Goal: Task Accomplishment & Management: Complete application form

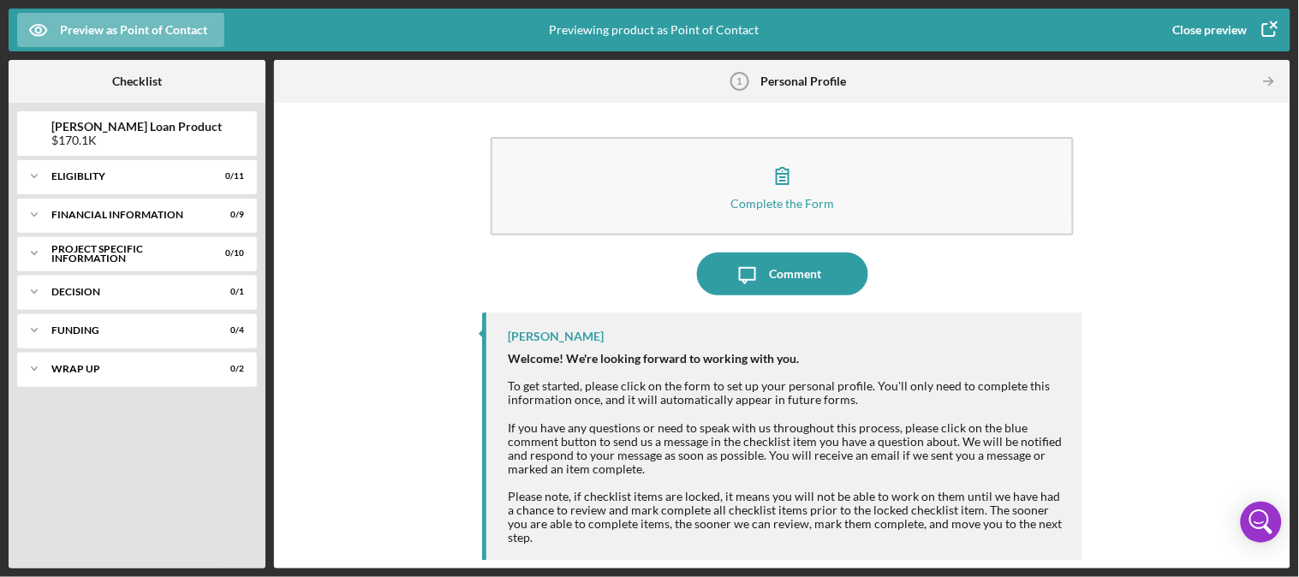
click at [1209, 36] on div "Close preview" at bounding box center [1210, 30] width 74 height 34
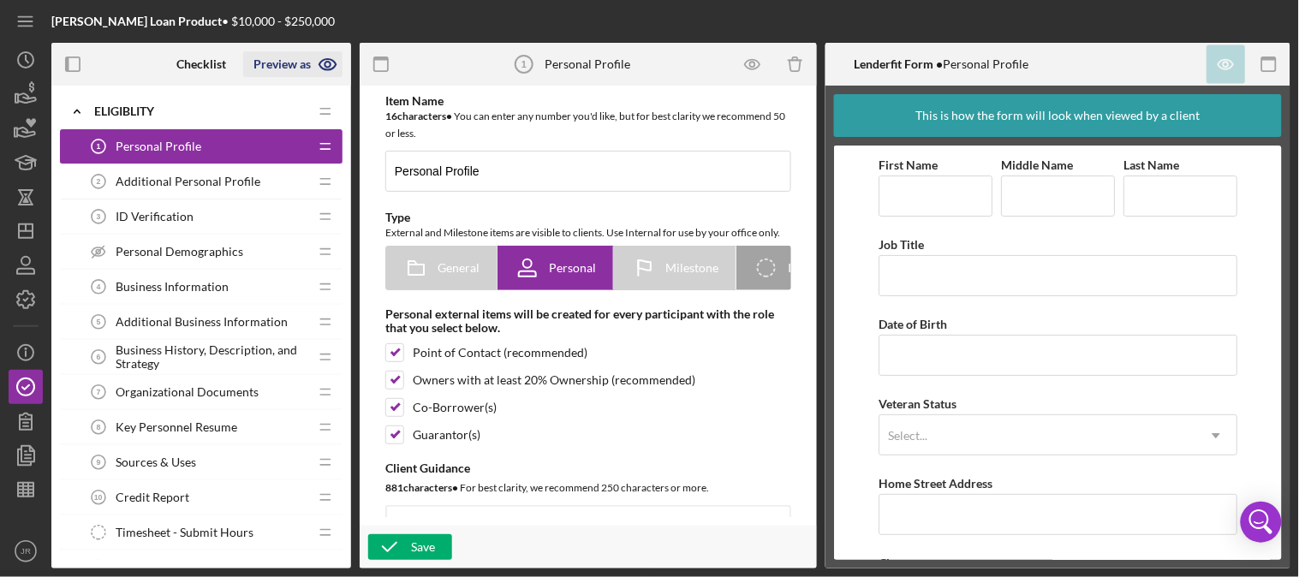
click at [336, 62] on icon "button" at bounding box center [328, 64] width 43 height 43
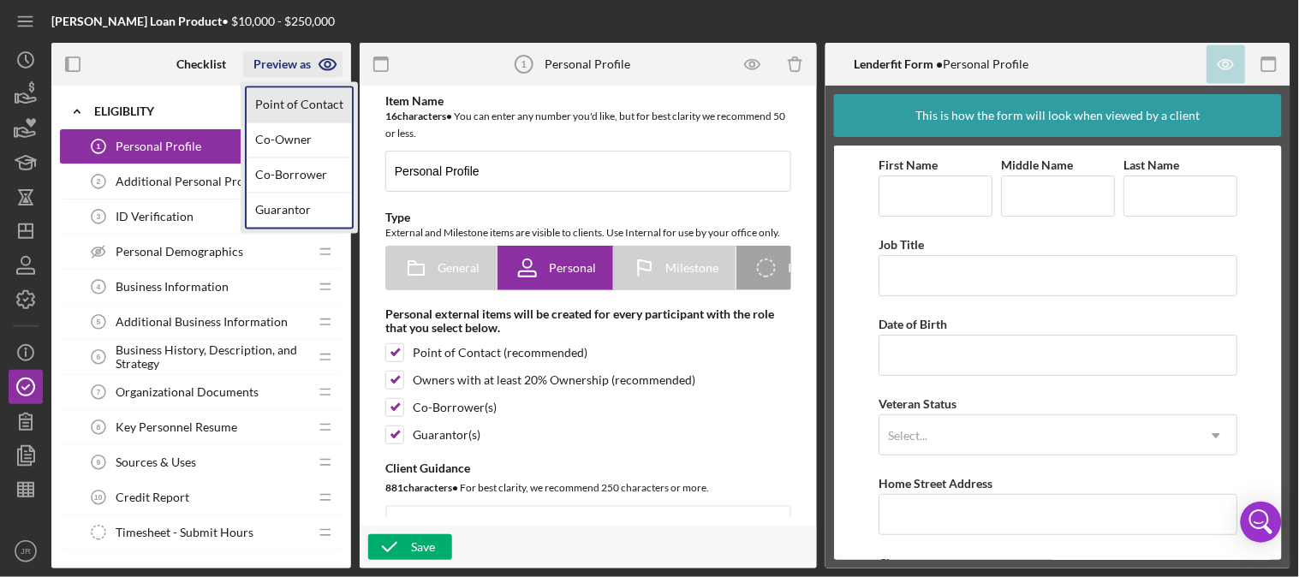
click at [306, 98] on link "Point of Contact" at bounding box center [299, 105] width 105 height 35
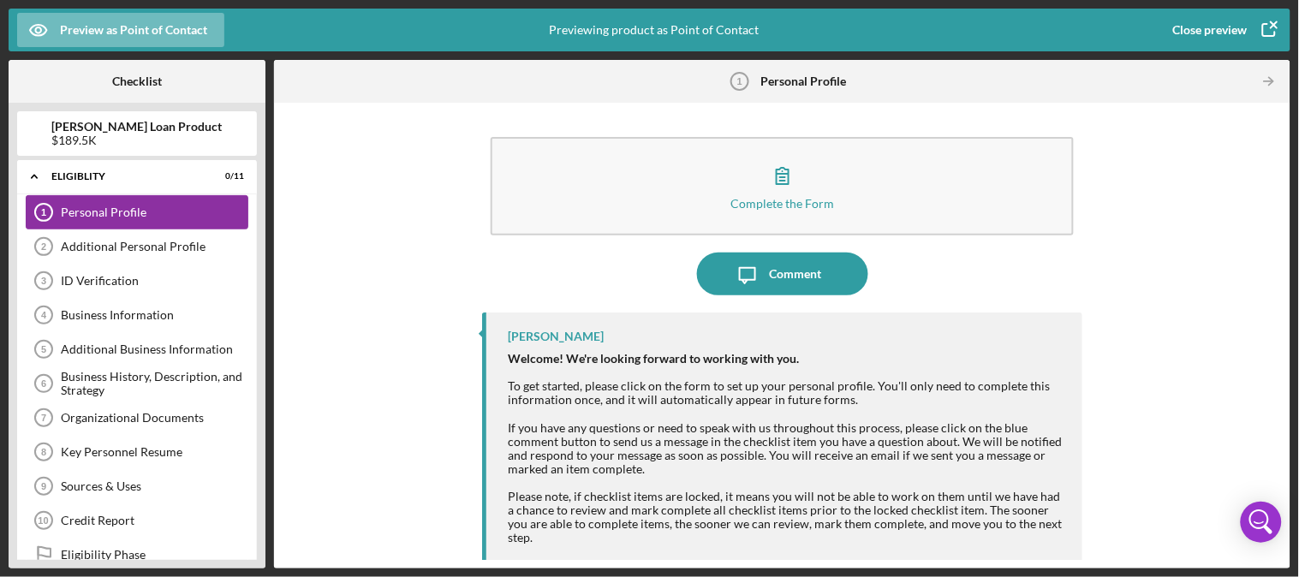
click at [123, 212] on div "Personal Profile" at bounding box center [154, 212] width 187 height 14
click at [77, 209] on div "Personal Profile" at bounding box center [154, 212] width 187 height 14
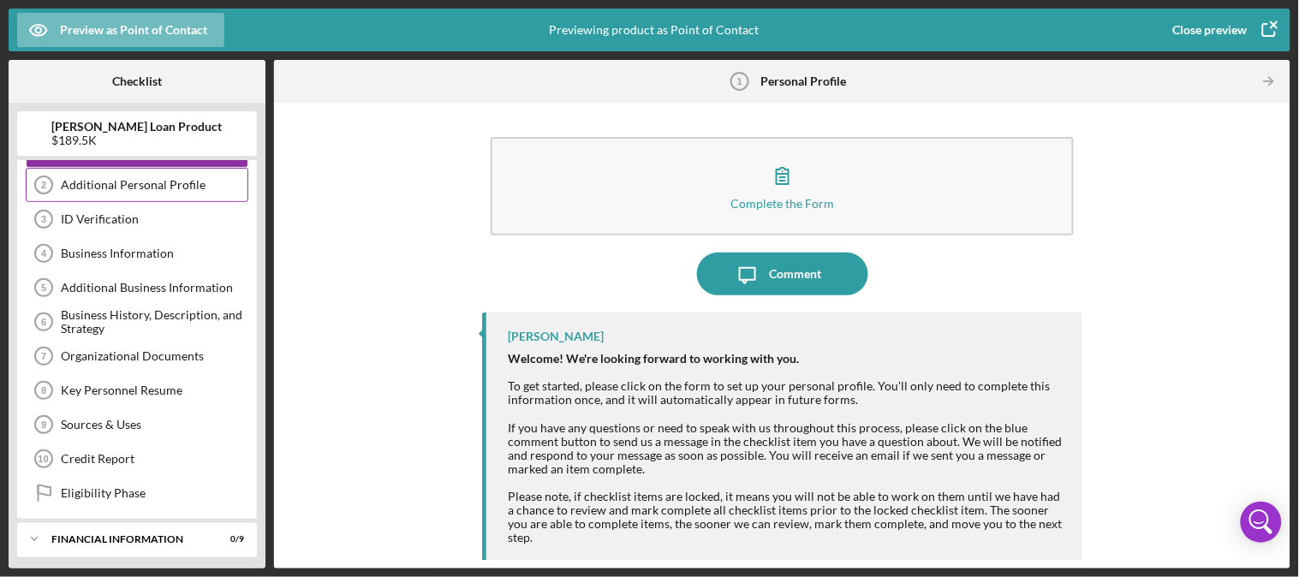
scroll to position [95, 0]
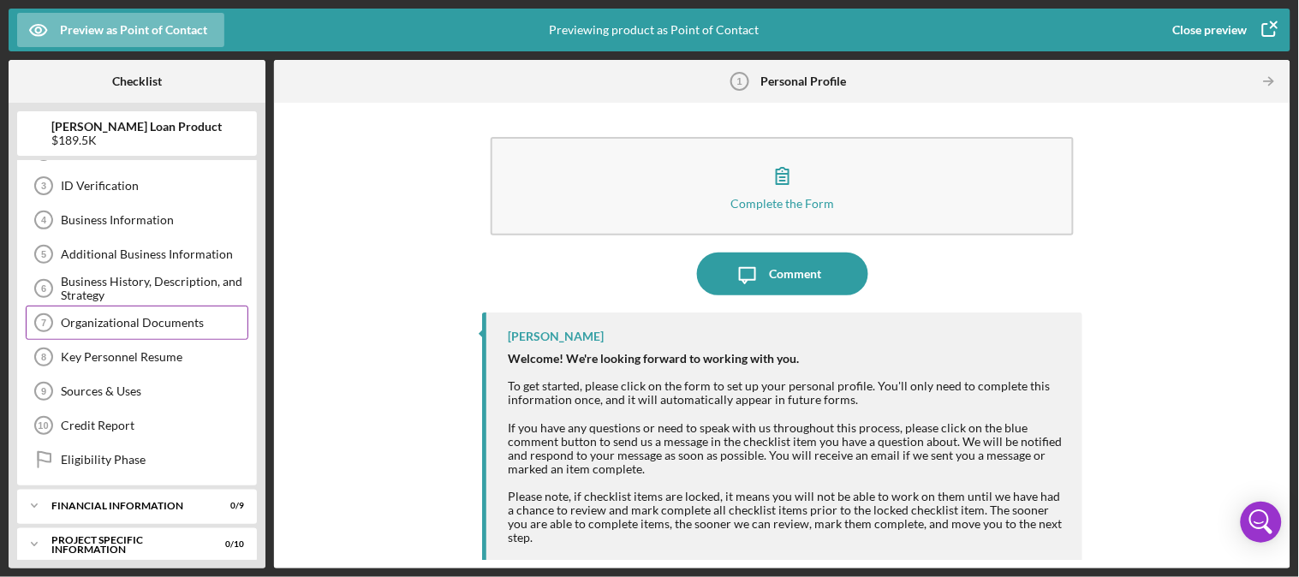
click at [182, 318] on div "Organizational Documents" at bounding box center [154, 323] width 187 height 14
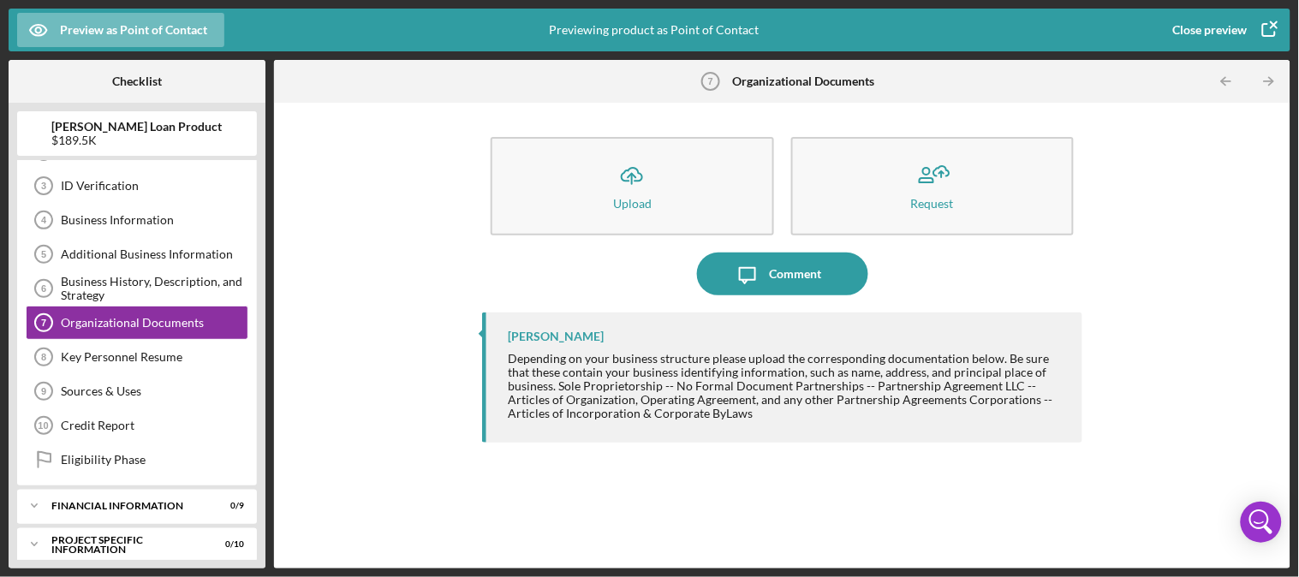
drag, startPoint x: 1280, startPoint y: 313, endPoint x: 1240, endPoint y: 313, distance: 40.2
click at [1280, 313] on div "Icon/Upload Upload Request Icon/Message Comment [PERSON_NAME] Depending on your…" at bounding box center [782, 335] width 999 height 449
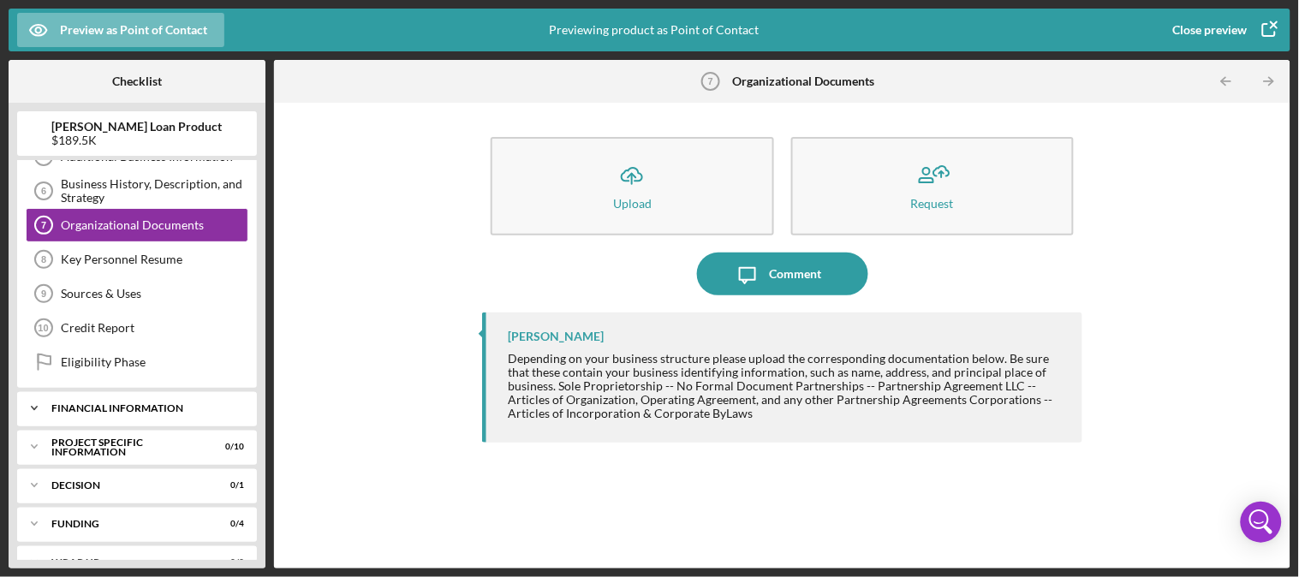
scroll to position [223, 0]
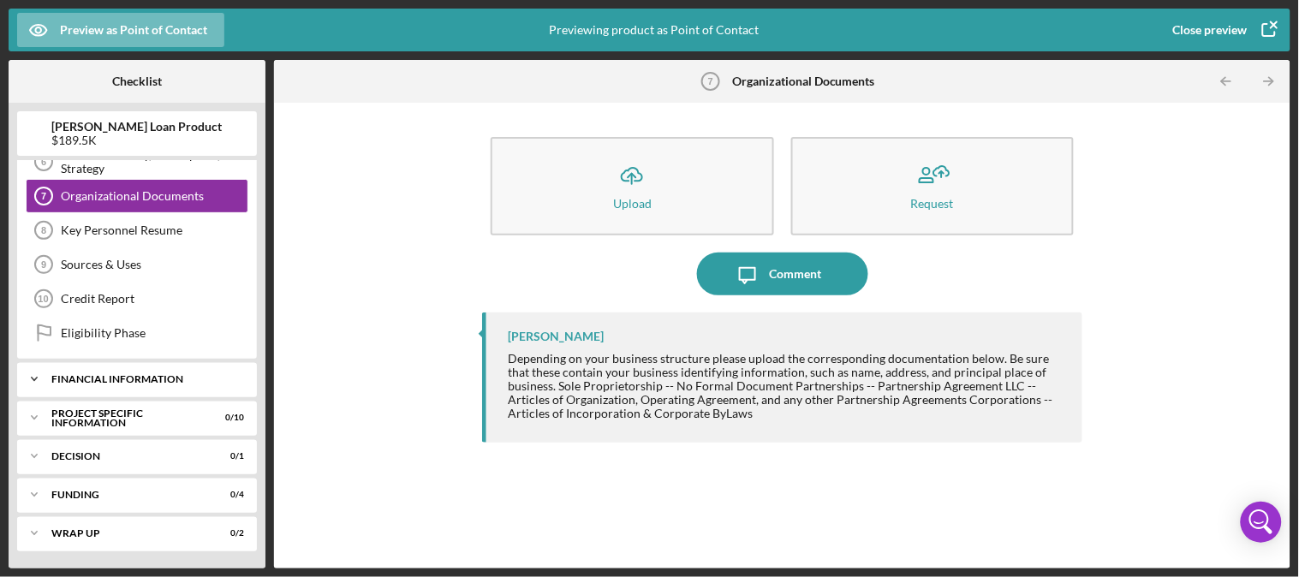
click at [94, 381] on div "Financial Information" at bounding box center [143, 379] width 184 height 10
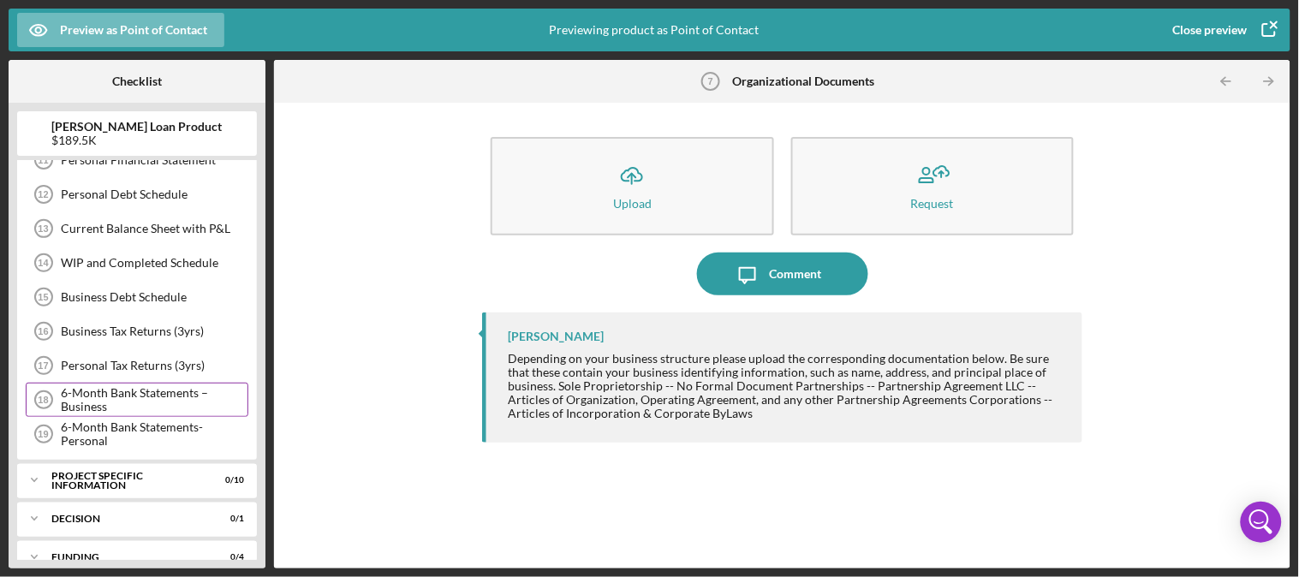
scroll to position [509, 0]
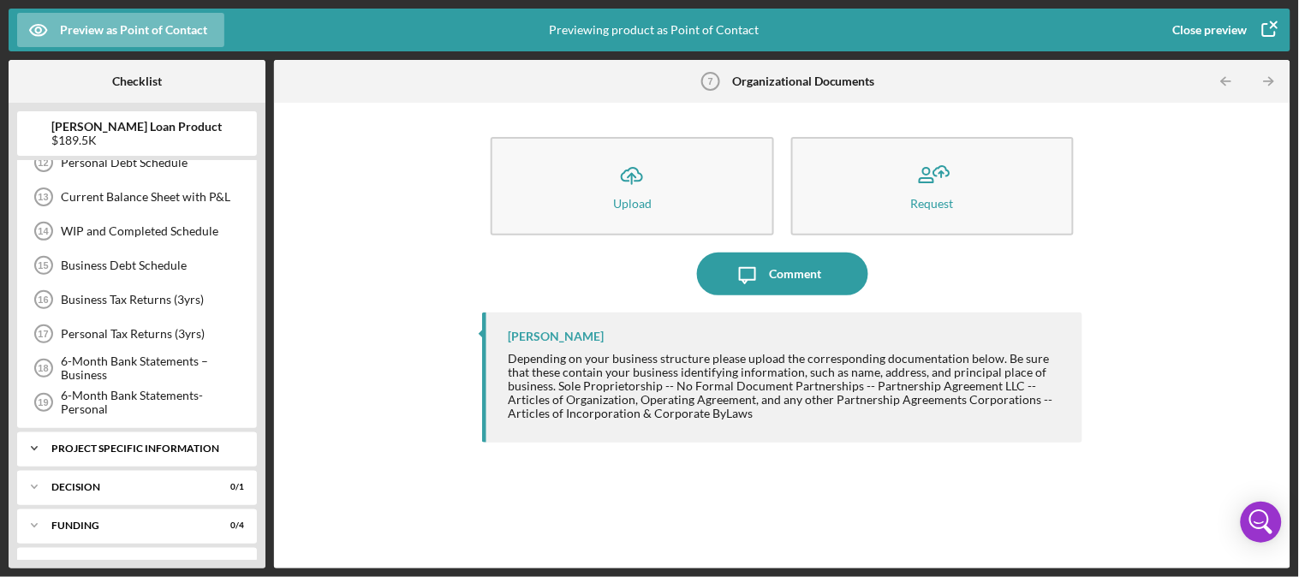
click at [129, 441] on div "Icon/Expander PROJECT SPECIFIC INFORMATION 0 / 10" at bounding box center [137, 449] width 240 height 34
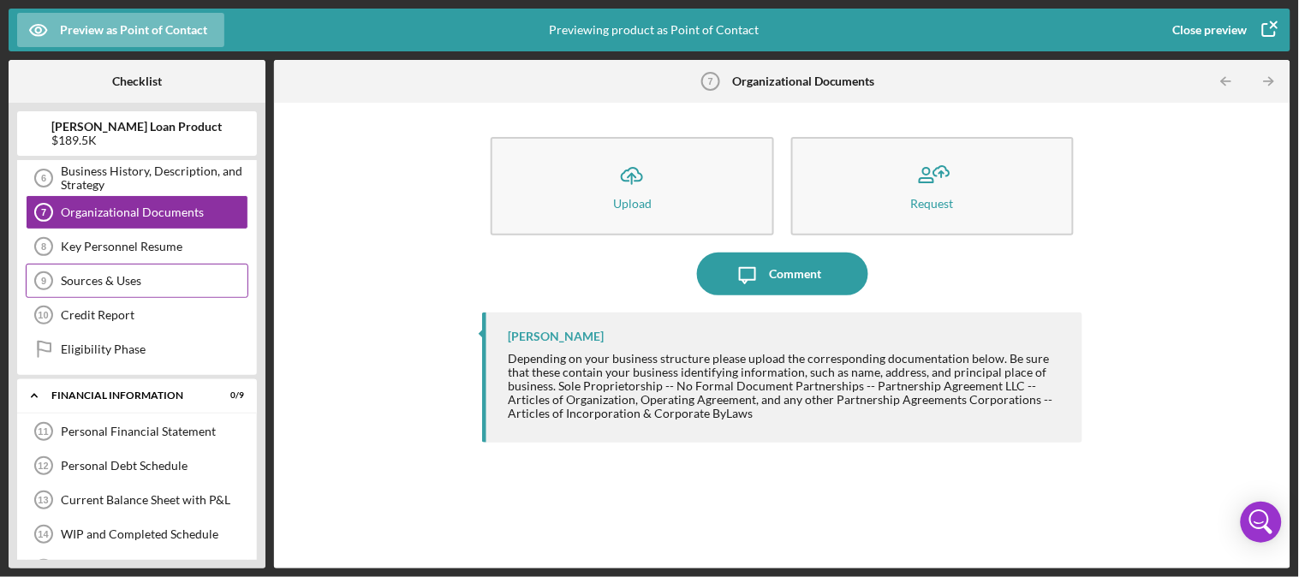
scroll to position [0, 0]
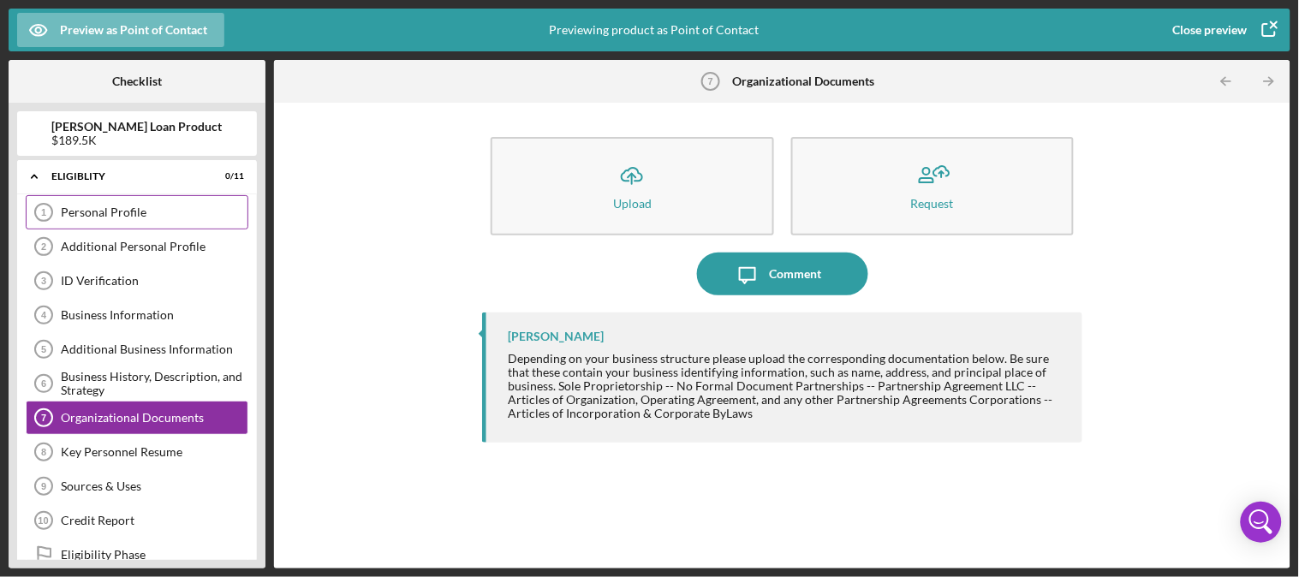
click at [100, 209] on div "Personal Profile" at bounding box center [154, 212] width 187 height 14
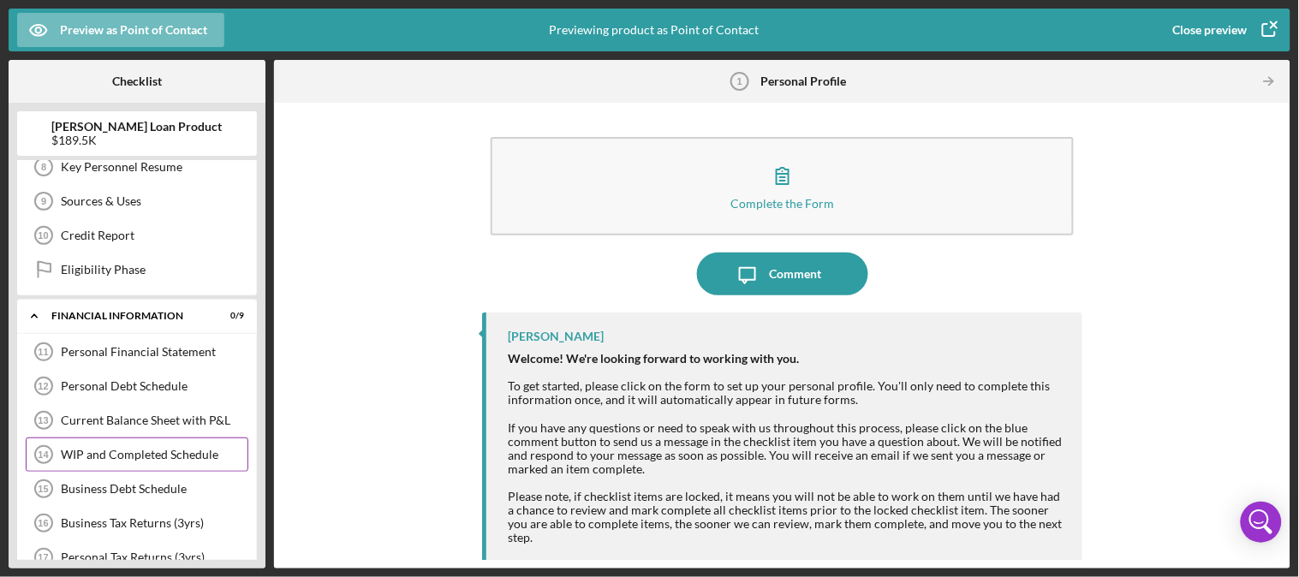
scroll to position [475, 0]
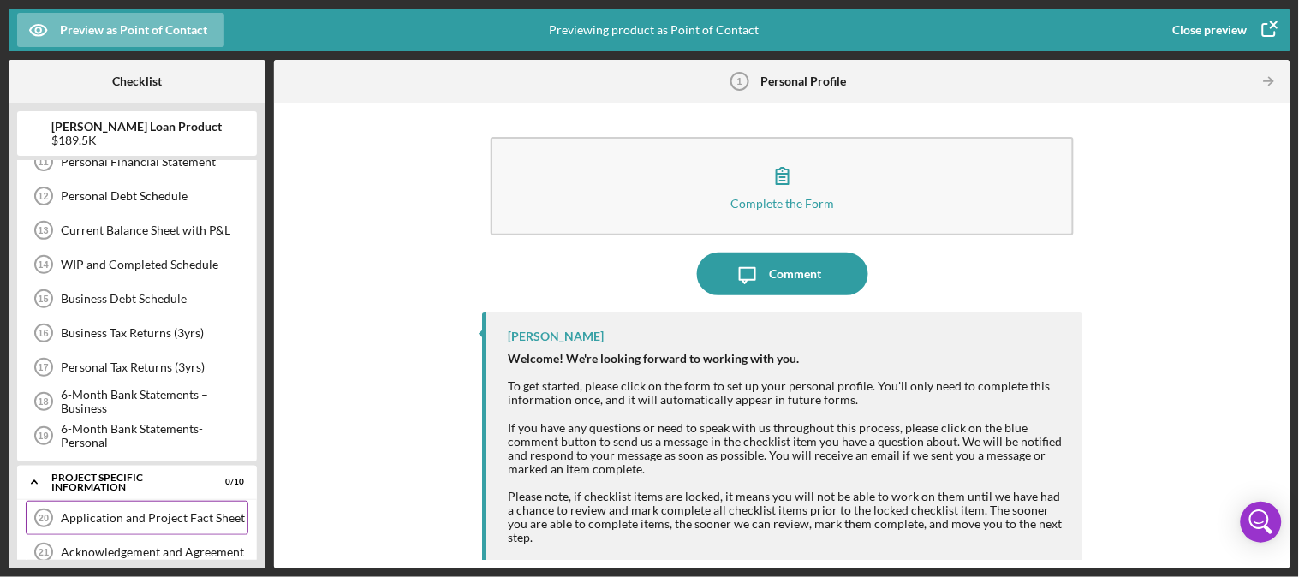
click at [120, 524] on div "Application and Project Fact Sheet" at bounding box center [154, 518] width 187 height 14
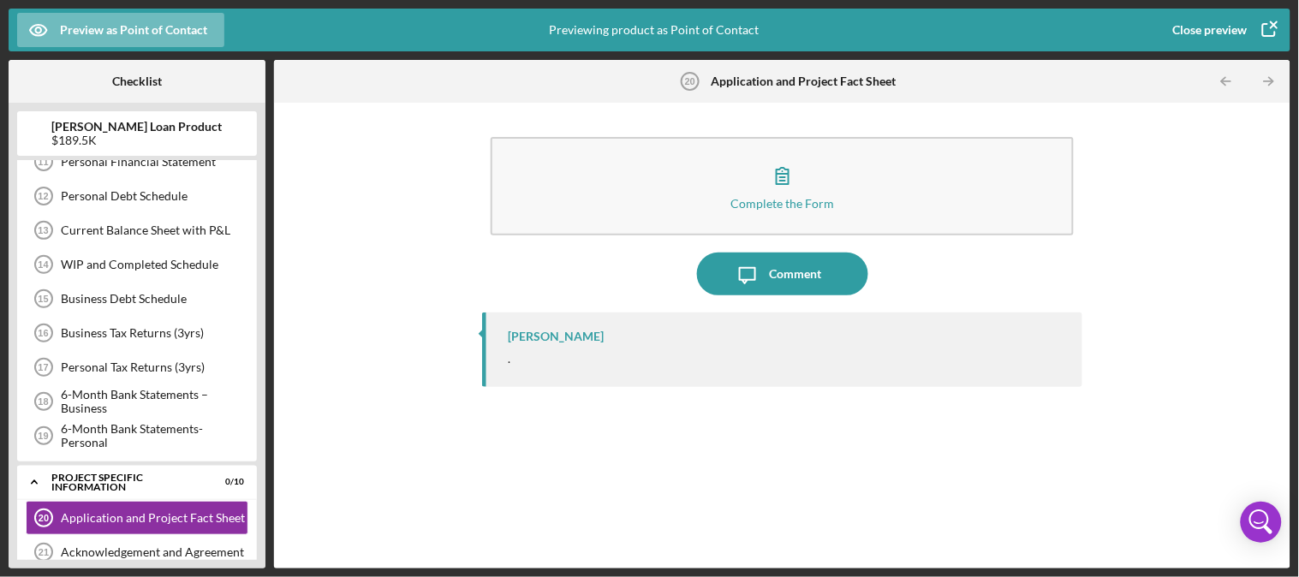
click at [512, 366] on div "[PERSON_NAME] ." at bounding box center [781, 350] width 599 height 74
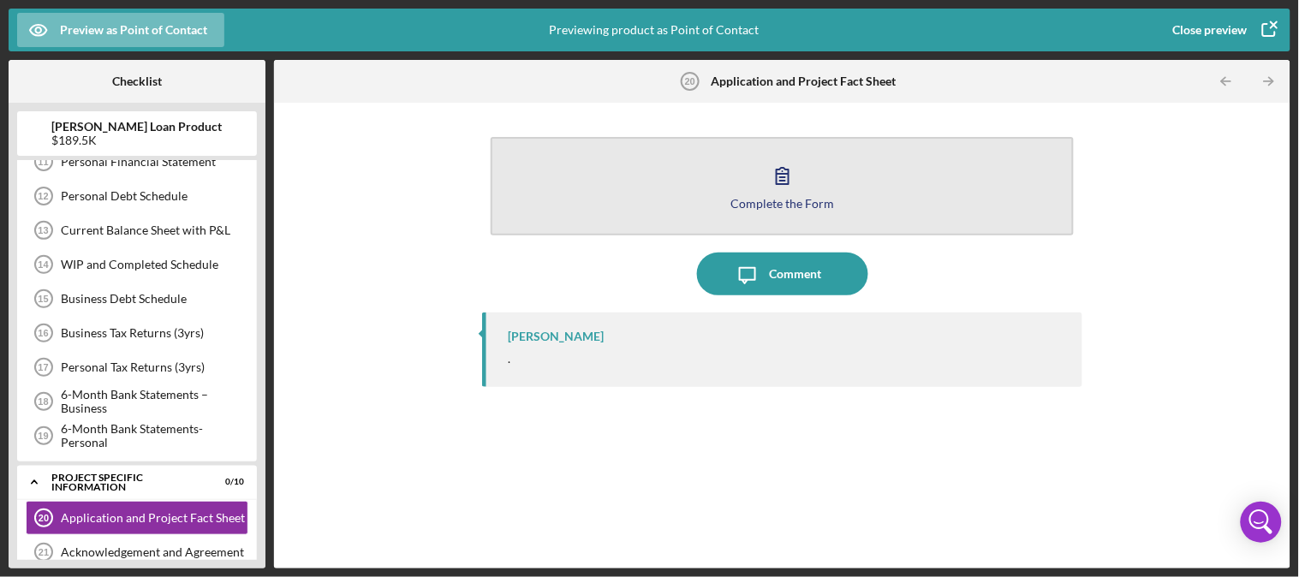
click at [703, 185] on button "Complete the Form Form" at bounding box center [782, 186] width 582 height 98
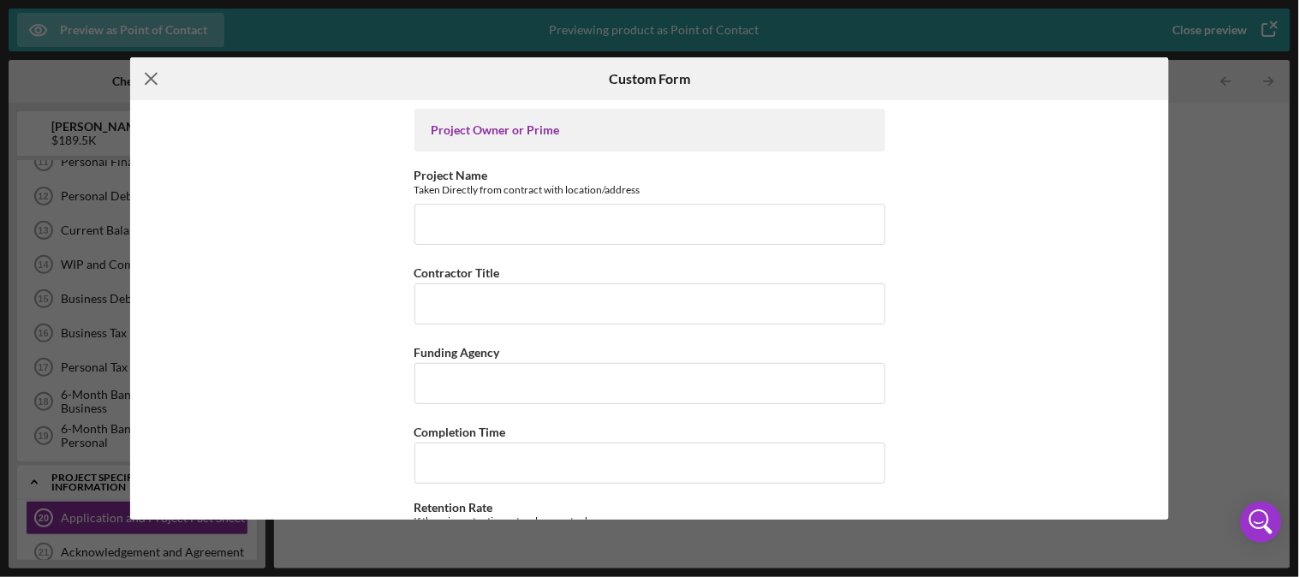
click at [147, 79] on icon "Icon/Menu Close" at bounding box center [151, 78] width 43 height 43
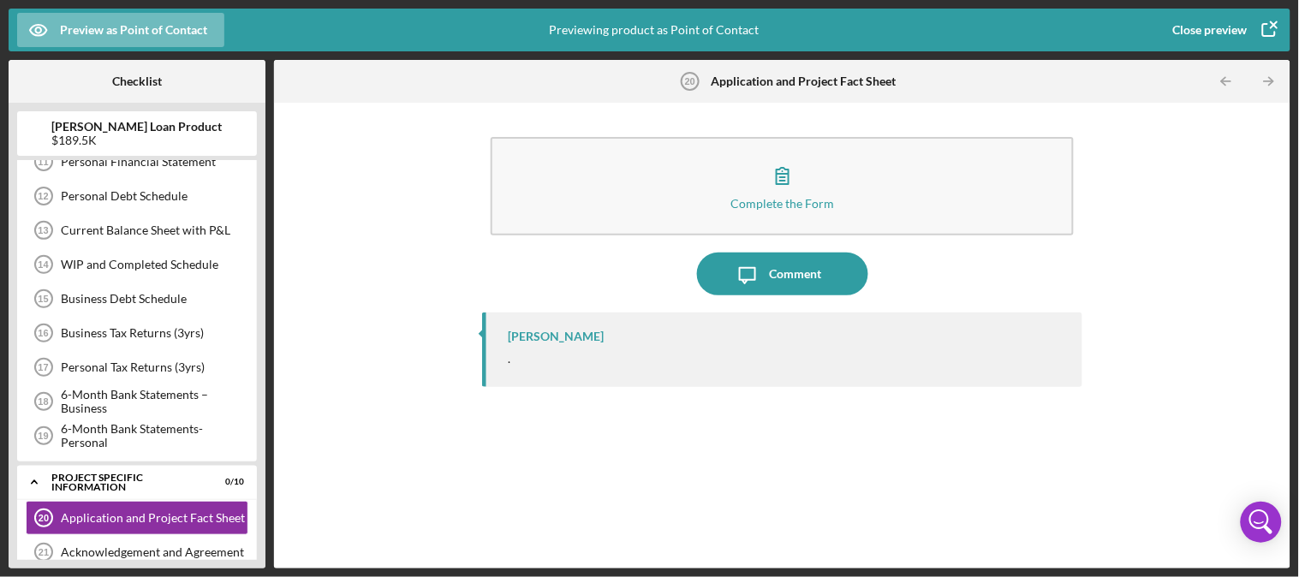
click at [1239, 30] on div "Close preview" at bounding box center [1210, 30] width 74 height 34
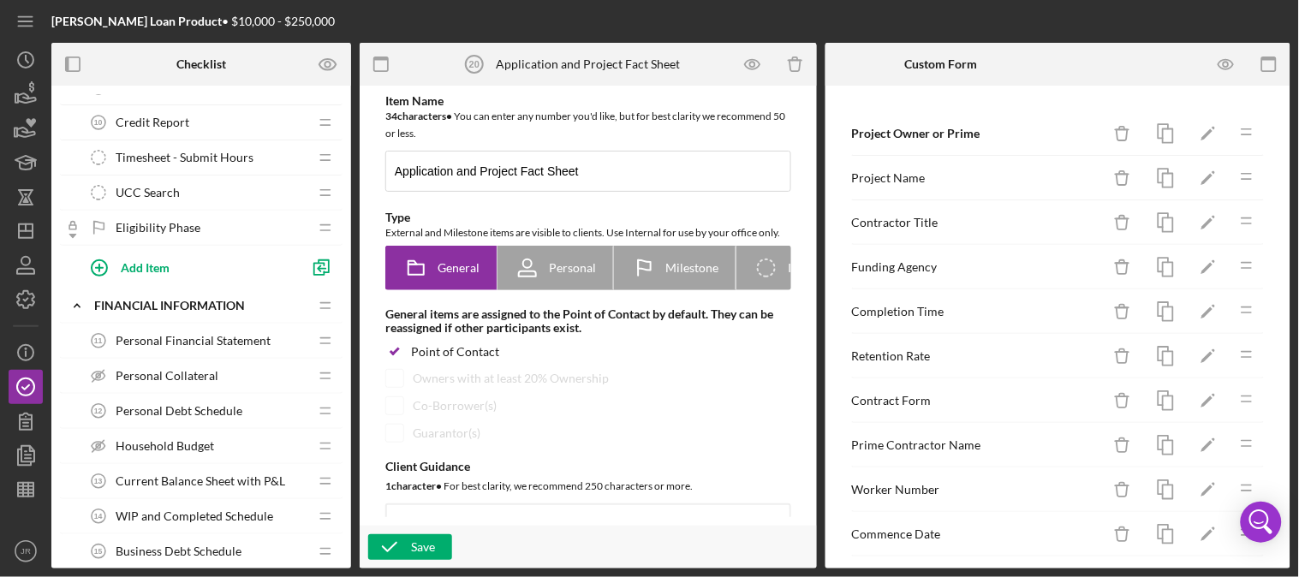
scroll to position [380, 0]
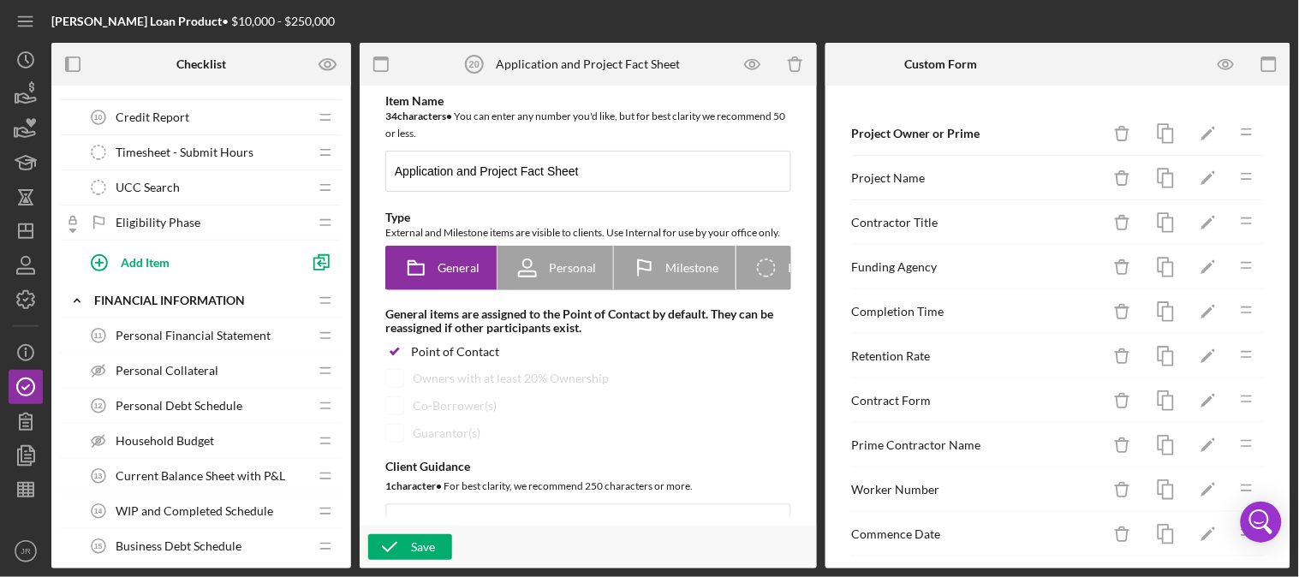
click at [165, 337] on span "Personal Financial Statement" at bounding box center [193, 336] width 155 height 14
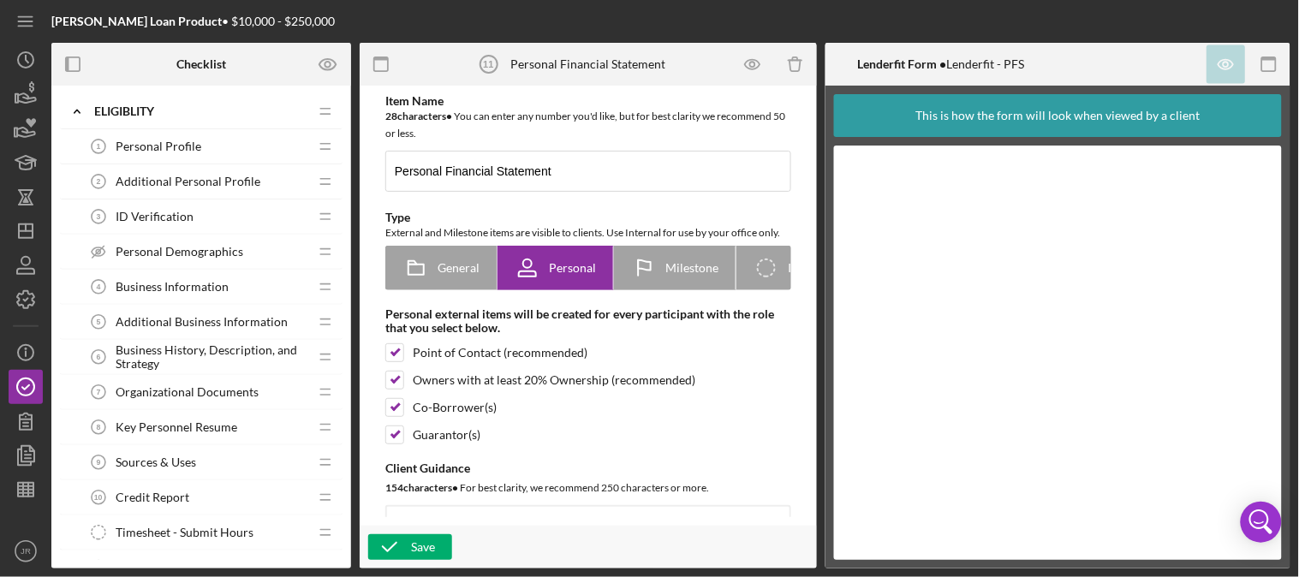
click at [164, 143] on span "Personal Profile" at bounding box center [159, 147] width 86 height 14
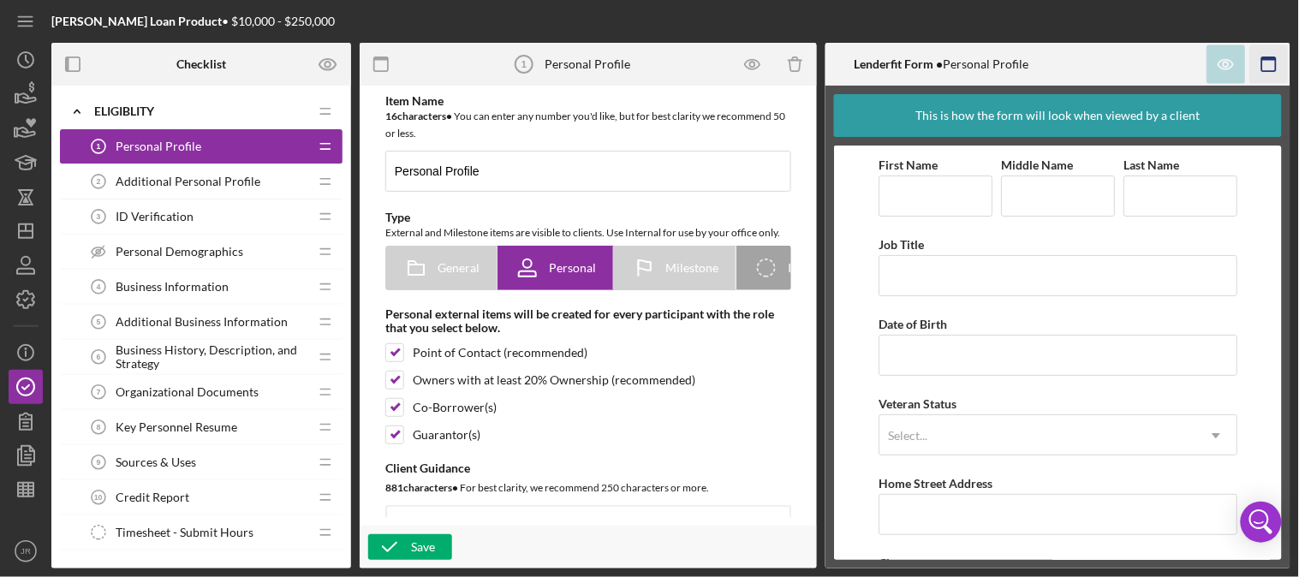
click at [1276, 63] on icon "button" at bounding box center [1269, 64] width 39 height 39
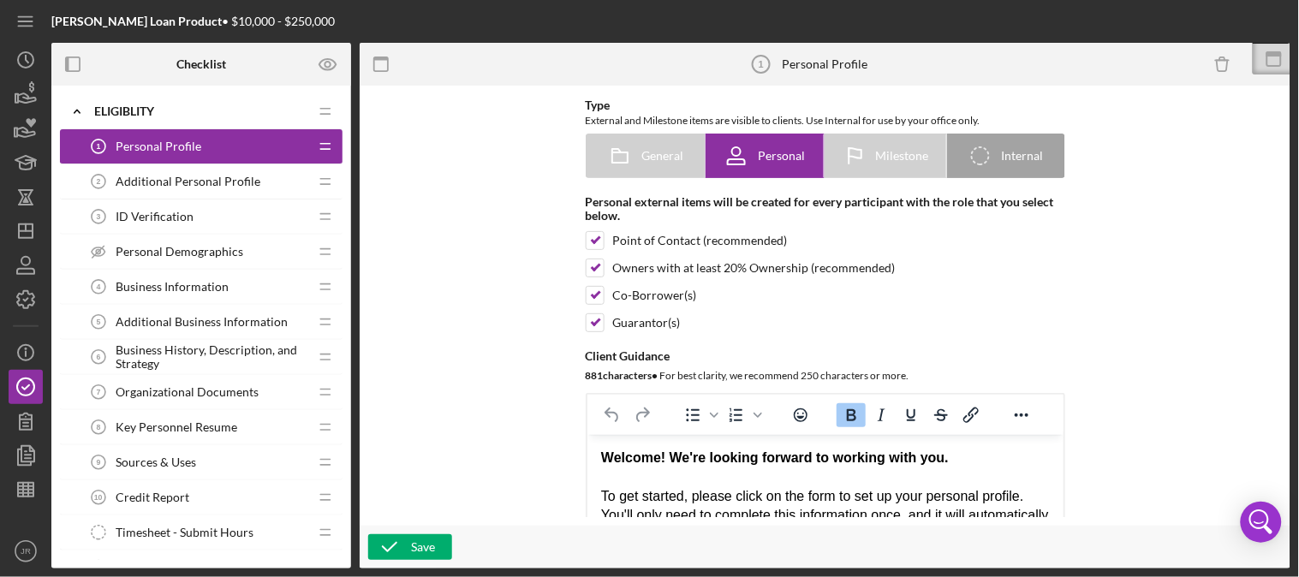
scroll to position [285, 0]
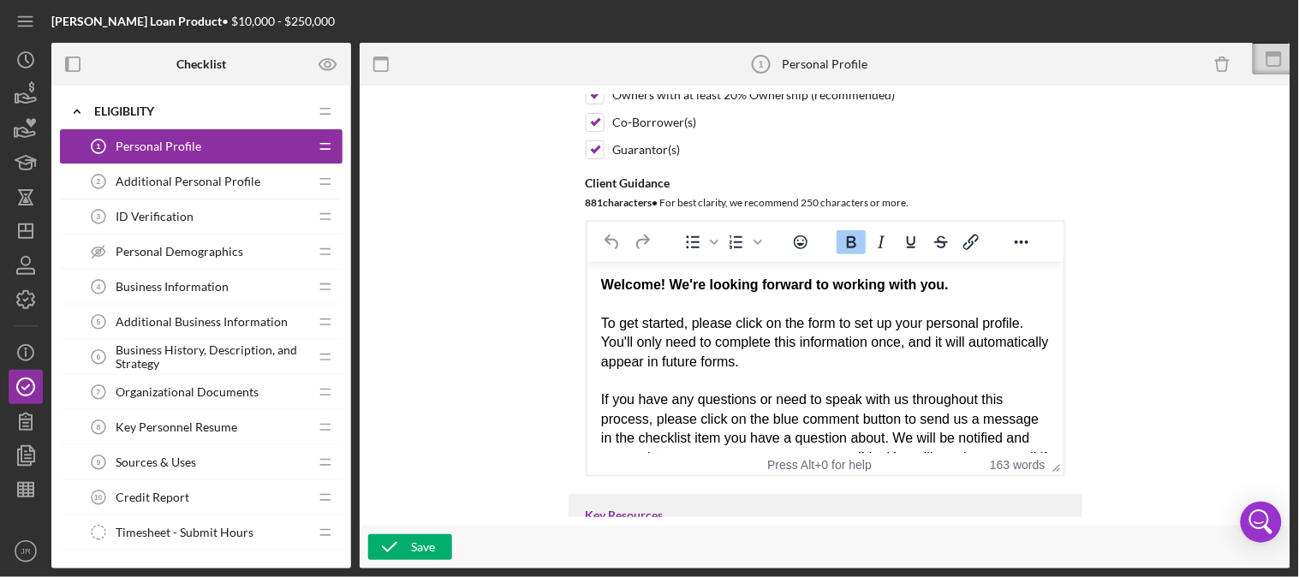
click at [195, 190] on div "Additional Personal Profile 2 Additional Personal Profile" at bounding box center [194, 181] width 227 height 34
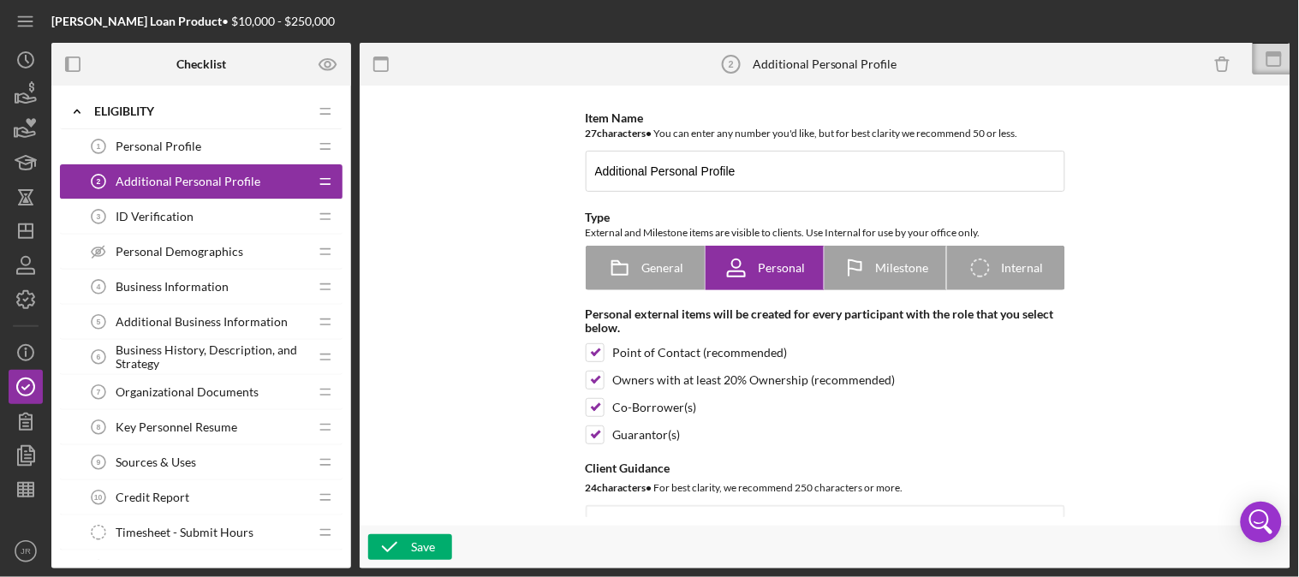
click at [197, 221] on div "ID Verification 3 ID Verification" at bounding box center [194, 217] width 227 height 34
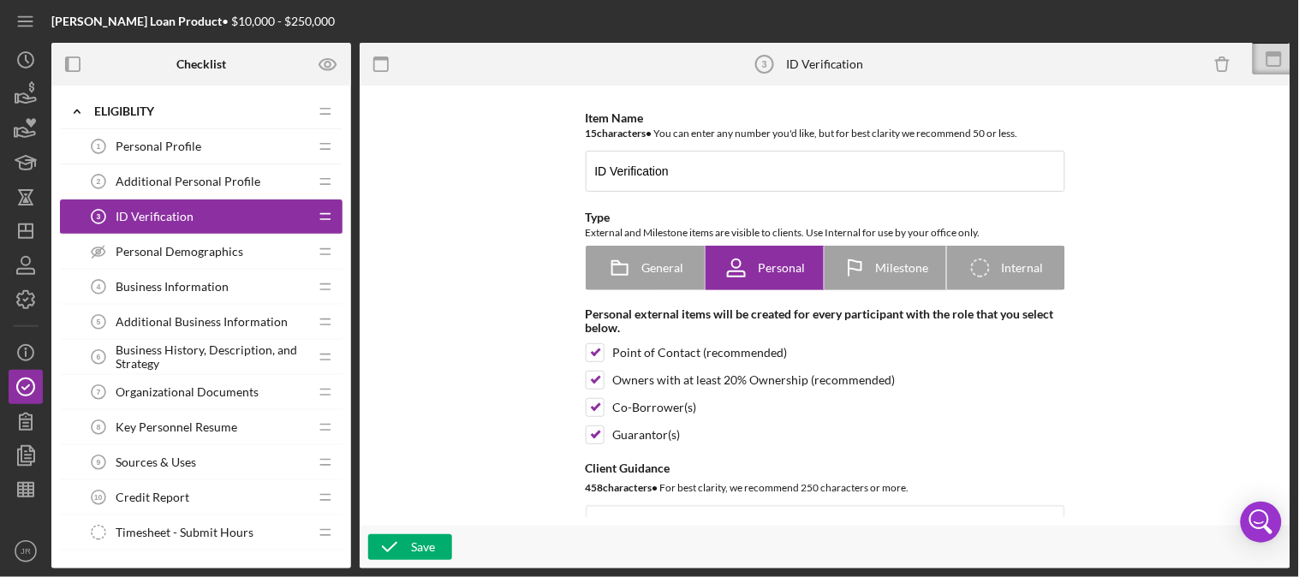
click at [176, 283] on span "Business Information" at bounding box center [172, 287] width 113 height 14
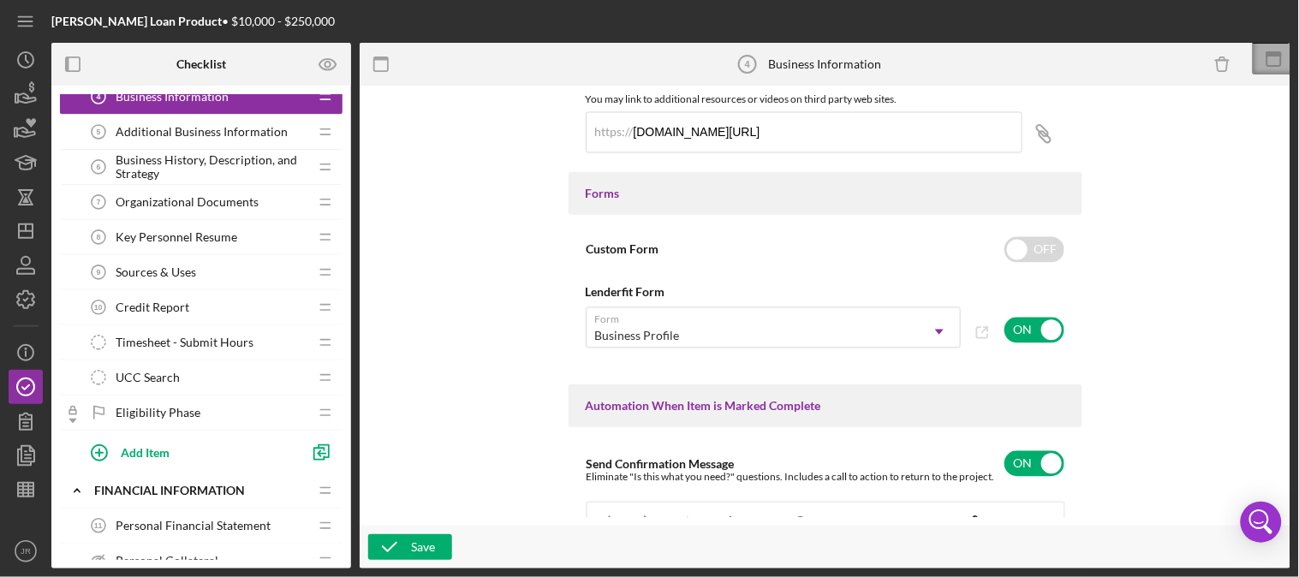
click at [1264, 58] on icon at bounding box center [1274, 59] width 43 height 43
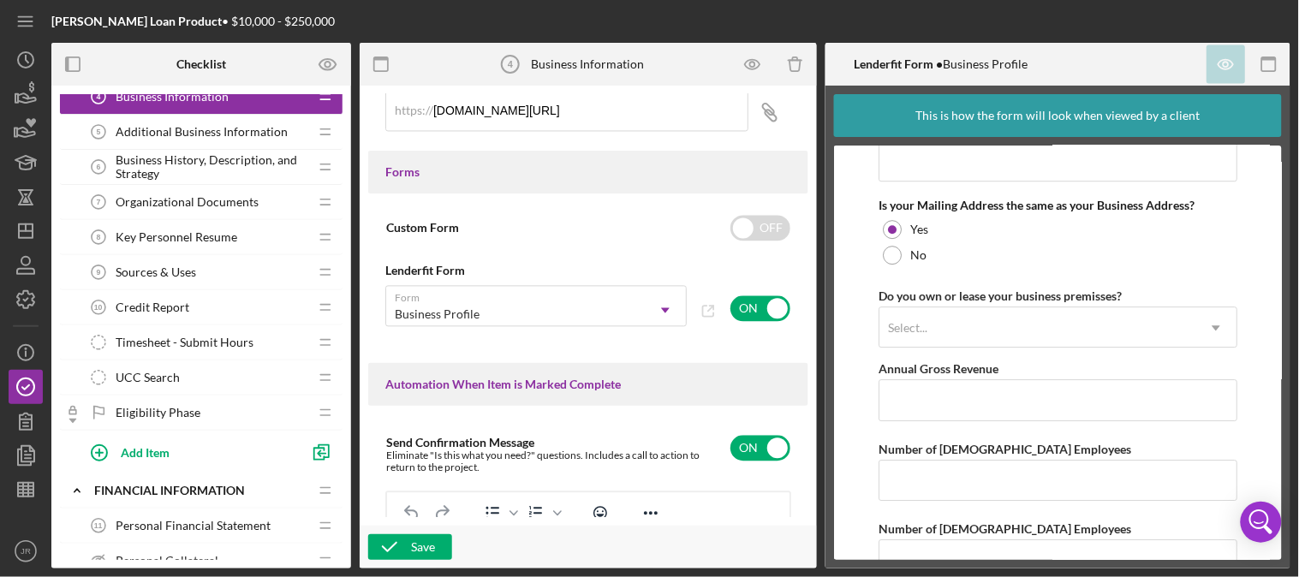
scroll to position [1338, 0]
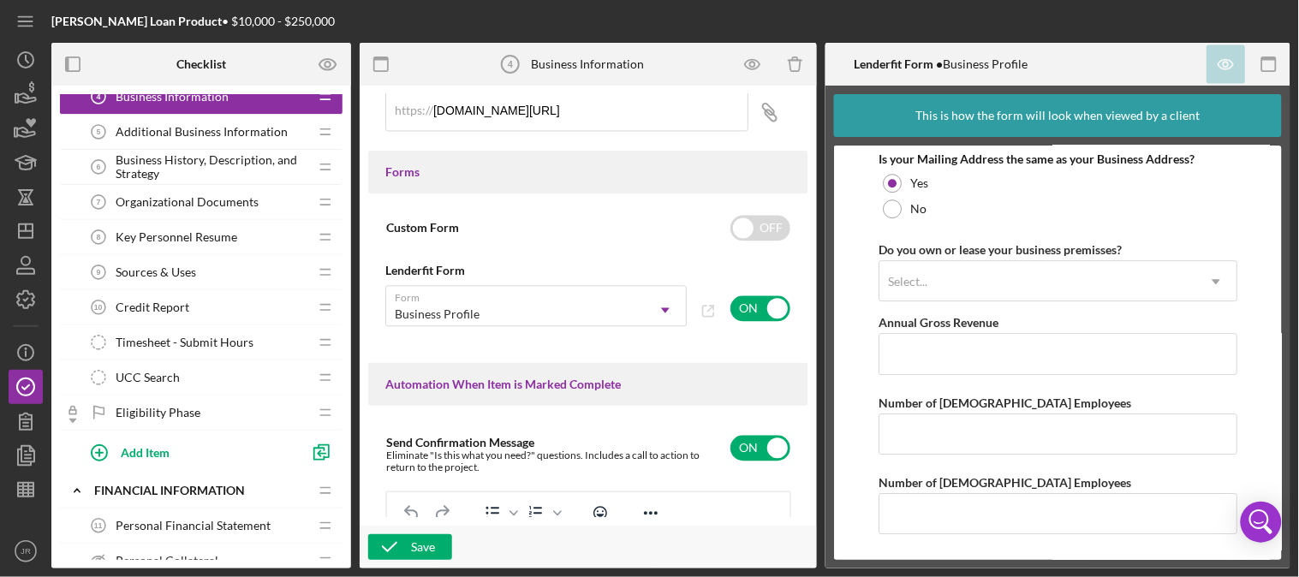
click at [218, 134] on span "Additional Business Information" at bounding box center [202, 132] width 172 height 14
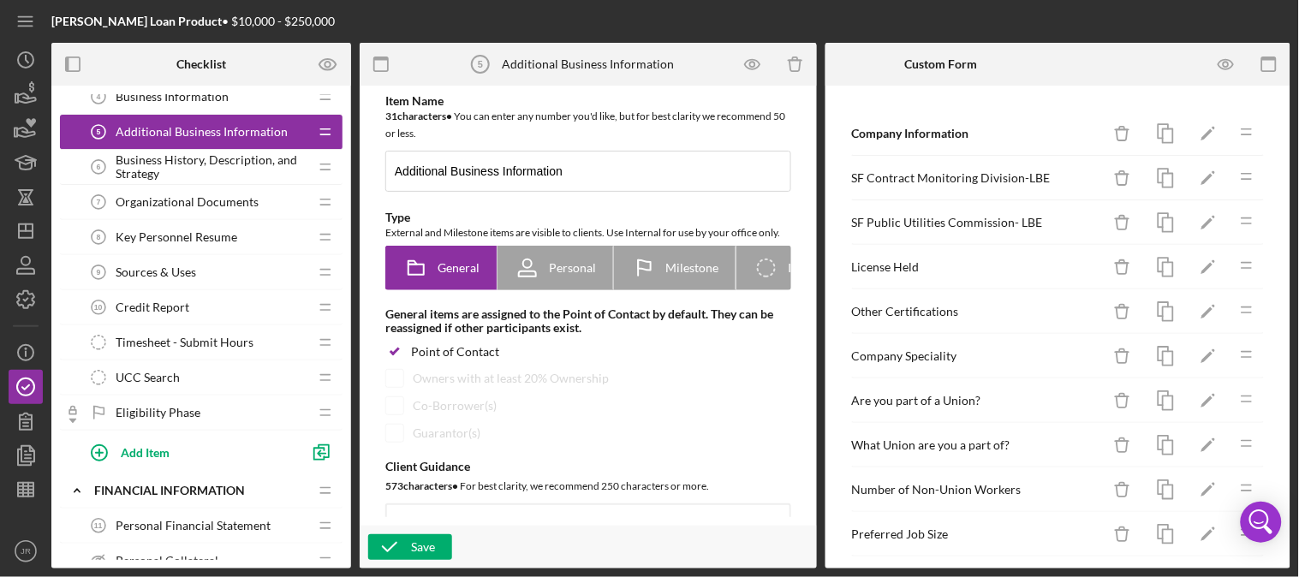
click at [151, 174] on span "Business History, Description, and Strategy" at bounding box center [212, 166] width 193 height 27
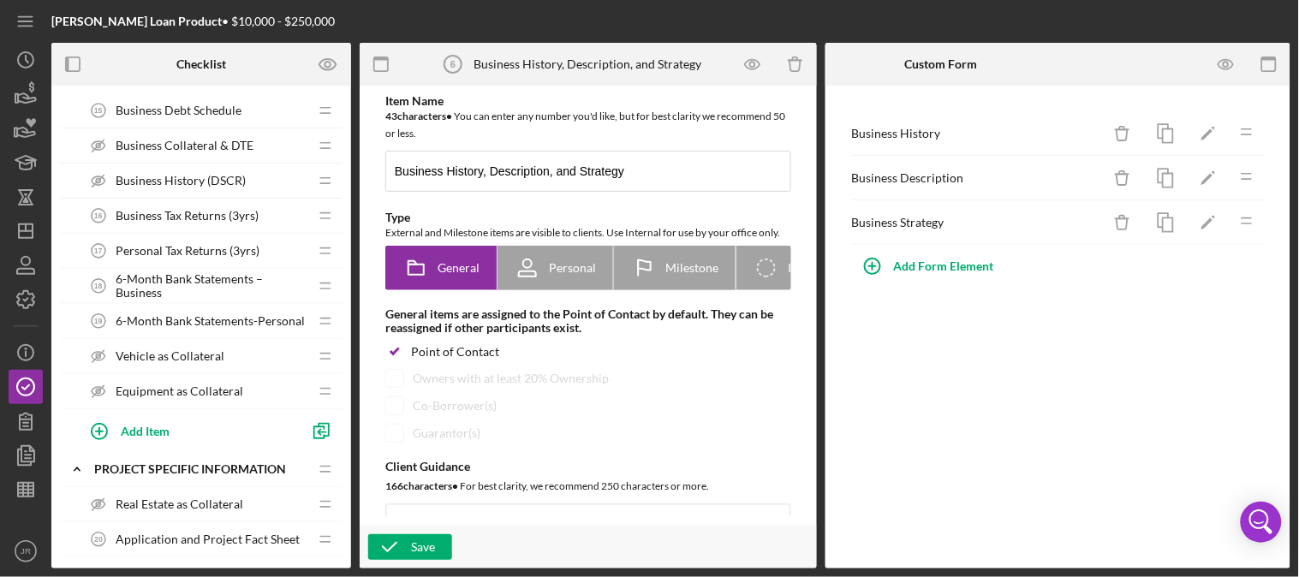
scroll to position [1046, 0]
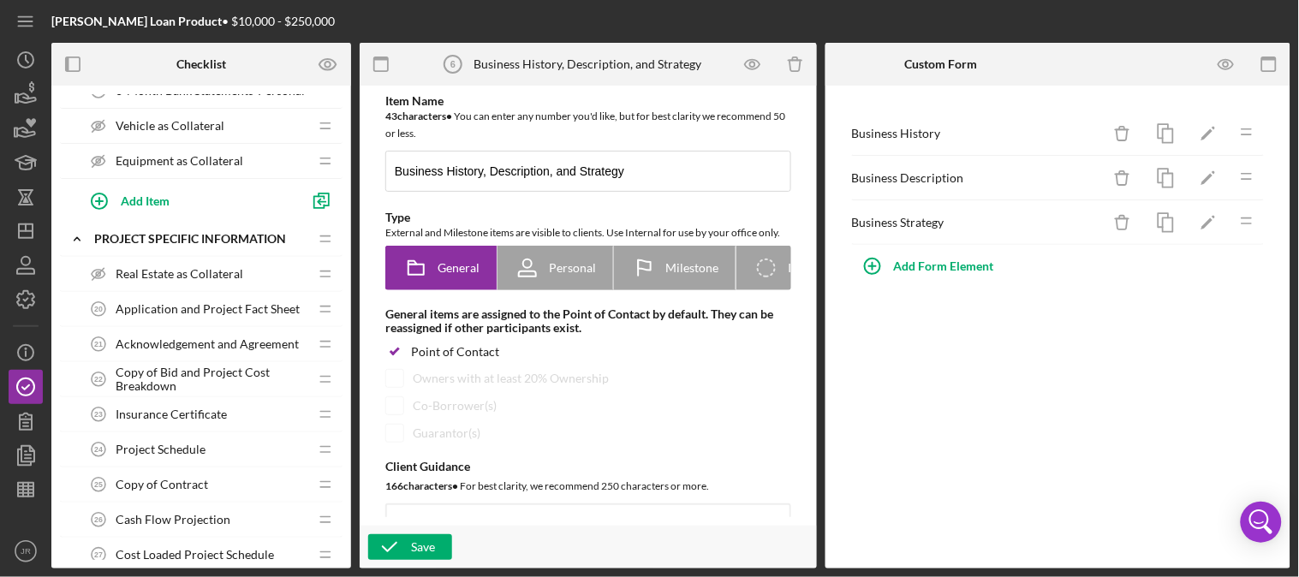
click at [174, 275] on span "Real Estate as Collateral" at bounding box center [180, 274] width 128 height 14
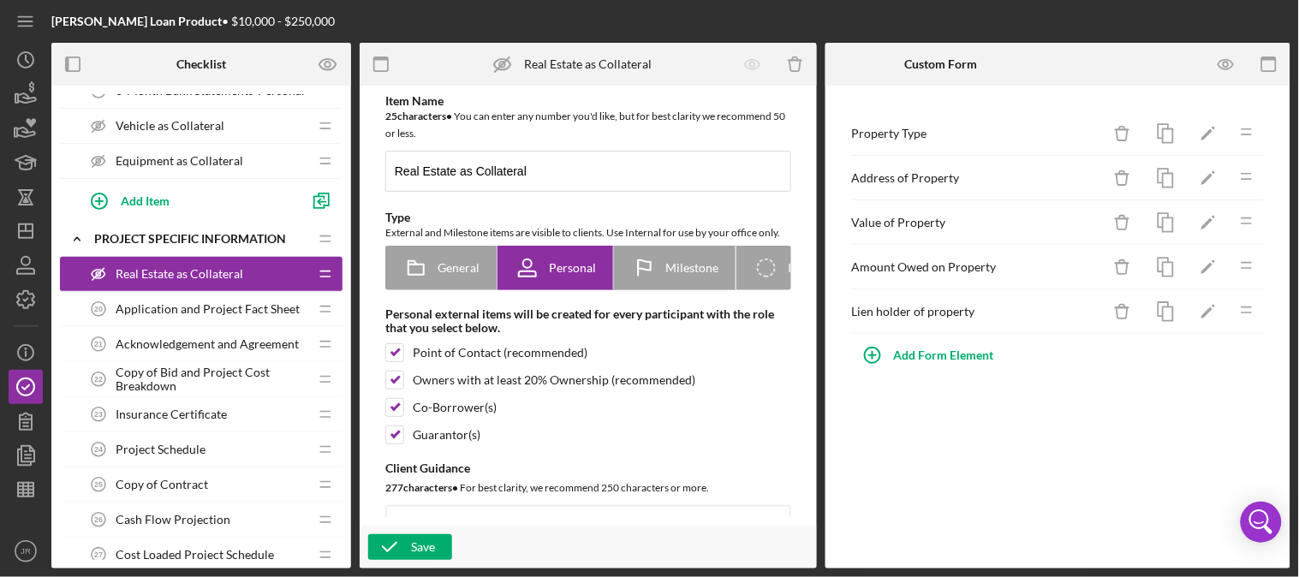
click at [167, 304] on span "Application and Project Fact Sheet" at bounding box center [208, 309] width 184 height 14
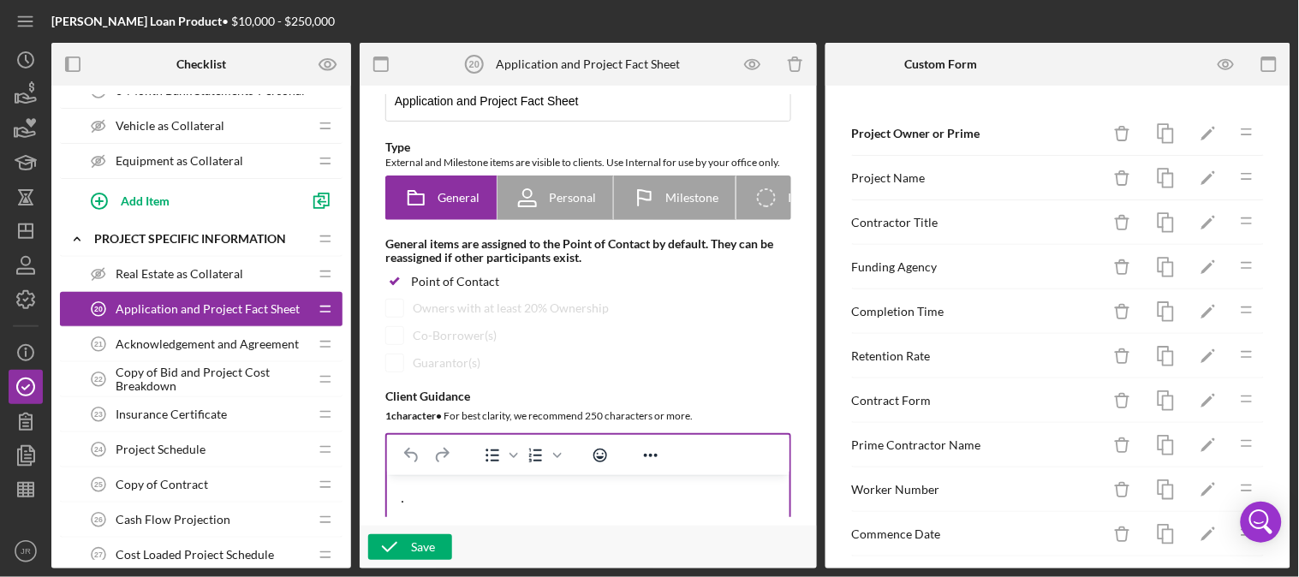
scroll to position [285, 0]
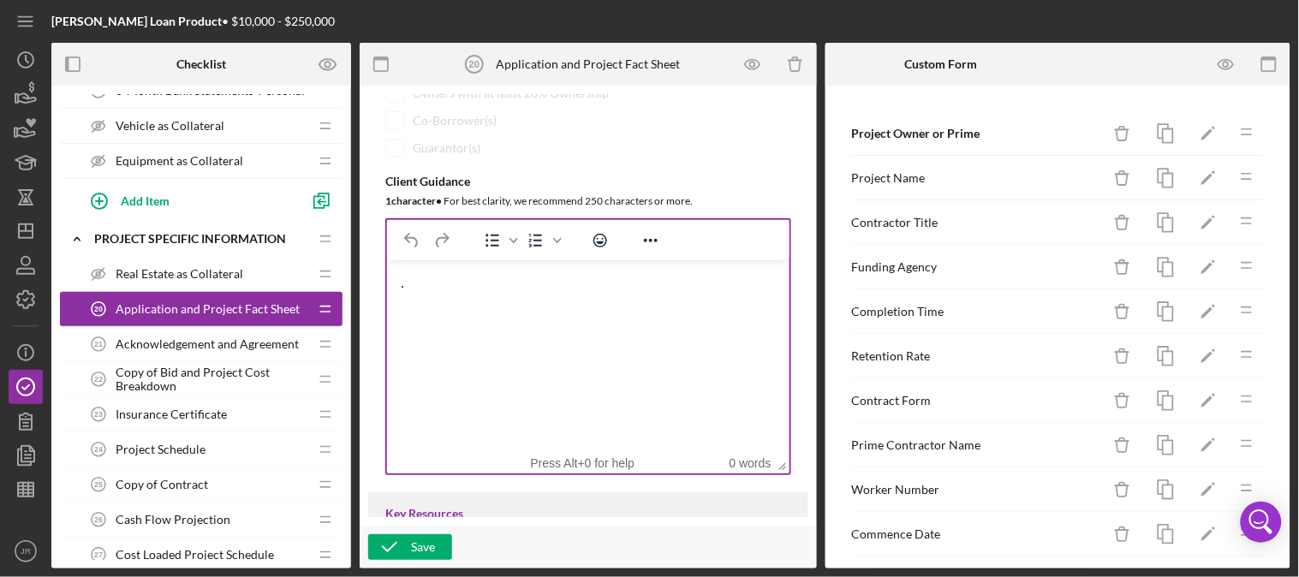
drag, startPoint x: 689, startPoint y: 356, endPoint x: 624, endPoint y: 340, distance: 67.1
click at [672, 307] on html "." at bounding box center [587, 283] width 402 height 46
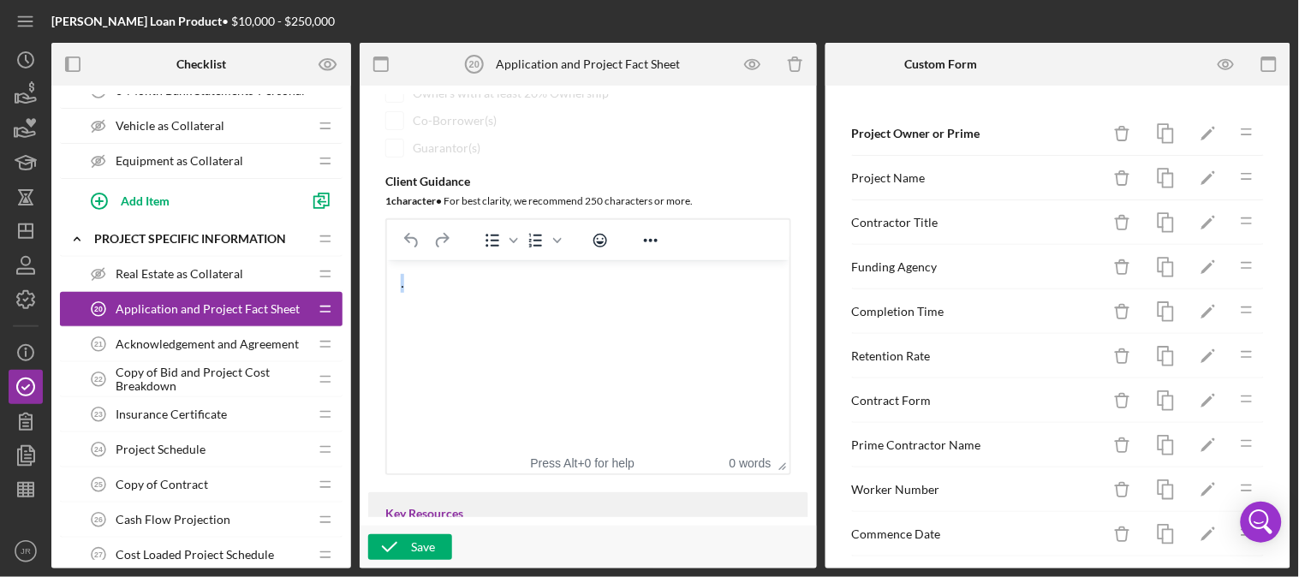
drag, startPoint x: 415, startPoint y: 282, endPoint x: 290, endPoint y: 278, distance: 125.1
click at [386, 278] on html "." at bounding box center [587, 283] width 402 height 46
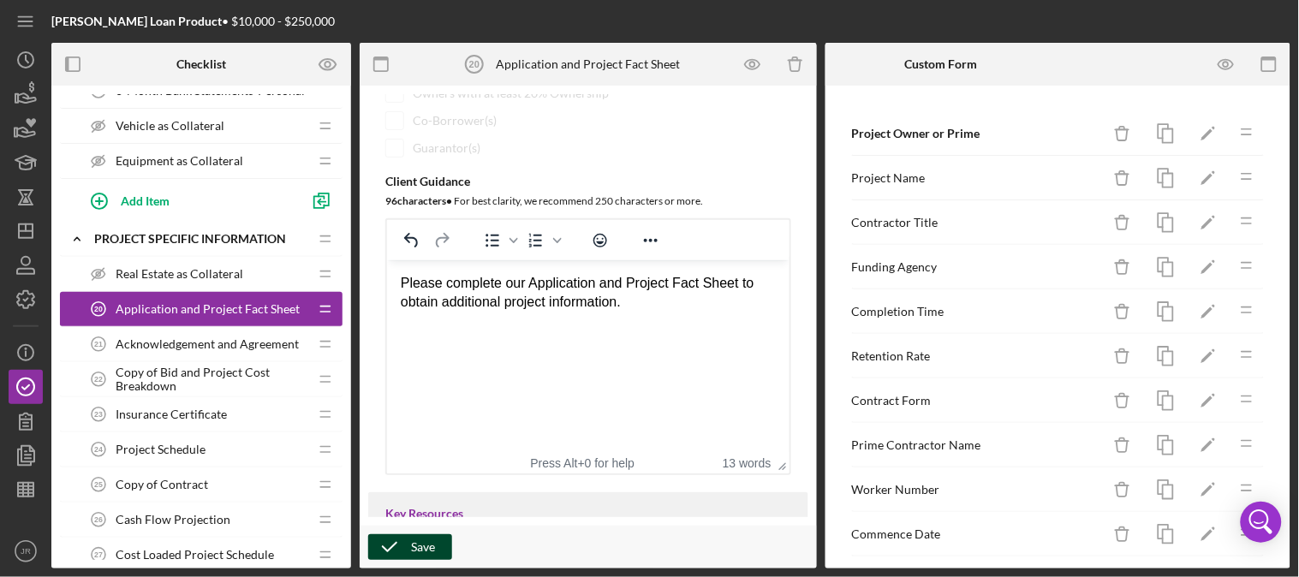
click at [398, 553] on icon "button" at bounding box center [389, 547] width 43 height 43
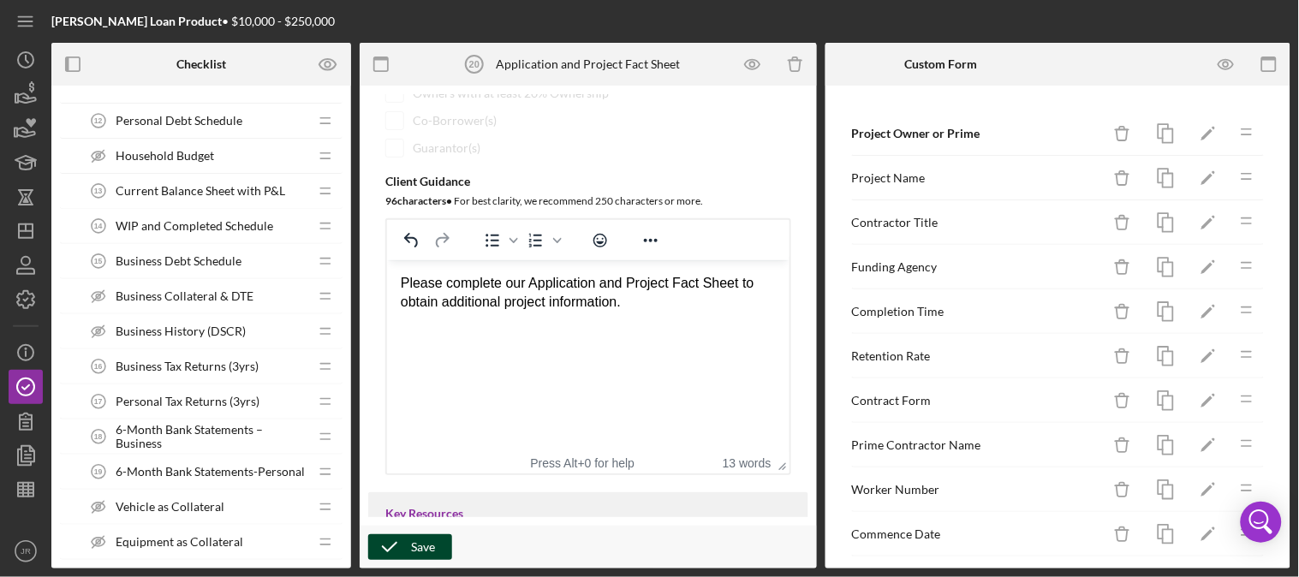
scroll to position [0, 0]
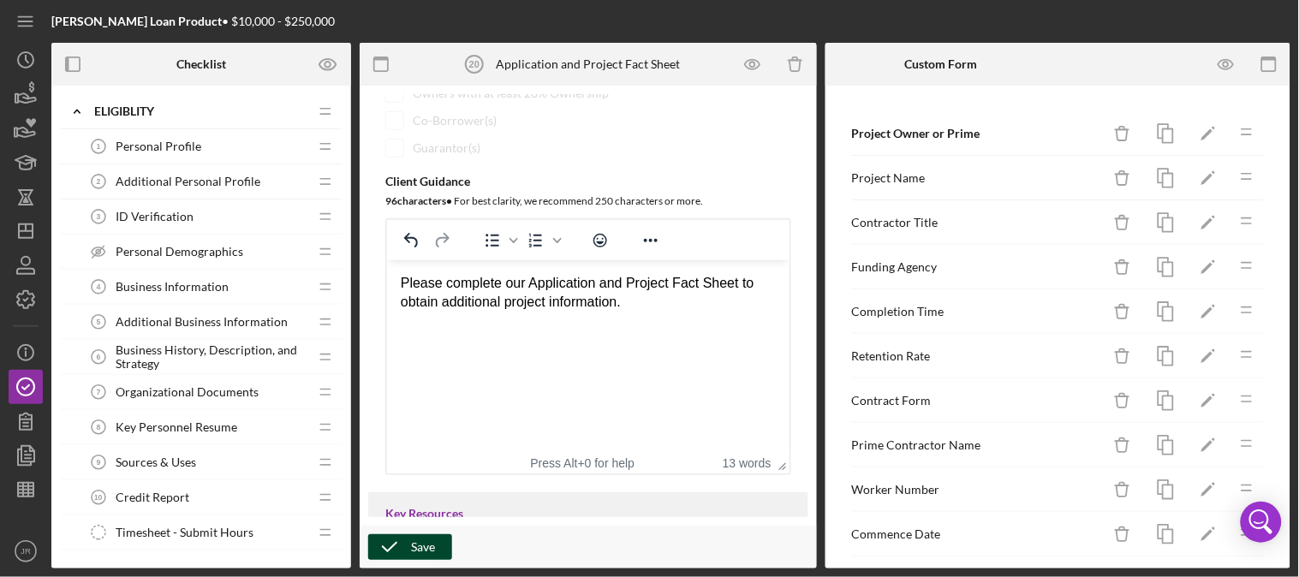
click at [165, 289] on span "Business Information" at bounding box center [172, 287] width 113 height 14
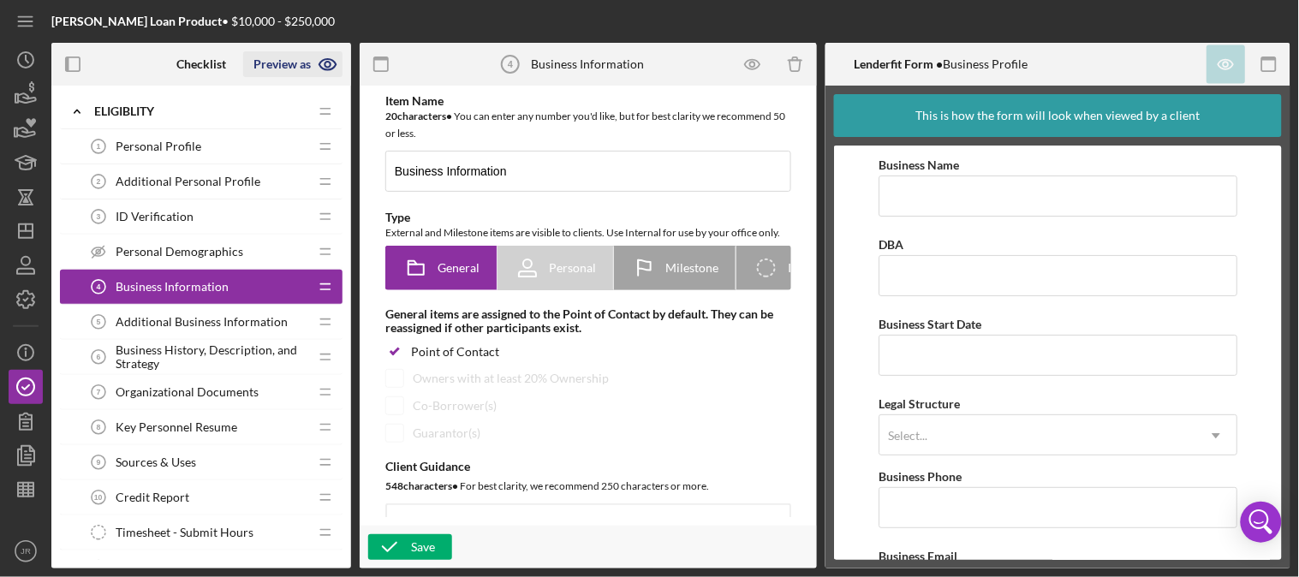
click at [321, 62] on icon "button" at bounding box center [327, 64] width 16 height 11
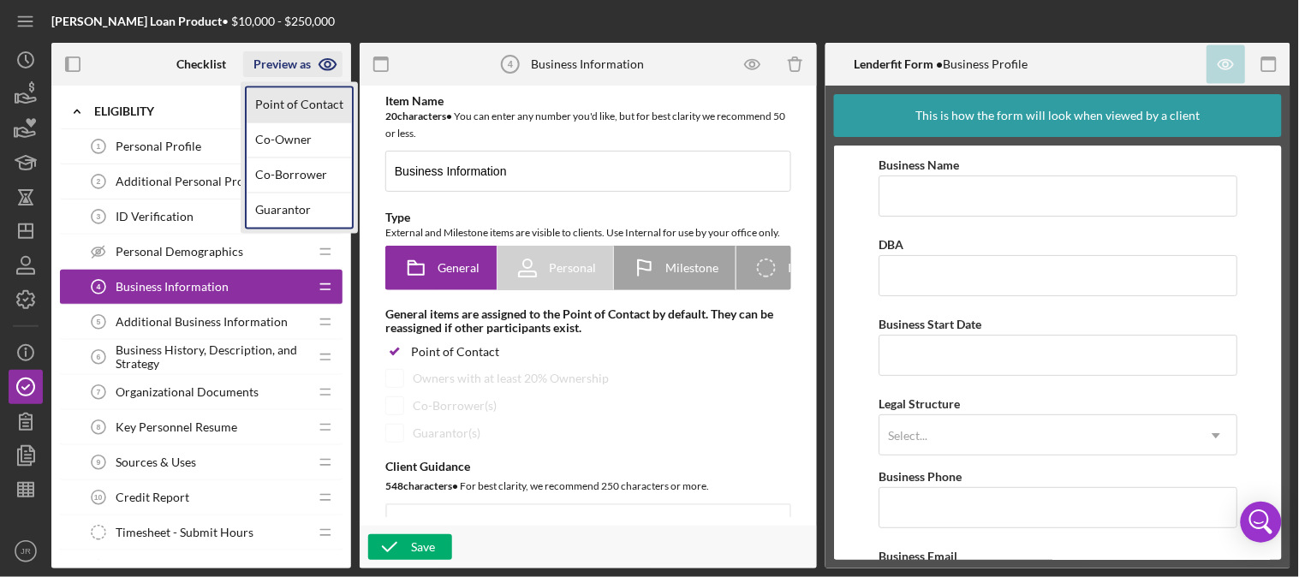
click at [308, 104] on link "Point of Contact" at bounding box center [299, 105] width 105 height 35
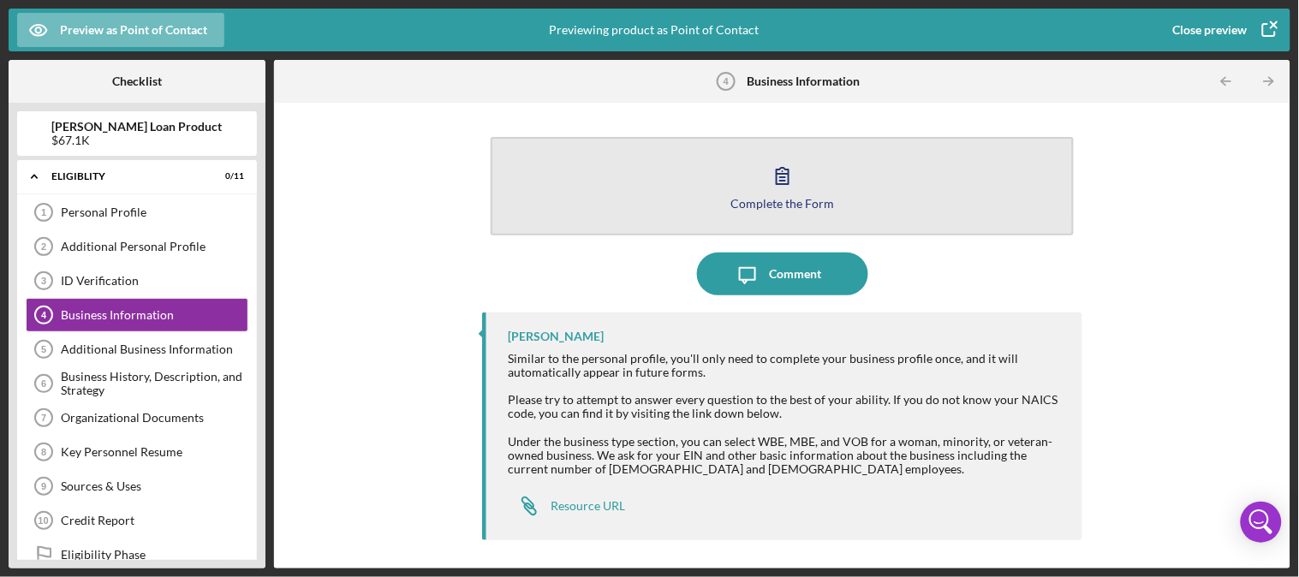
click at [842, 171] on button "Complete the Form Form" at bounding box center [782, 186] width 582 height 98
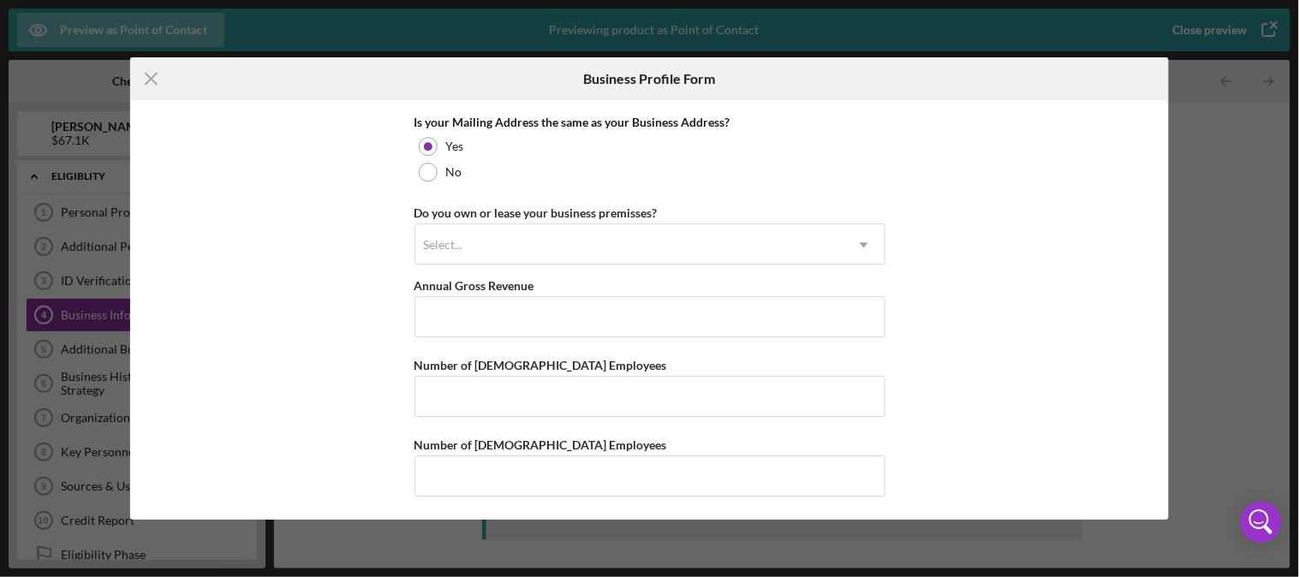
scroll to position [1333, 0]
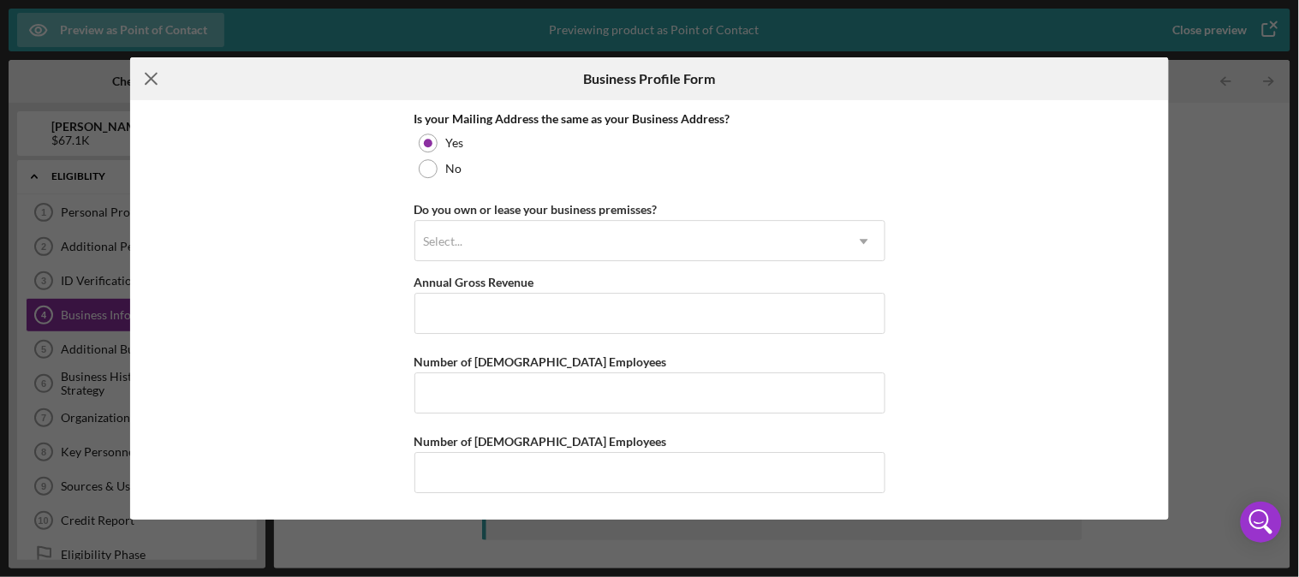
click at [148, 74] on icon "Icon/Menu Close" at bounding box center [151, 78] width 43 height 43
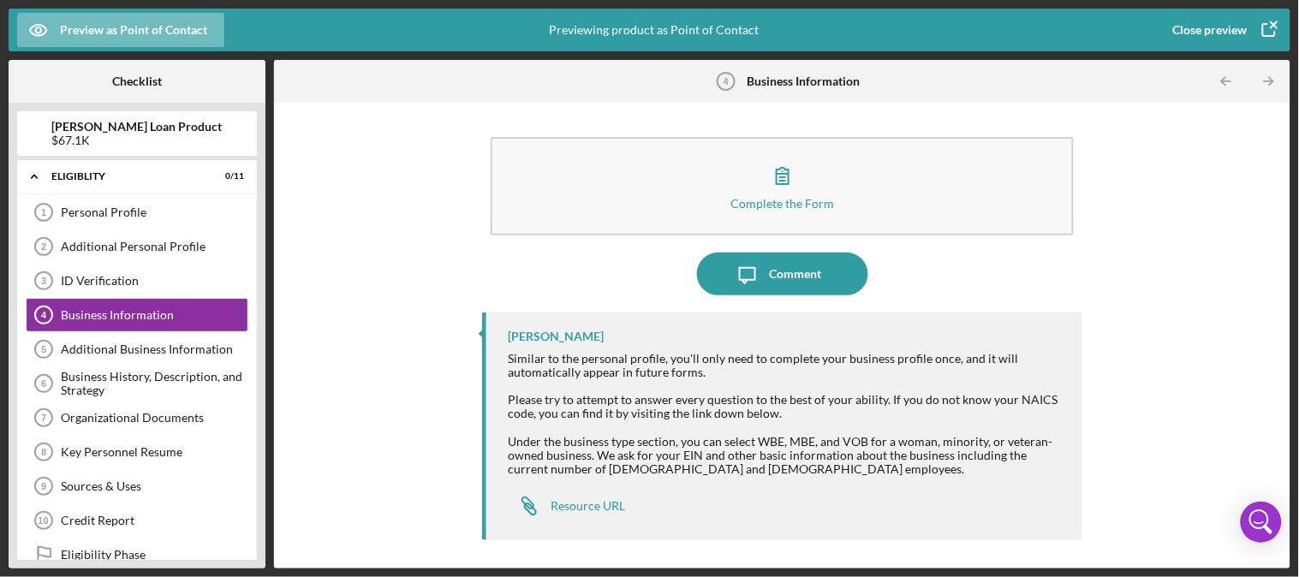
click at [129, 134] on div "$67.1K" at bounding box center [137, 141] width 170 height 14
click at [1222, 29] on div "Close preview" at bounding box center [1210, 30] width 74 height 34
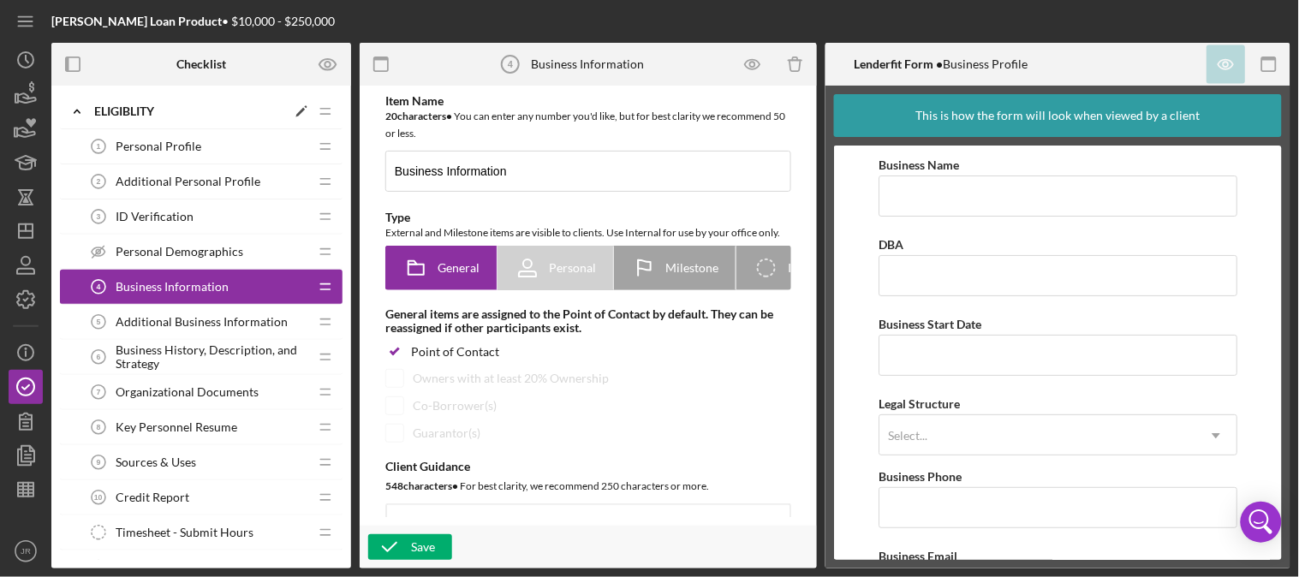
click at [158, 105] on div "Eligiblity" at bounding box center [190, 111] width 192 height 14
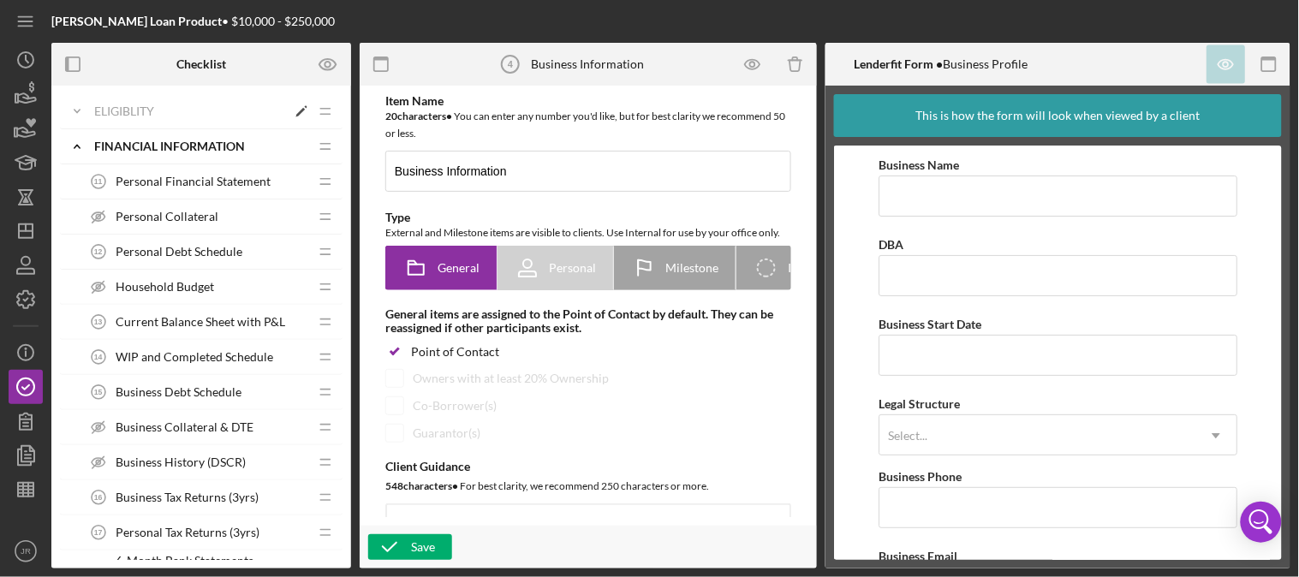
click at [122, 107] on div "Eligiblity" at bounding box center [190, 111] width 192 height 14
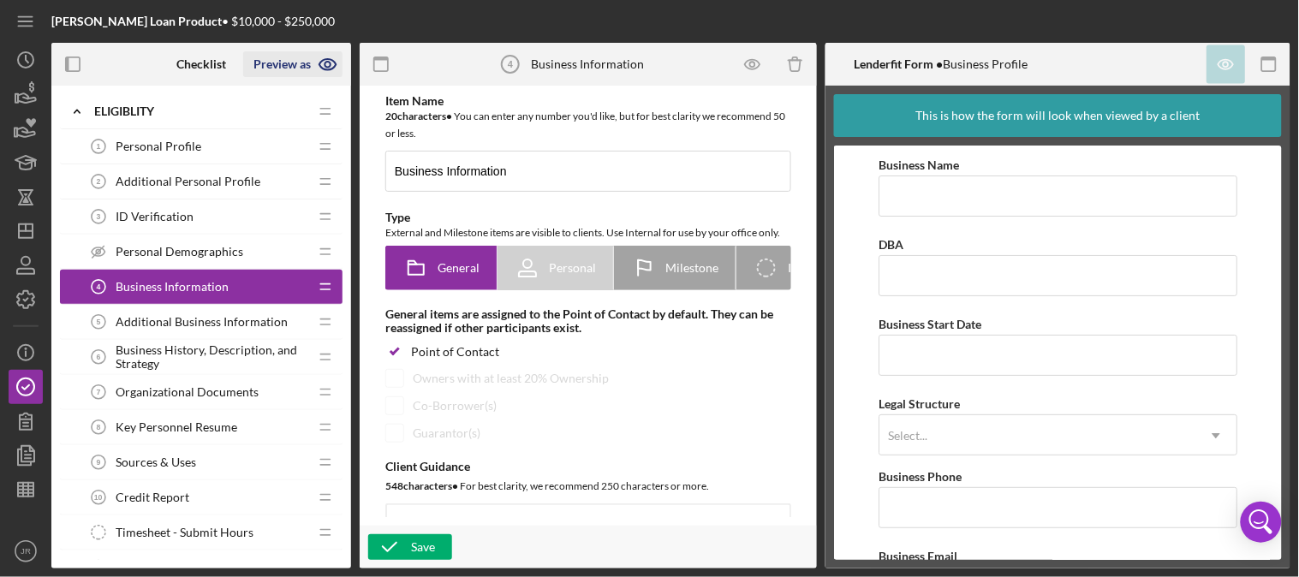
click at [318, 69] on icon "button" at bounding box center [328, 64] width 43 height 43
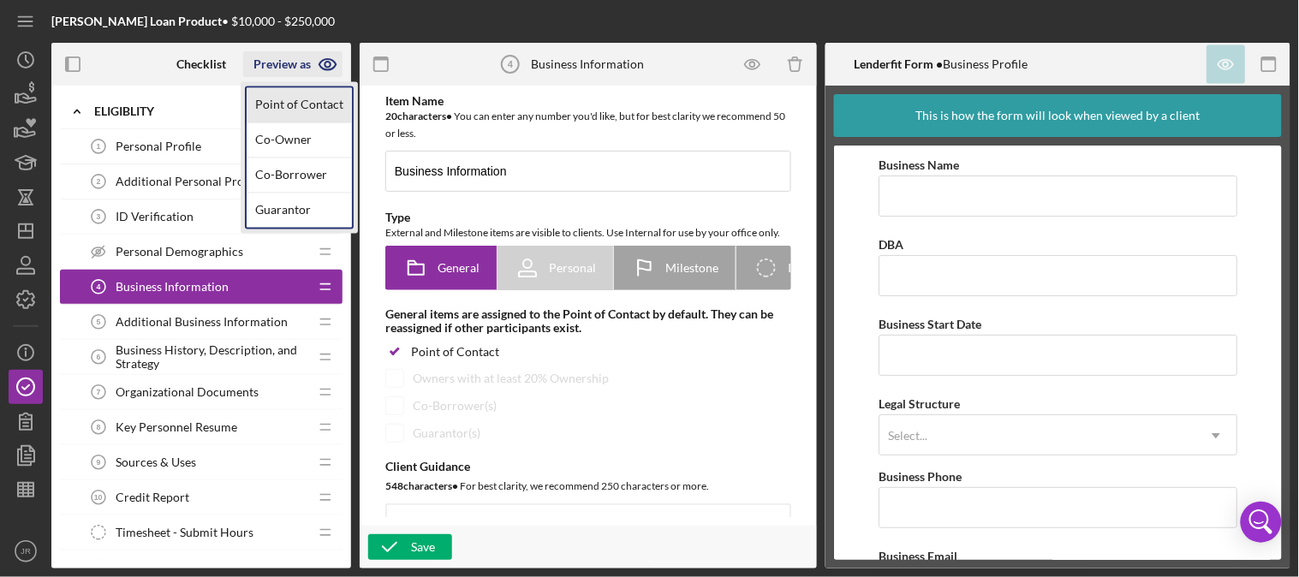
click at [303, 96] on link "Point of Contact" at bounding box center [299, 105] width 105 height 35
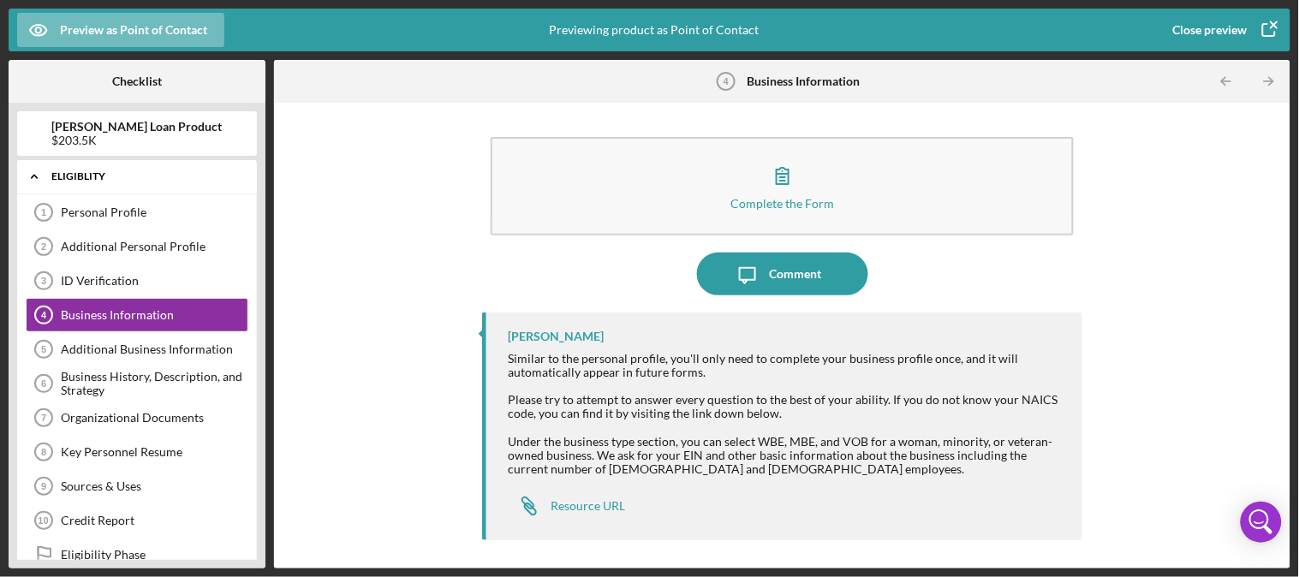
click at [31, 176] on icon "Icon/Expander" at bounding box center [34, 176] width 34 height 34
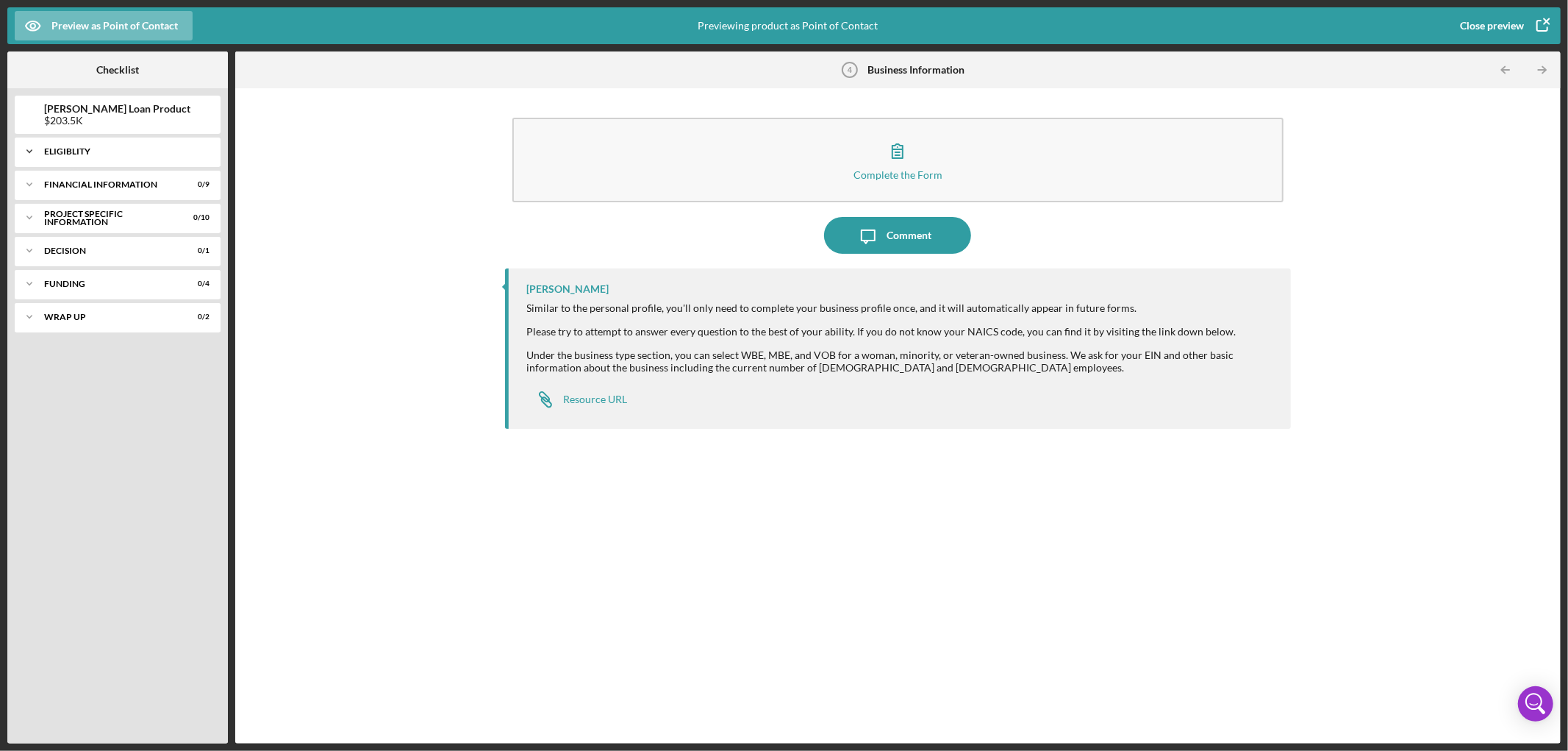
click at [173, 151] on div "Eligiblity" at bounding box center [123, 151] width 158 height 9
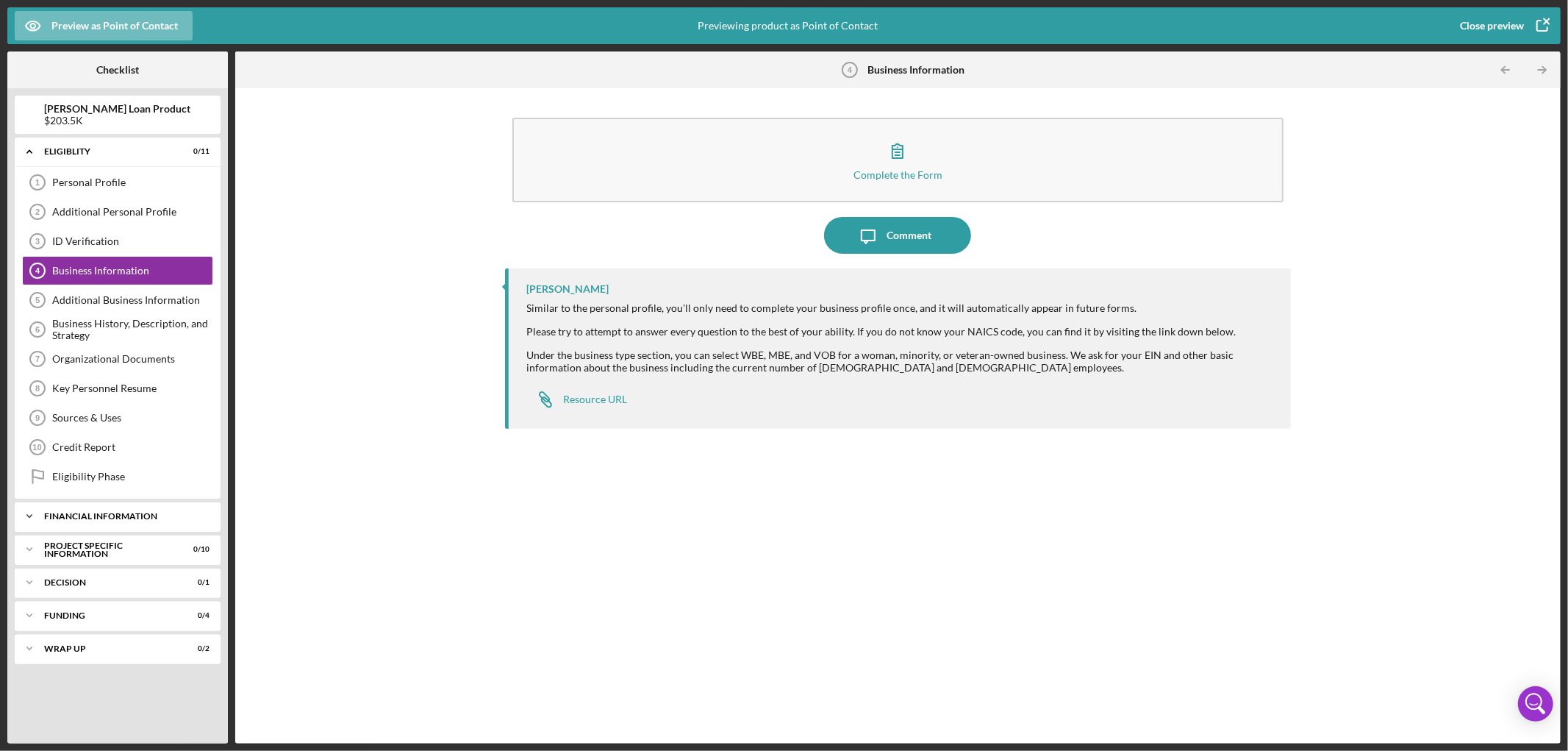
click at [110, 495] on div "Financial Information" at bounding box center [123, 516] width 158 height 9
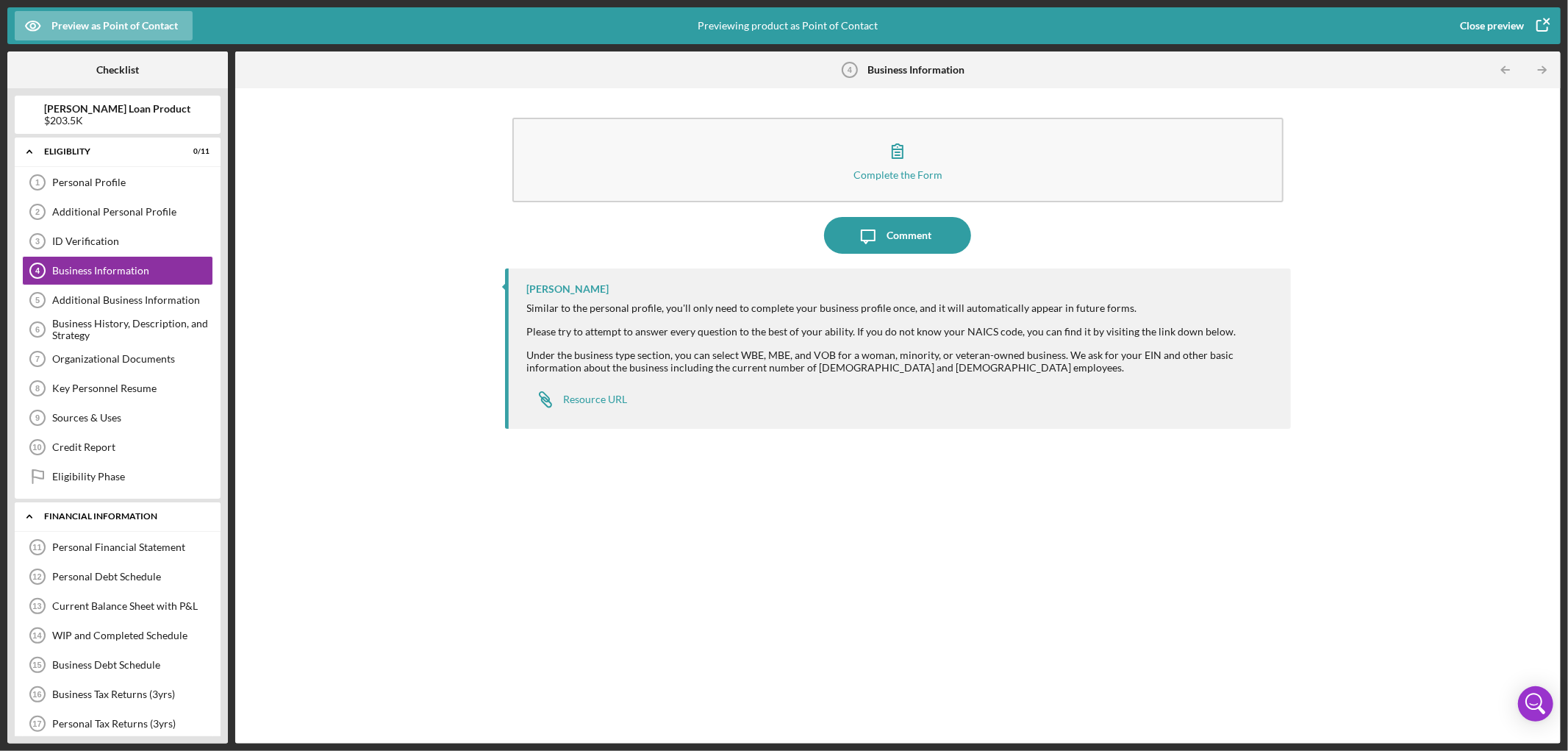
drag, startPoint x: 26, startPoint y: 150, endPoint x: 57, endPoint y: 184, distance: 46.0
click at [28, 150] on icon "Icon/Expander" at bounding box center [29, 151] width 29 height 29
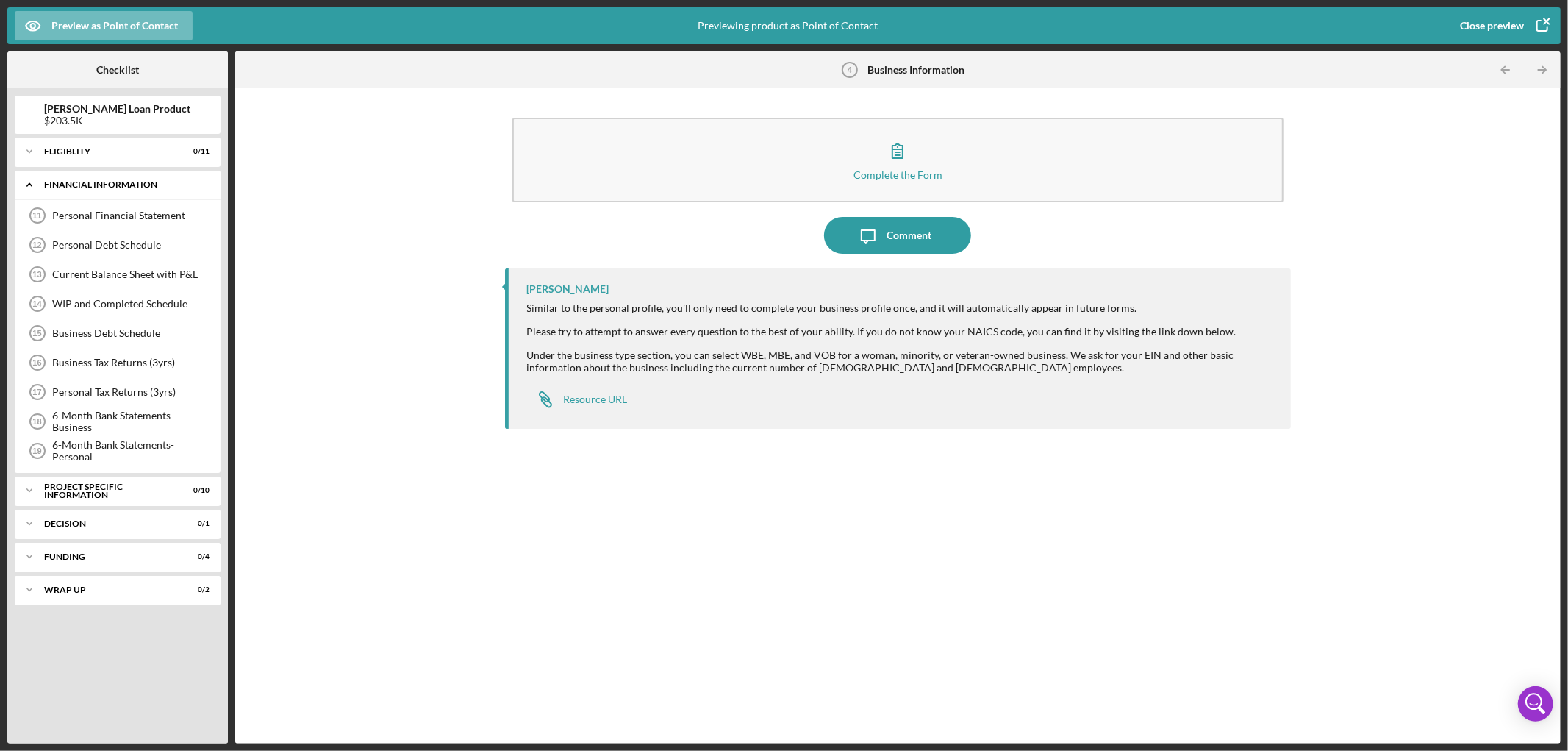
click at [39, 181] on icon "Icon/Expander" at bounding box center [29, 185] width 29 height 29
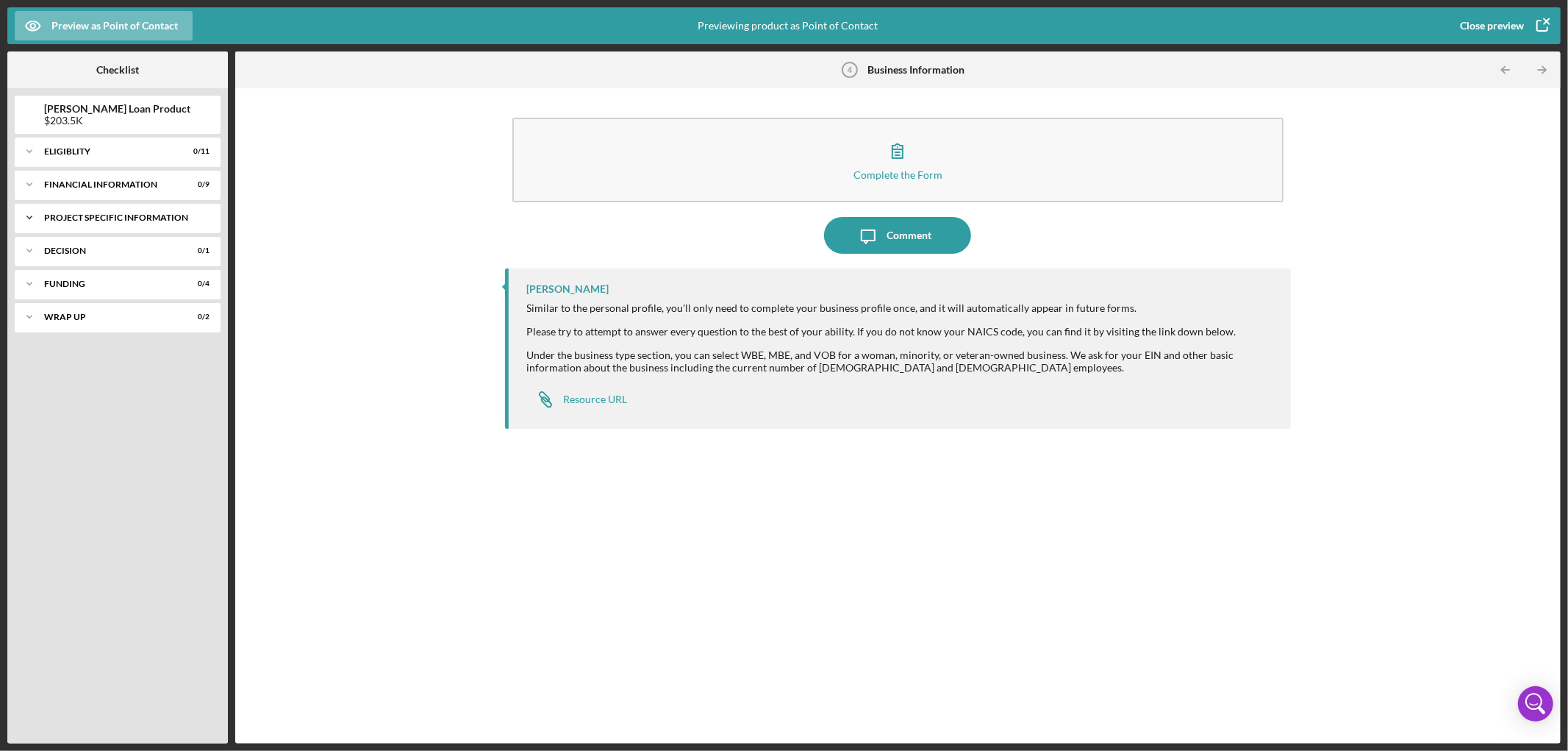
click at [64, 228] on div "Icon/Expander PROJECT SPECIFIC INFORMATION 0 / 10" at bounding box center [118, 217] width 206 height 29
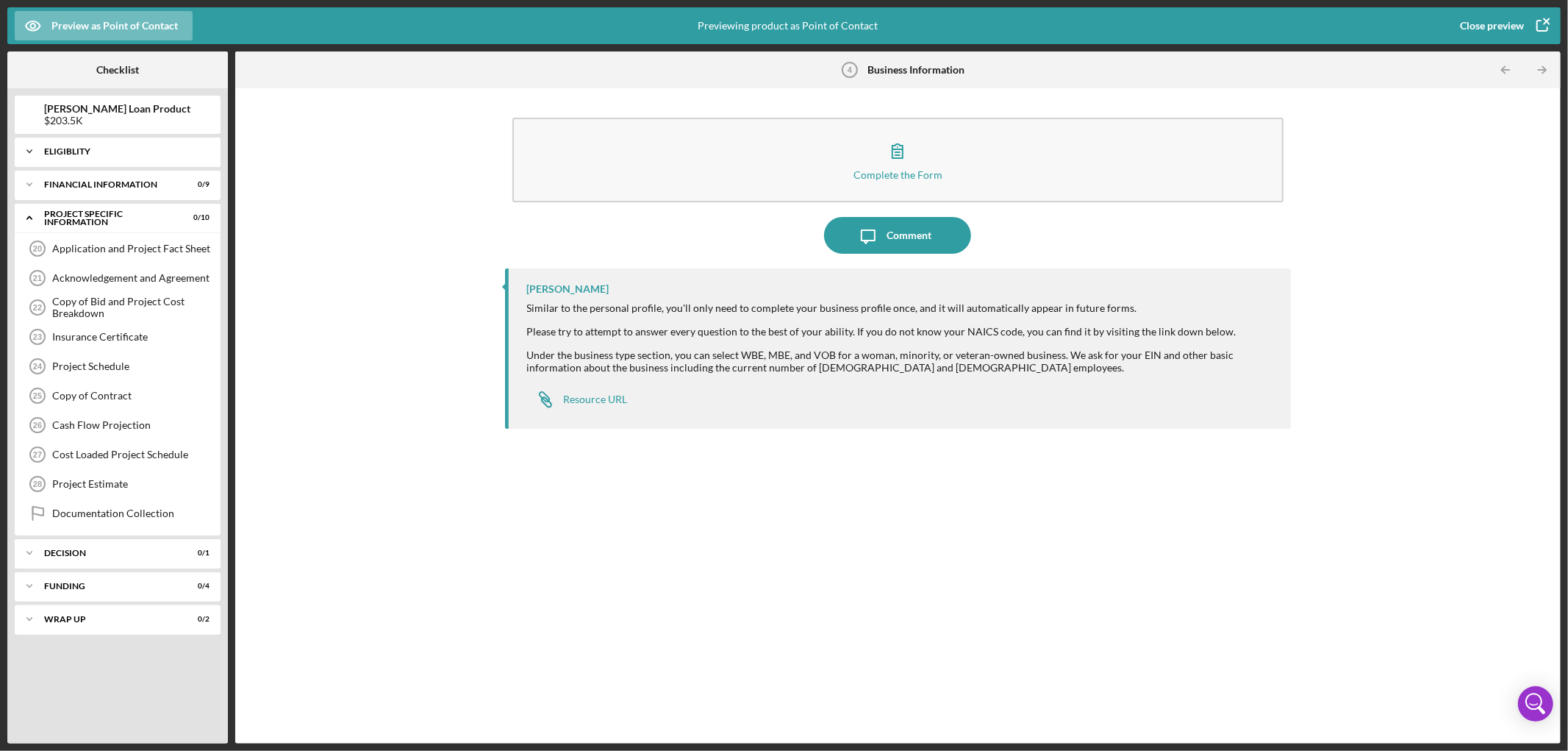
click at [77, 156] on div "Icon/Expander Eligiblity 0 / 11" at bounding box center [118, 151] width 206 height 29
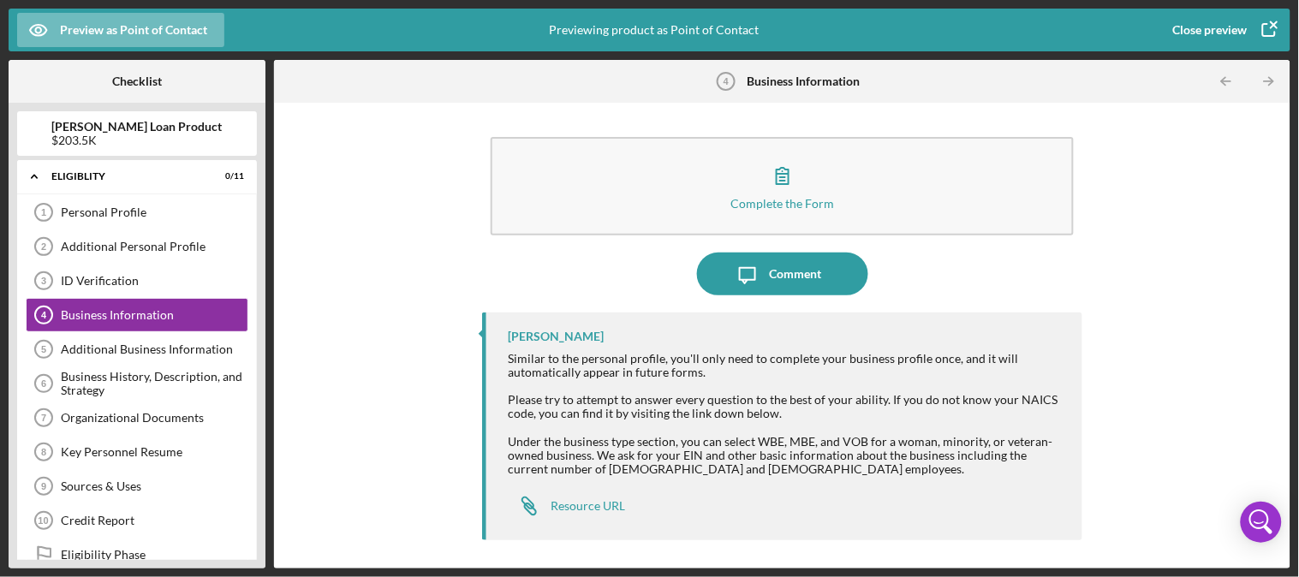
click at [1238, 22] on div "Close preview" at bounding box center [1210, 30] width 74 height 34
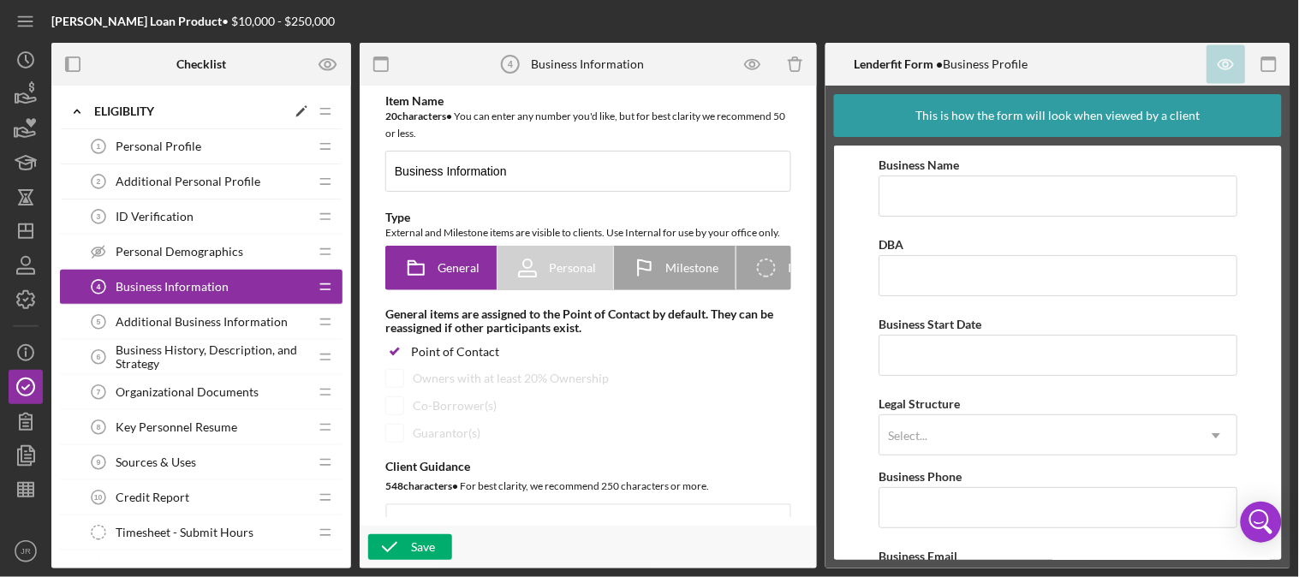
click at [295, 111] on icon "Icon/Edit" at bounding box center [301, 111] width 31 height 31
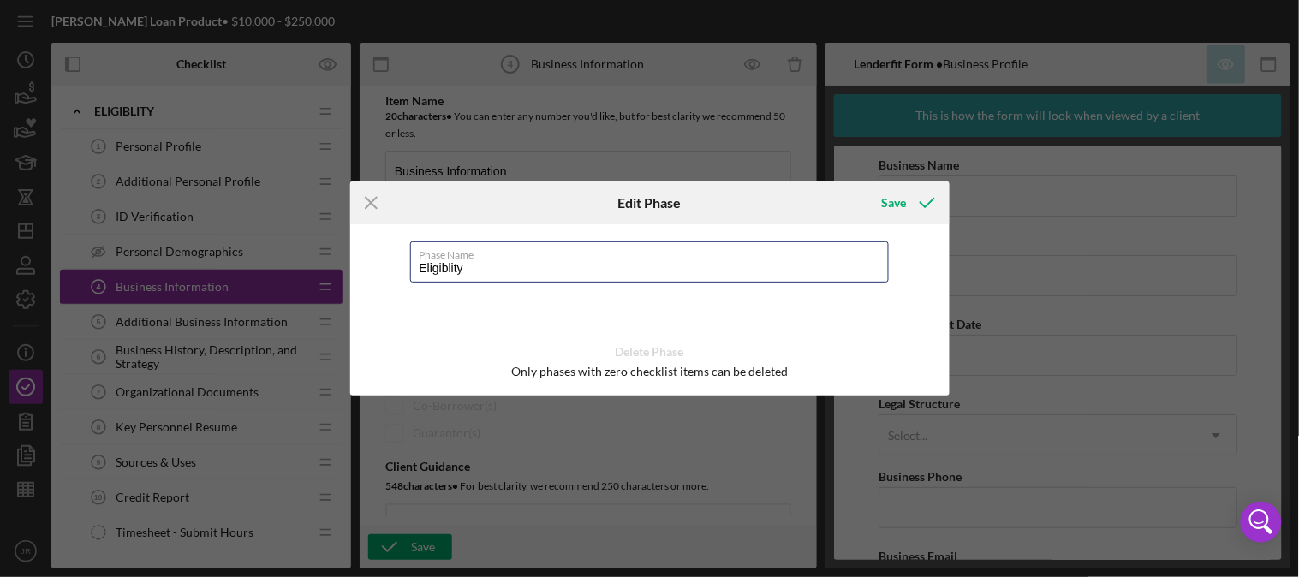
drag, startPoint x: 462, startPoint y: 275, endPoint x: 298, endPoint y: 269, distance: 164.5
click at [301, 269] on div "Icon/Menu Close Edit Phase Save Phase Name Eligiblity Delete Phase Only phases …" at bounding box center [649, 288] width 1299 height 577
type input "Background and Organizational Information"
click at [908, 200] on icon "submit" at bounding box center [927, 203] width 43 height 43
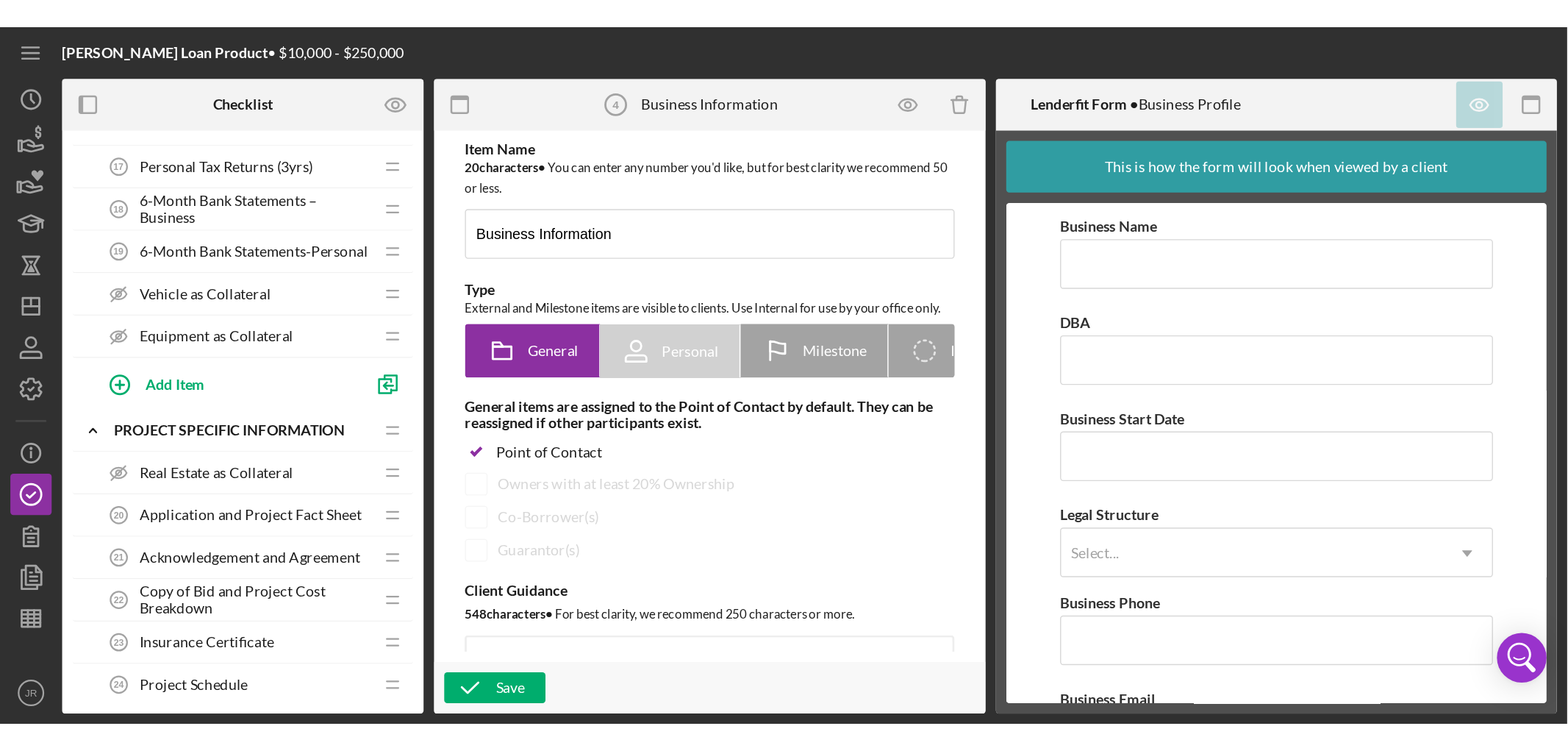
scroll to position [1226, 0]
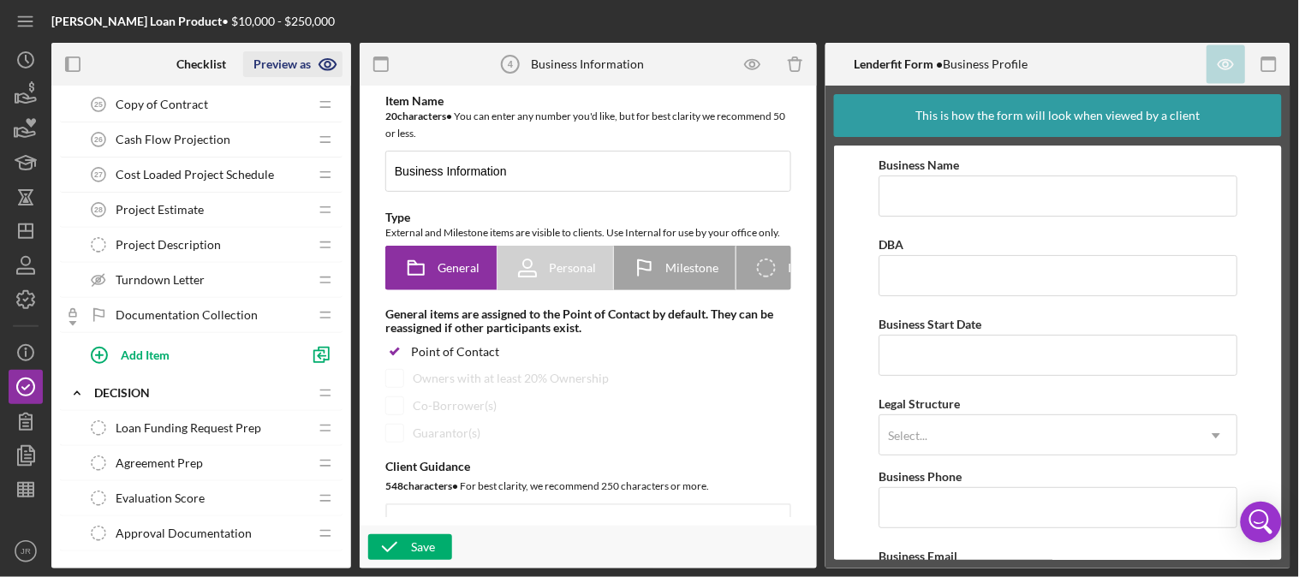
click at [315, 63] on icon "button" at bounding box center [328, 64] width 43 height 43
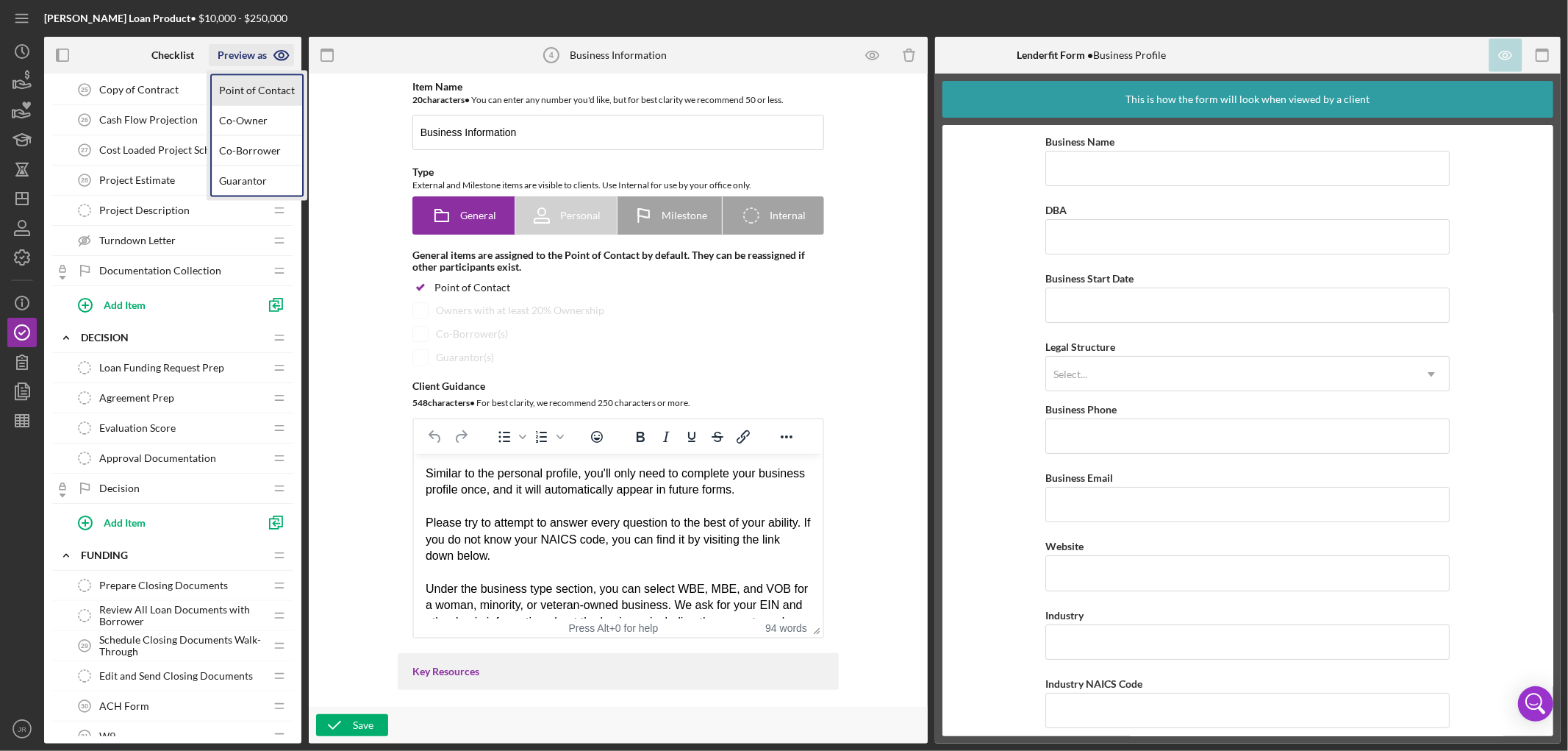
click at [258, 82] on link "Point of Contact" at bounding box center [257, 90] width 90 height 30
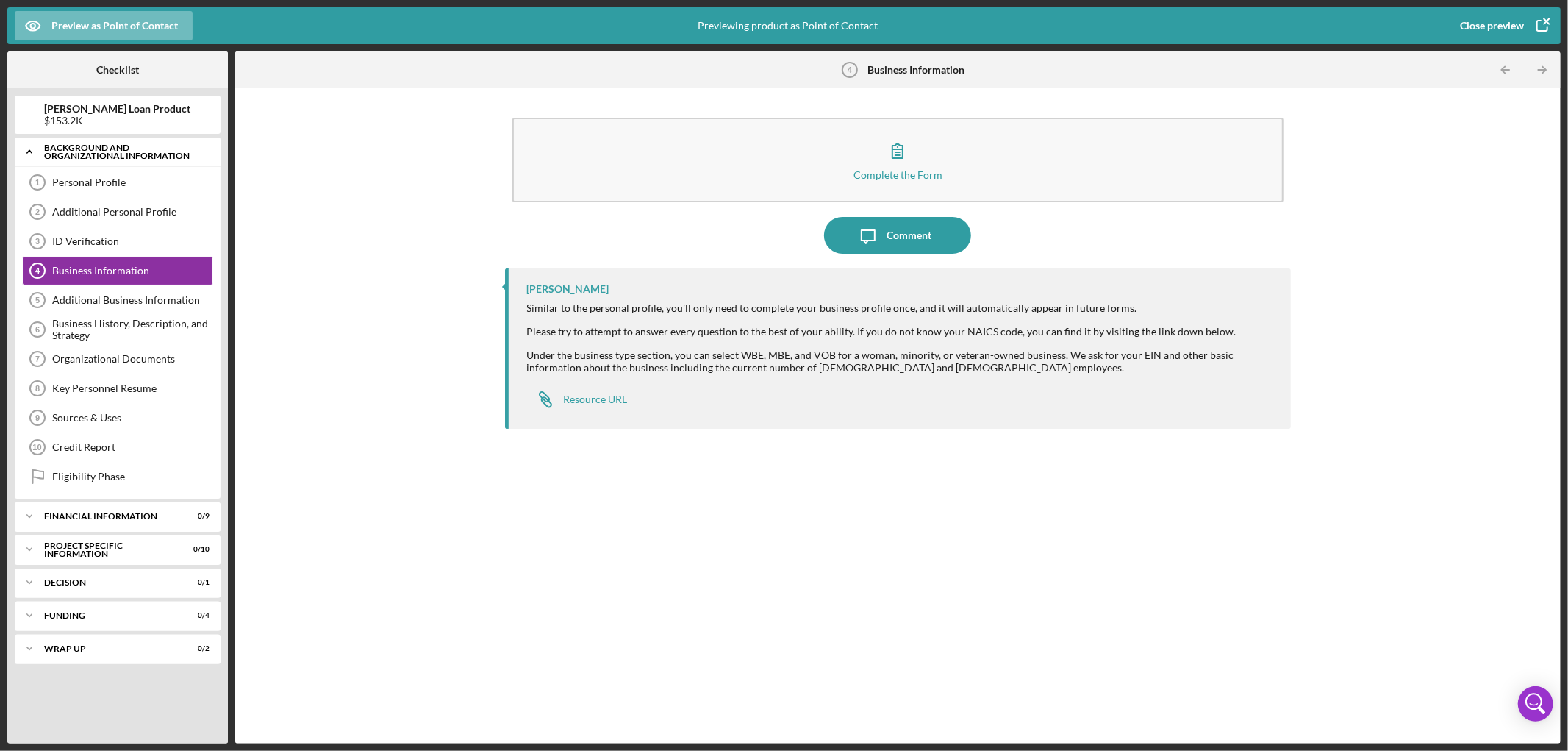
click at [120, 143] on div "Background and Organizational Information" at bounding box center [123, 152] width 158 height 17
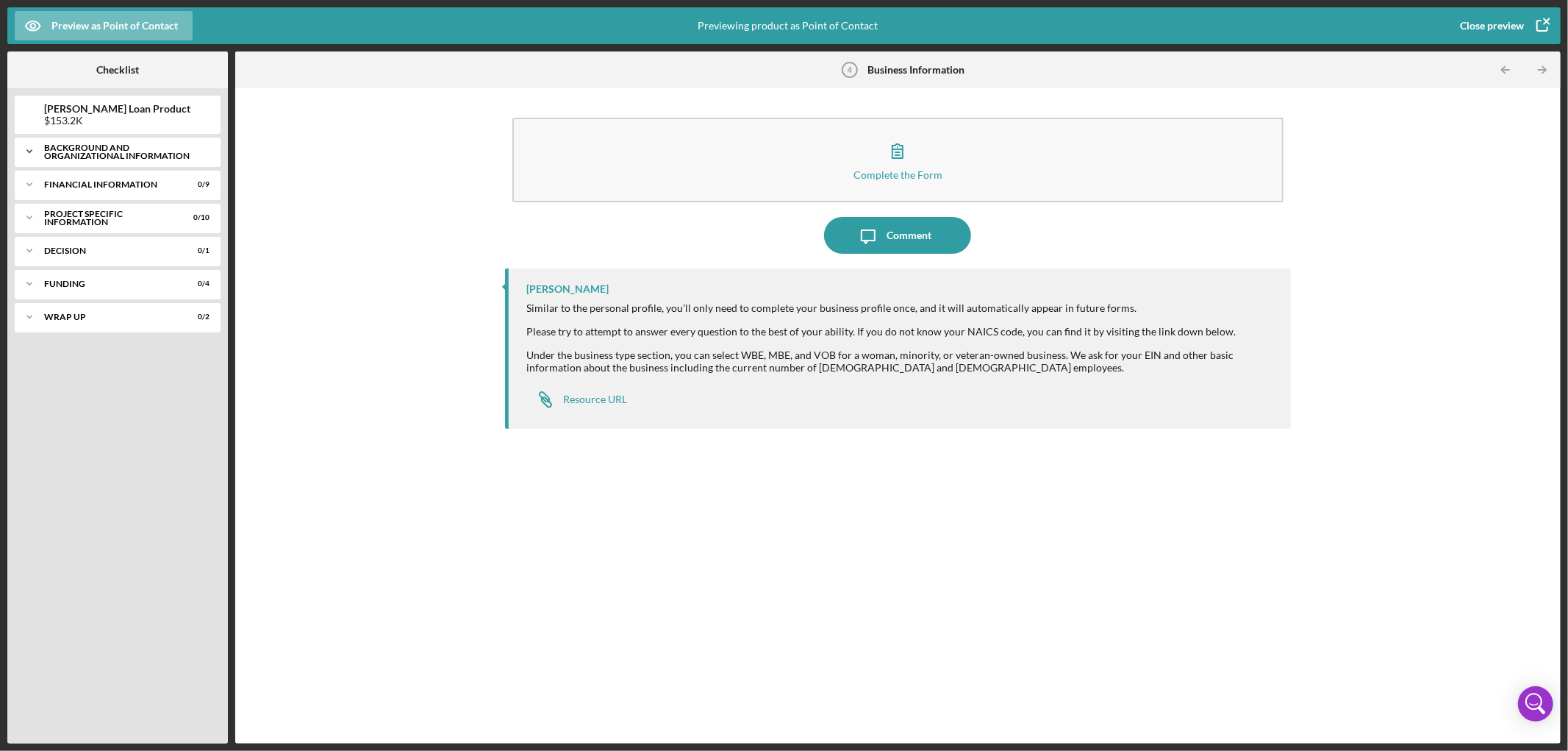
click at [78, 145] on div "Background and Organizational Information" at bounding box center [123, 152] width 158 height 17
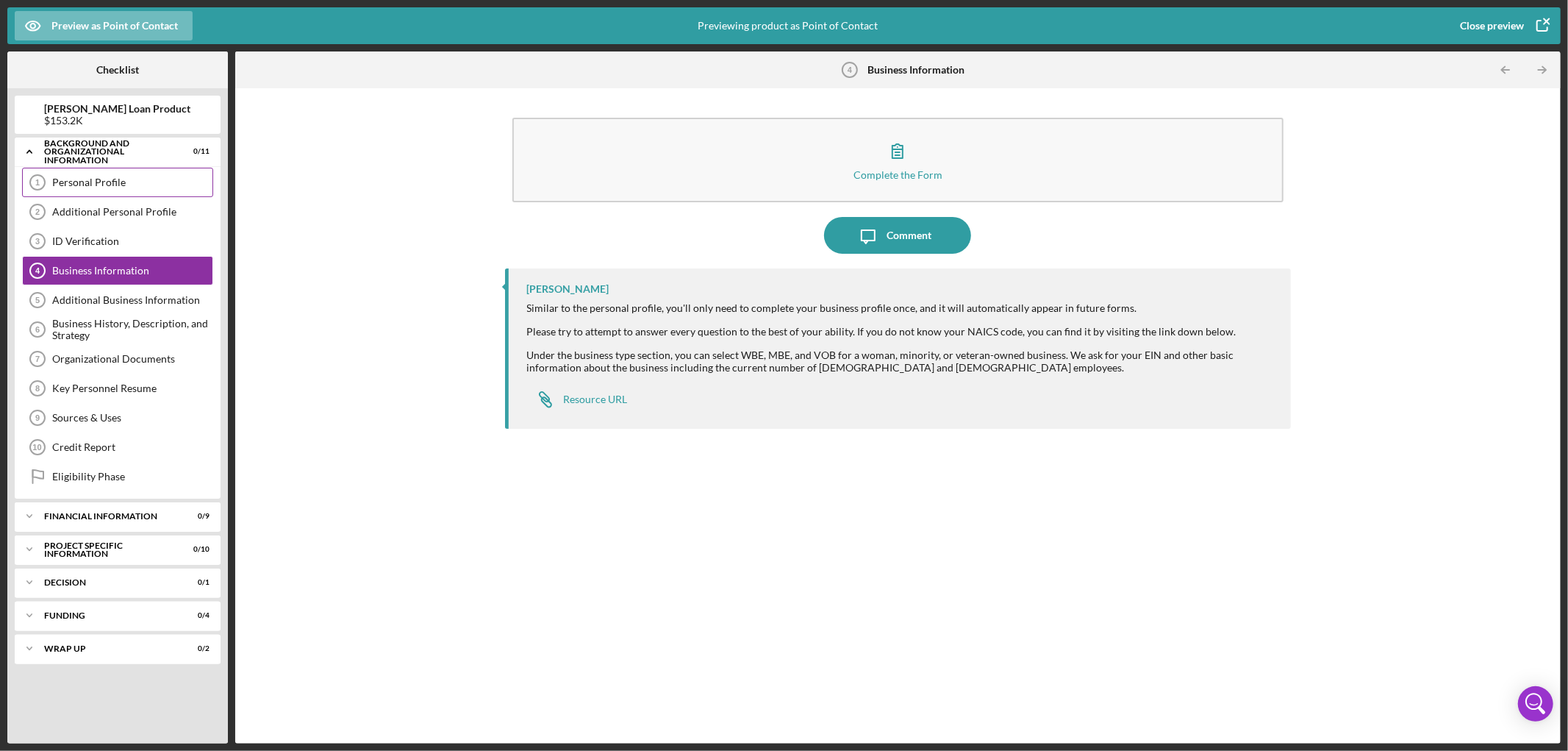
click at [79, 168] on div "Personal Profile 1 Personal Profile" at bounding box center [118, 182] width 191 height 29
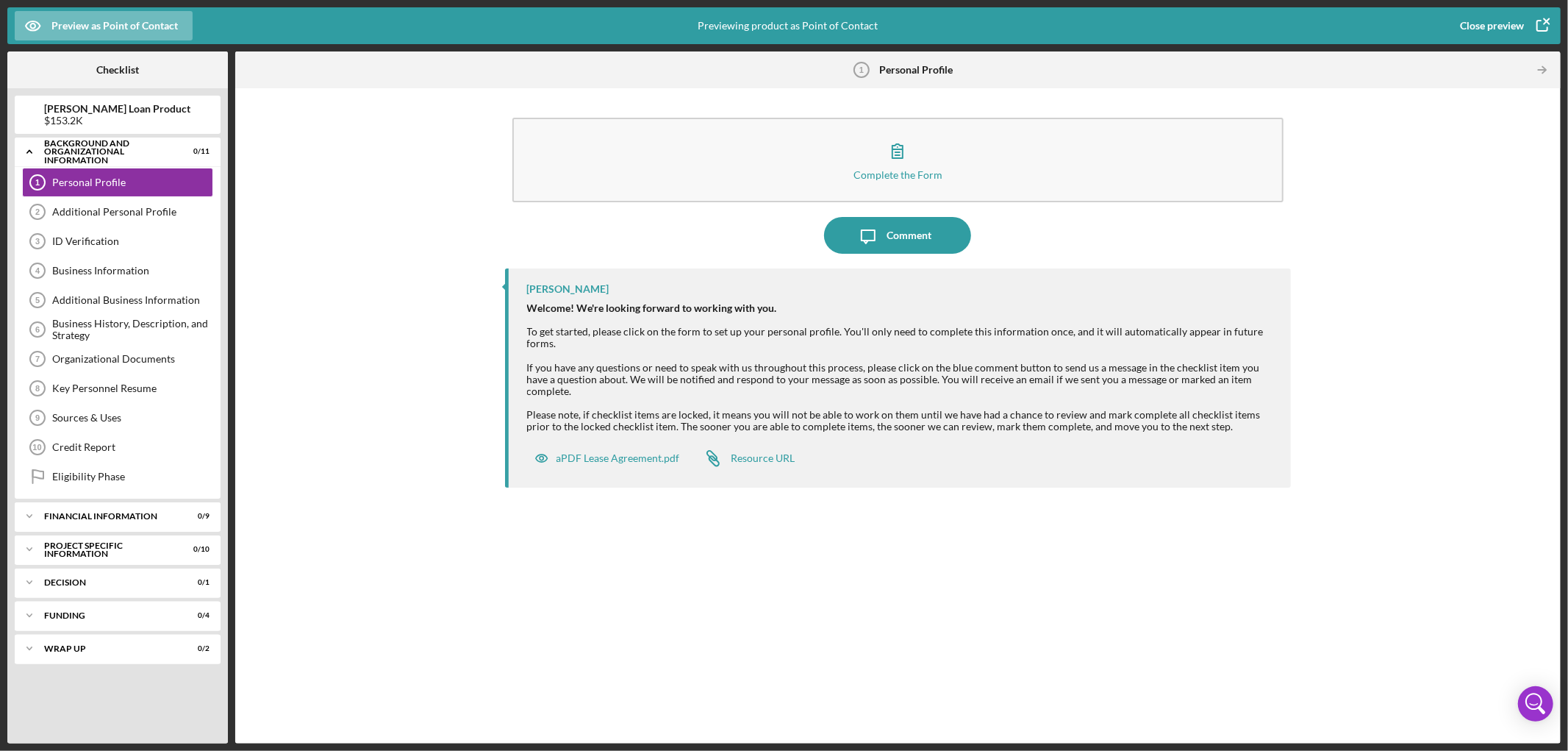
click at [52, 115] on div "[PERSON_NAME] Loan Product $153.2K" at bounding box center [118, 114] width 206 height 23
drag, startPoint x: 112, startPoint y: 119, endPoint x: 72, endPoint y: 119, distance: 40.0
click at [72, 119] on div "$153.2K" at bounding box center [118, 121] width 146 height 12
click at [326, 169] on div "Complete the Form Form Icon/Message Comment [PERSON_NAME] Welcome! We're lookin…" at bounding box center [898, 416] width 1311 height 641
click at [33, 149] on icon "Icon/Expander" at bounding box center [29, 151] width 29 height 29
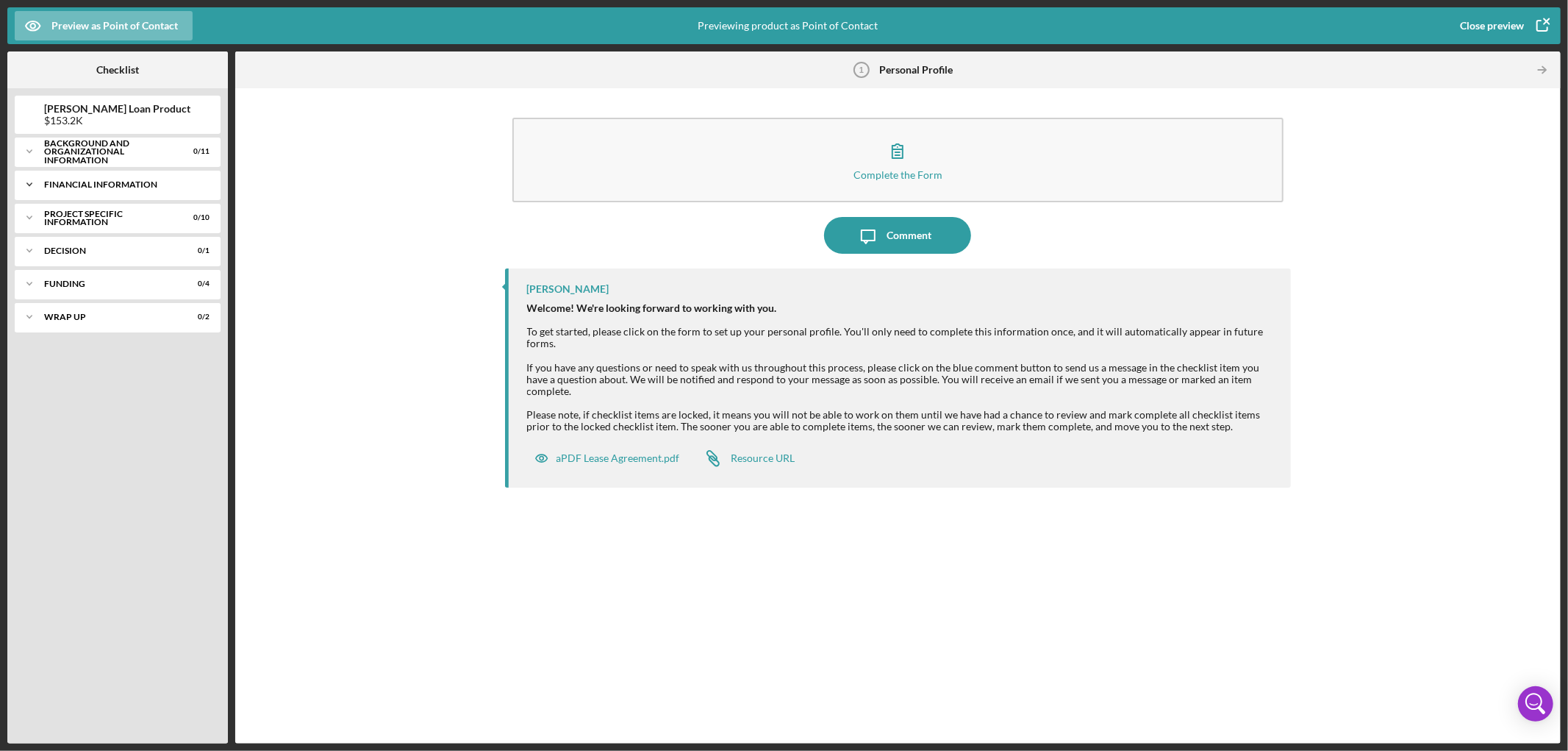
click at [120, 188] on div "Financial Information" at bounding box center [123, 185] width 158 height 9
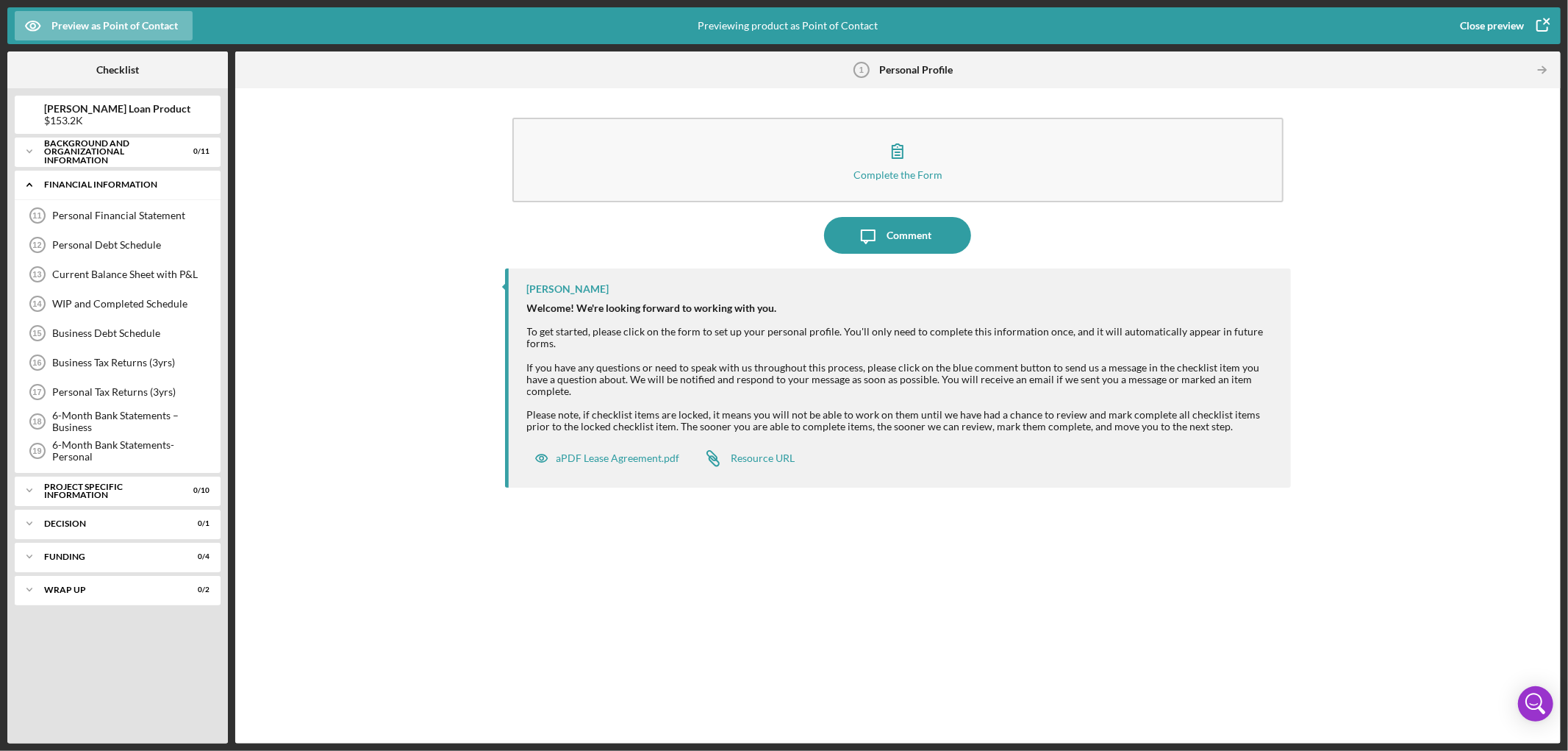
click at [24, 182] on icon "Icon/Expander" at bounding box center [29, 185] width 29 height 29
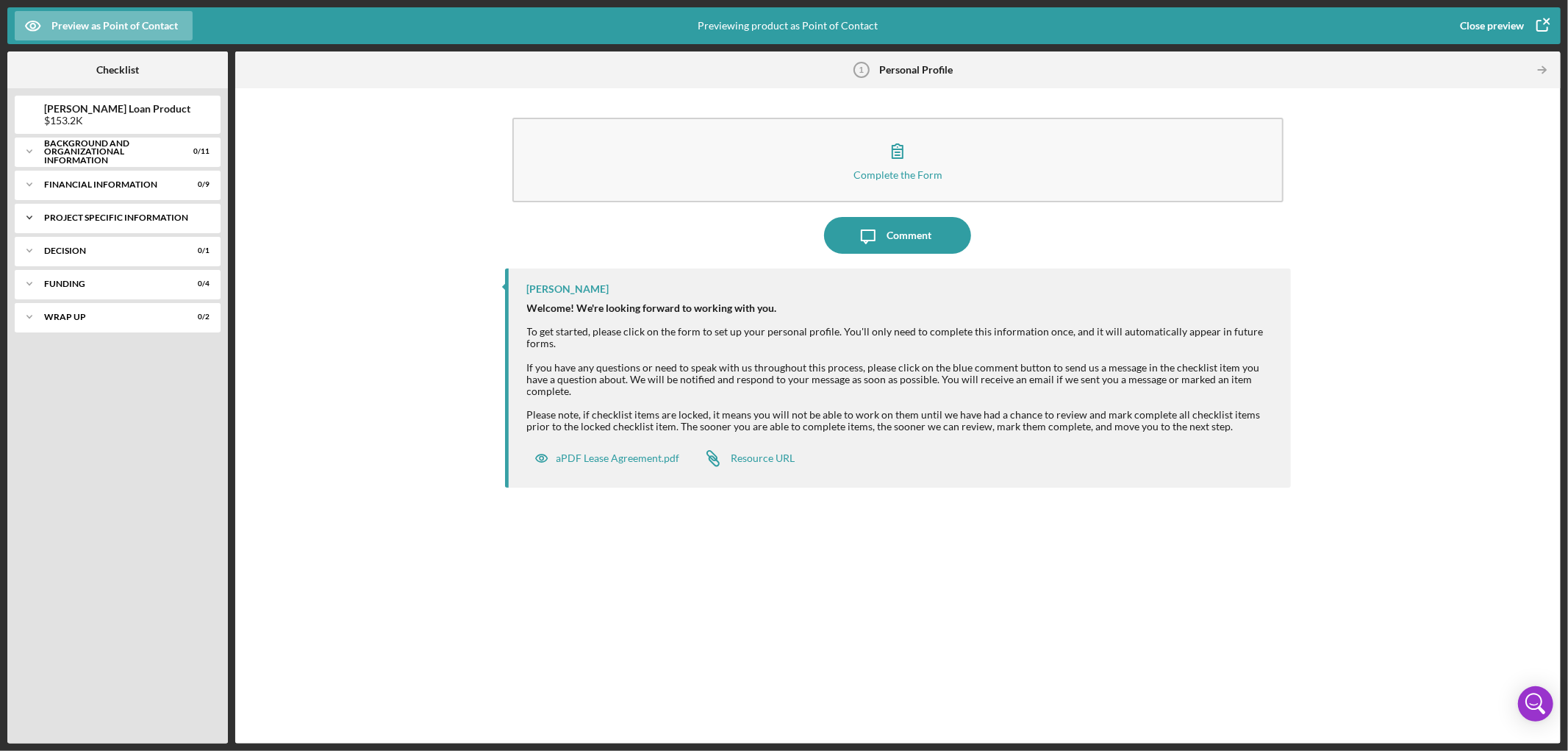
click at [27, 217] on icon "Icon/Expander" at bounding box center [29, 217] width 29 height 29
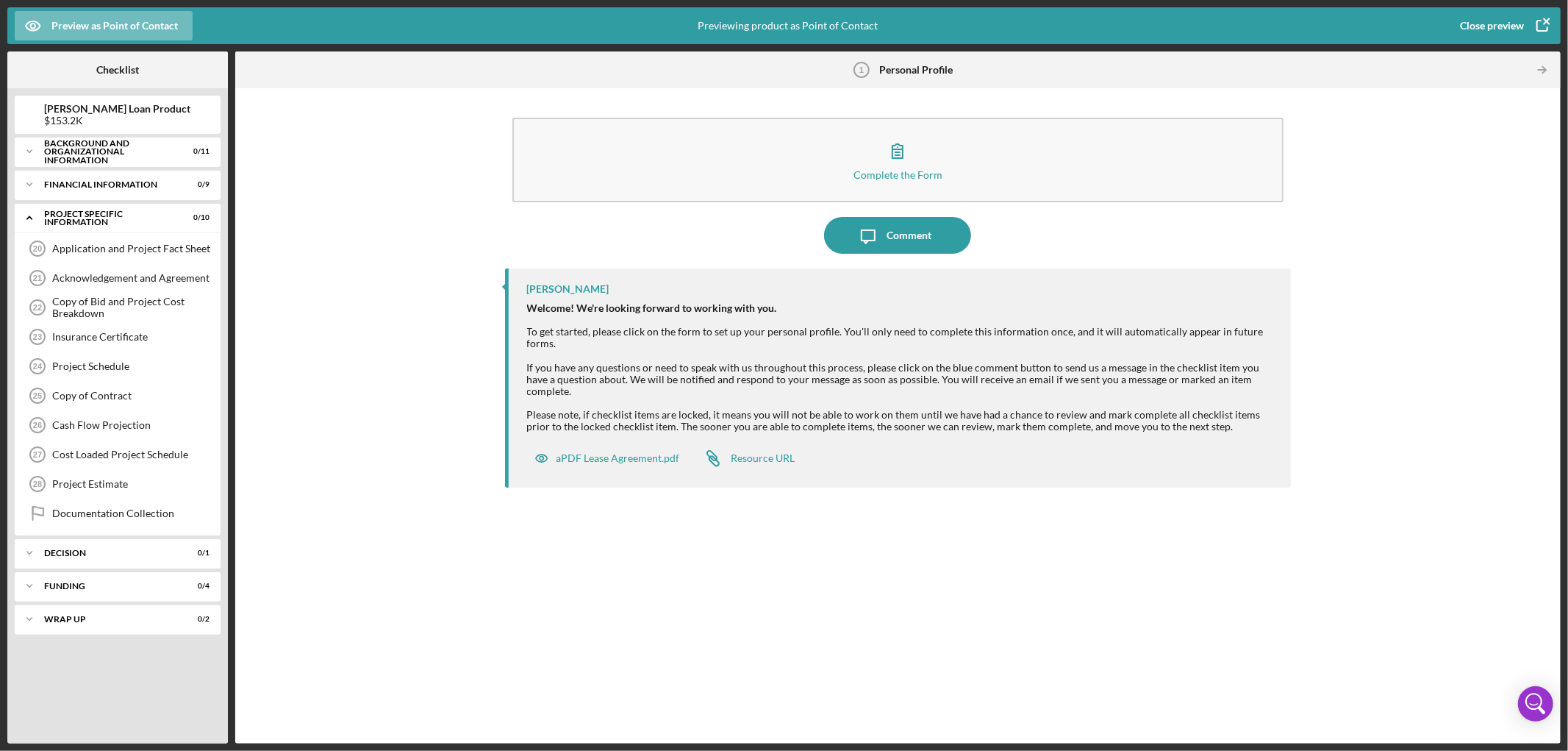
click at [685, 495] on div "[PERSON_NAME] Welcome! We're looking forward to working with you. To get starte…" at bounding box center [898, 495] width 787 height 453
click at [91, 151] on div "Background and Organizational Information" at bounding box center [123, 152] width 158 height 17
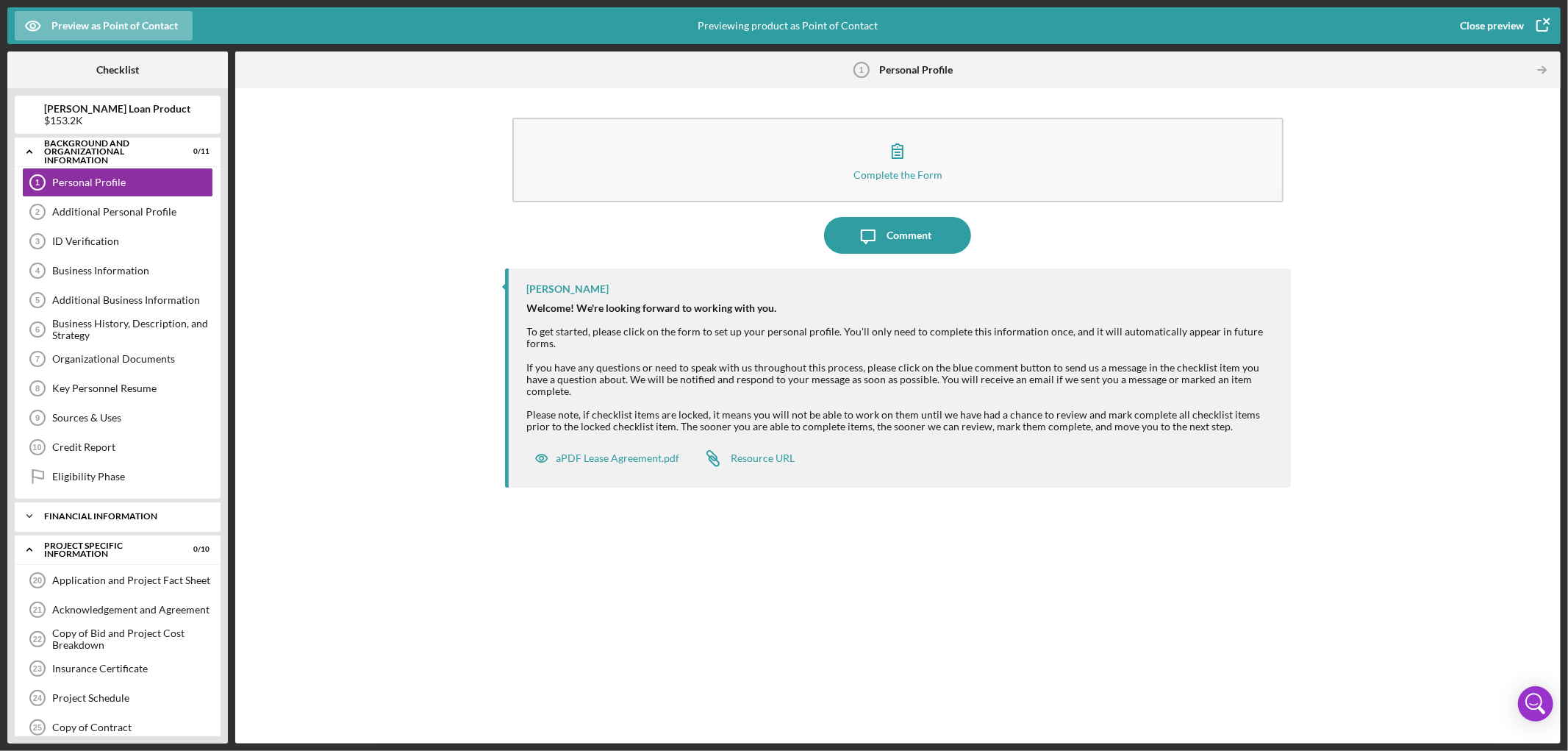
click at [27, 495] on icon "Icon/Expander" at bounding box center [29, 516] width 29 height 29
click at [29, 495] on icon "Icon/Expander" at bounding box center [29, 516] width 29 height 29
click at [28, 495] on icon "Icon/Expander" at bounding box center [29, 549] width 29 height 29
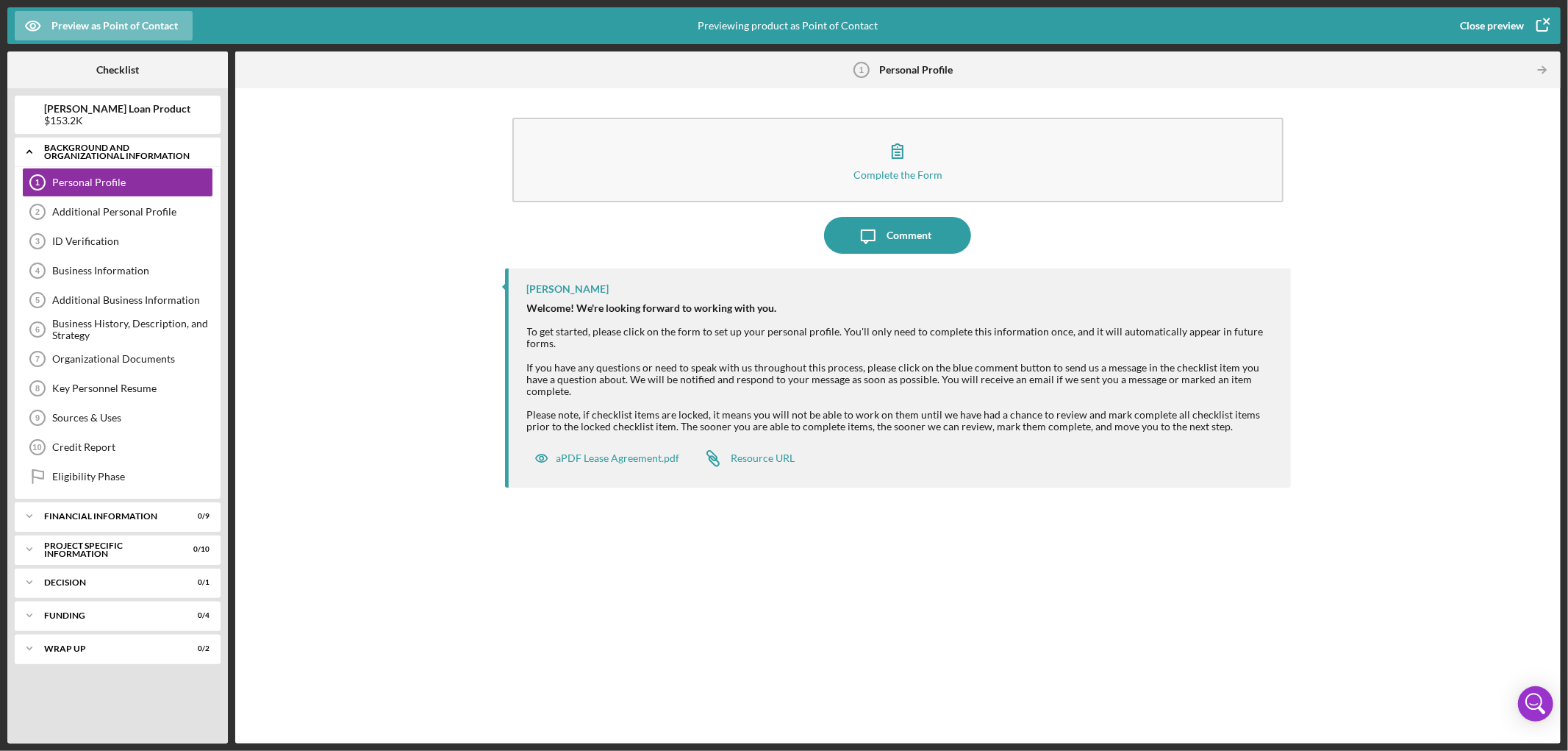
click at [29, 155] on icon "Icon/Expander" at bounding box center [29, 151] width 29 height 29
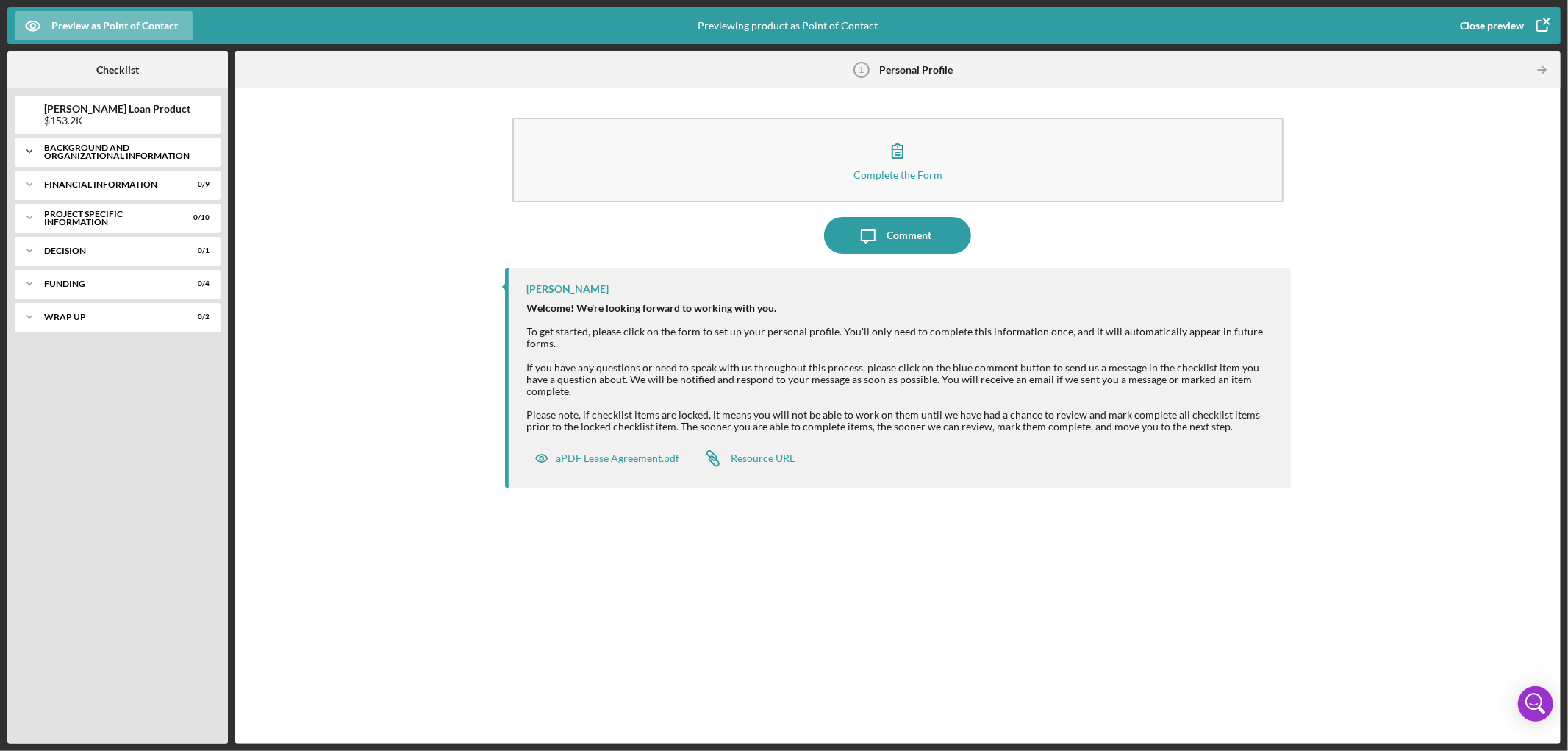
click at [75, 150] on div "Background and Organizational Information" at bounding box center [123, 152] width 158 height 17
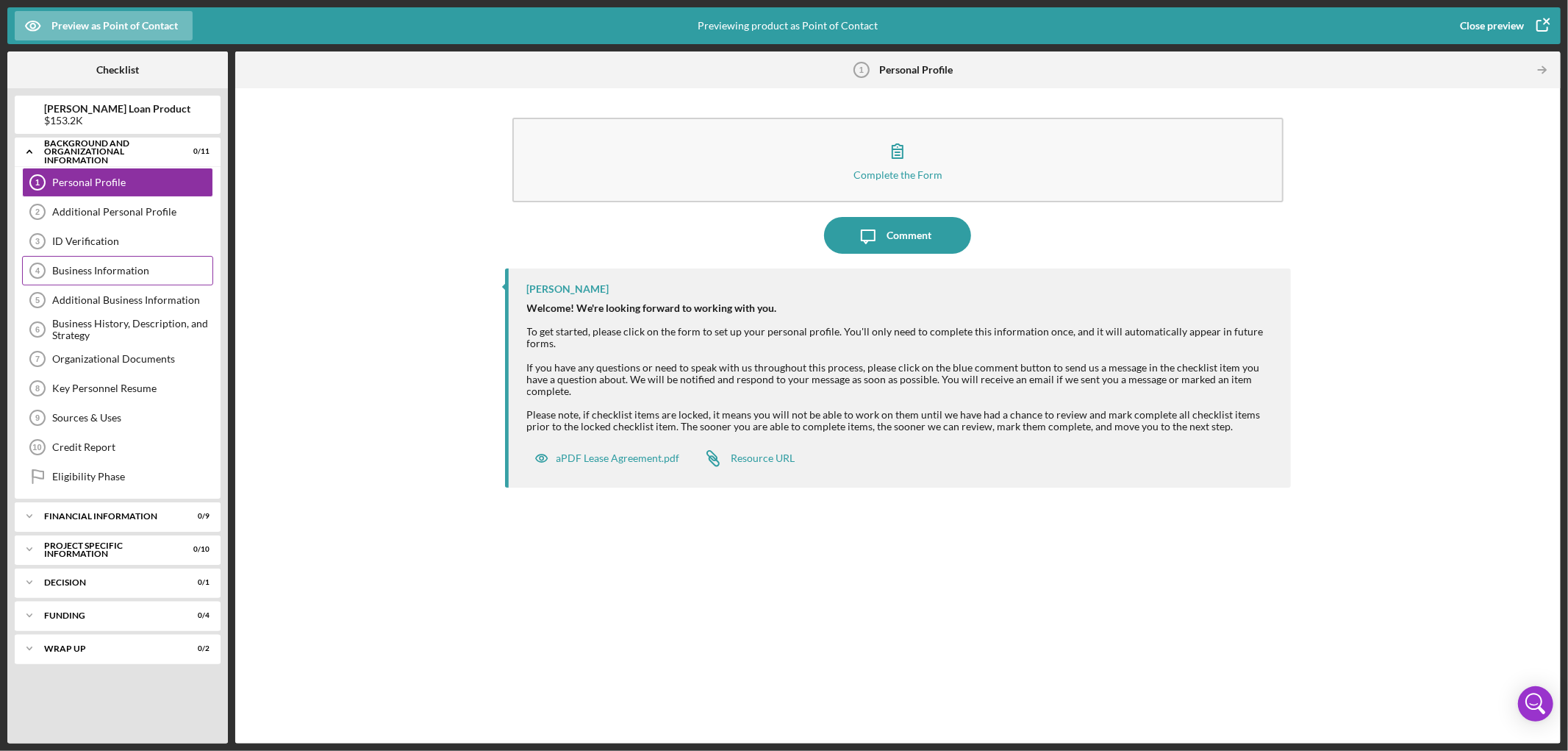
click at [90, 258] on div "Business Information 4 Business Information" at bounding box center [118, 271] width 191 height 29
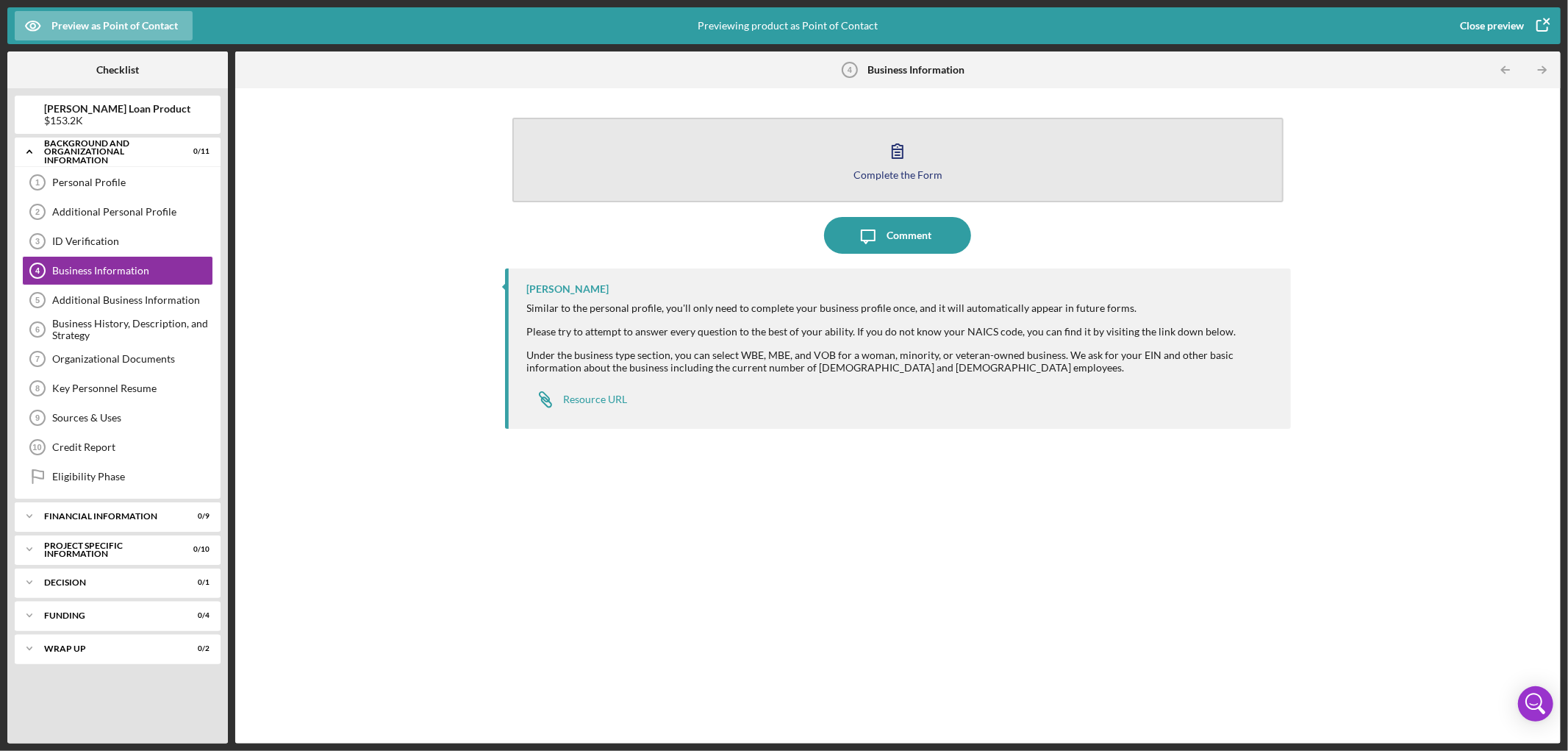
click at [822, 141] on button "Complete the Form Form" at bounding box center [898, 160] width 772 height 84
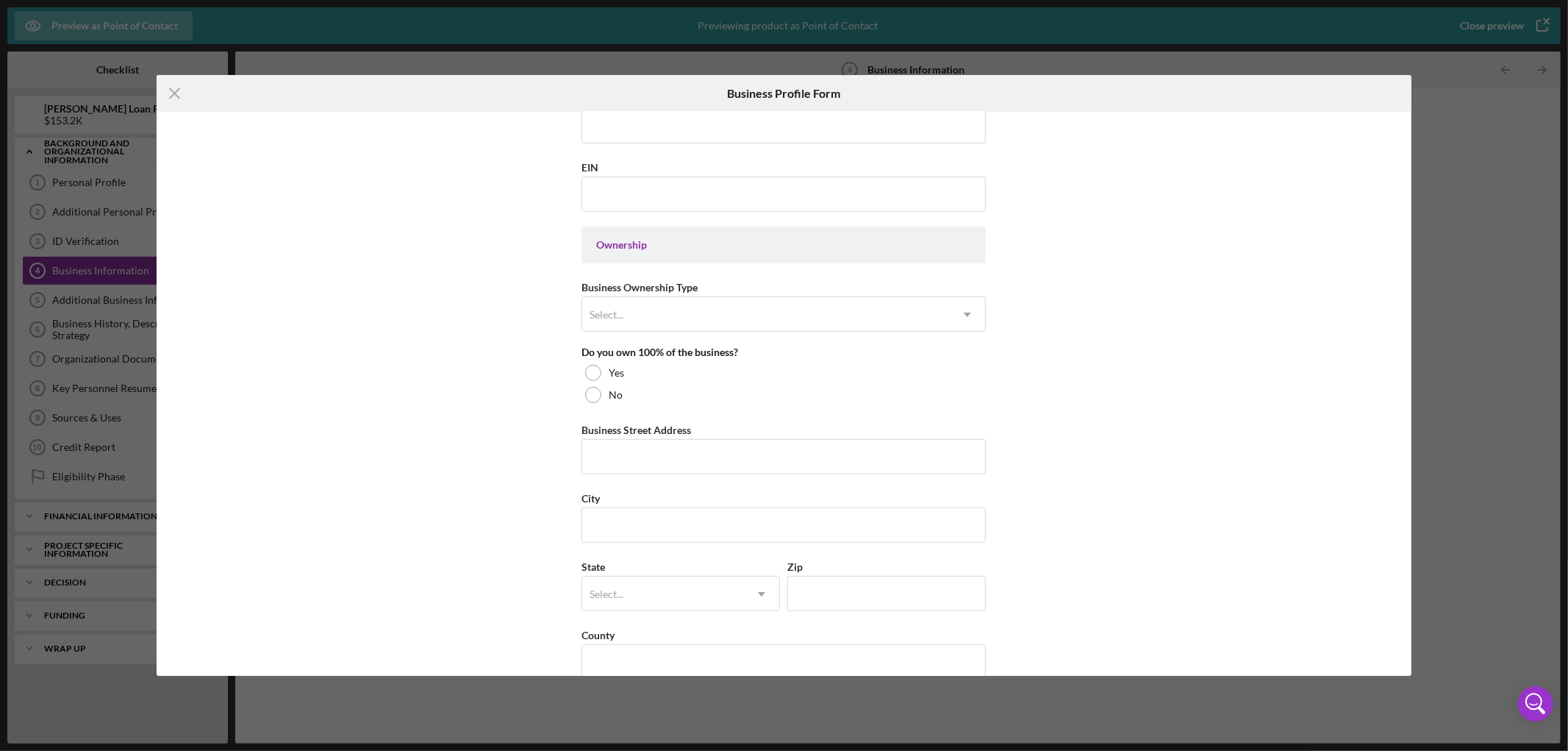
scroll to position [943, 0]
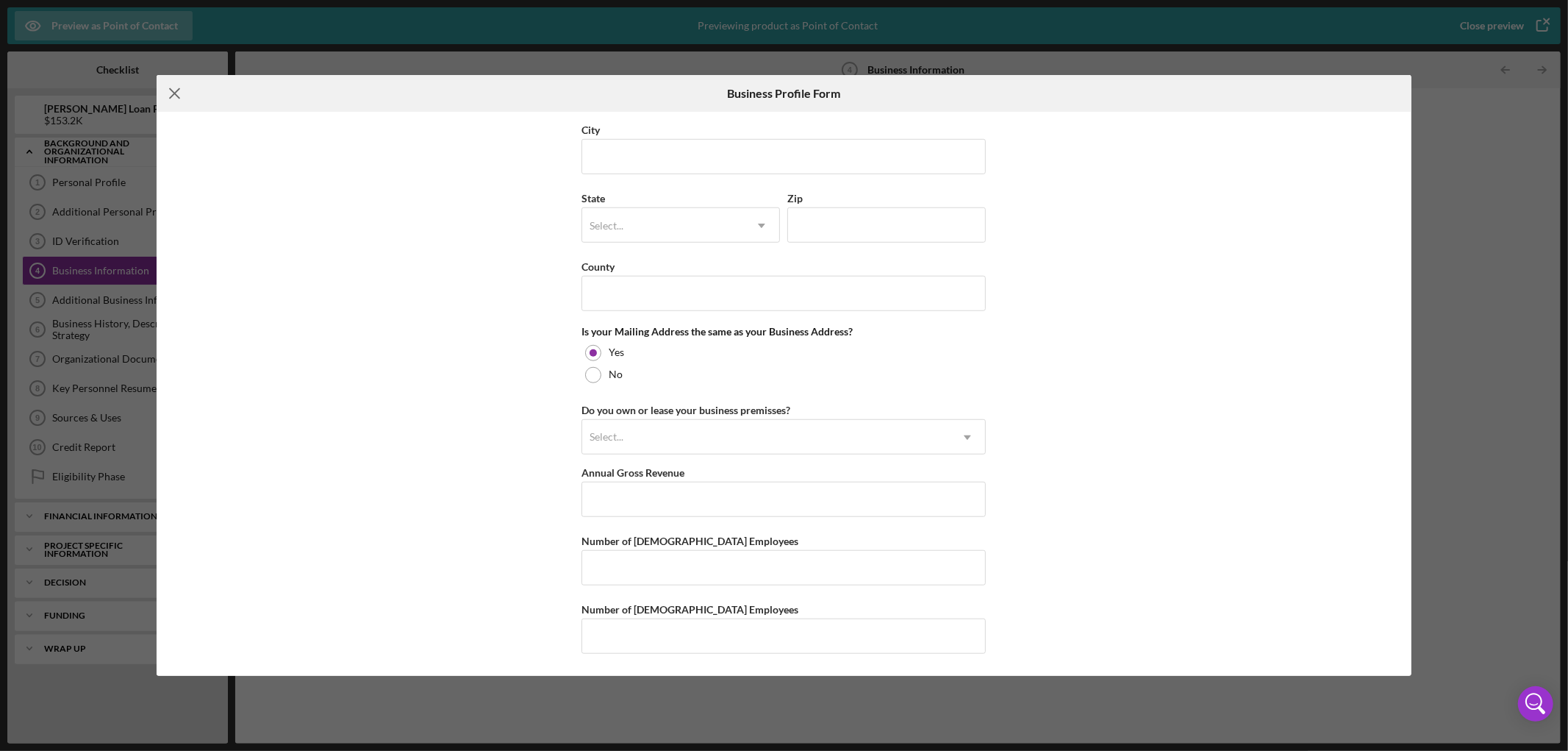
click at [172, 94] on icon "Icon/Menu Close" at bounding box center [174, 93] width 37 height 37
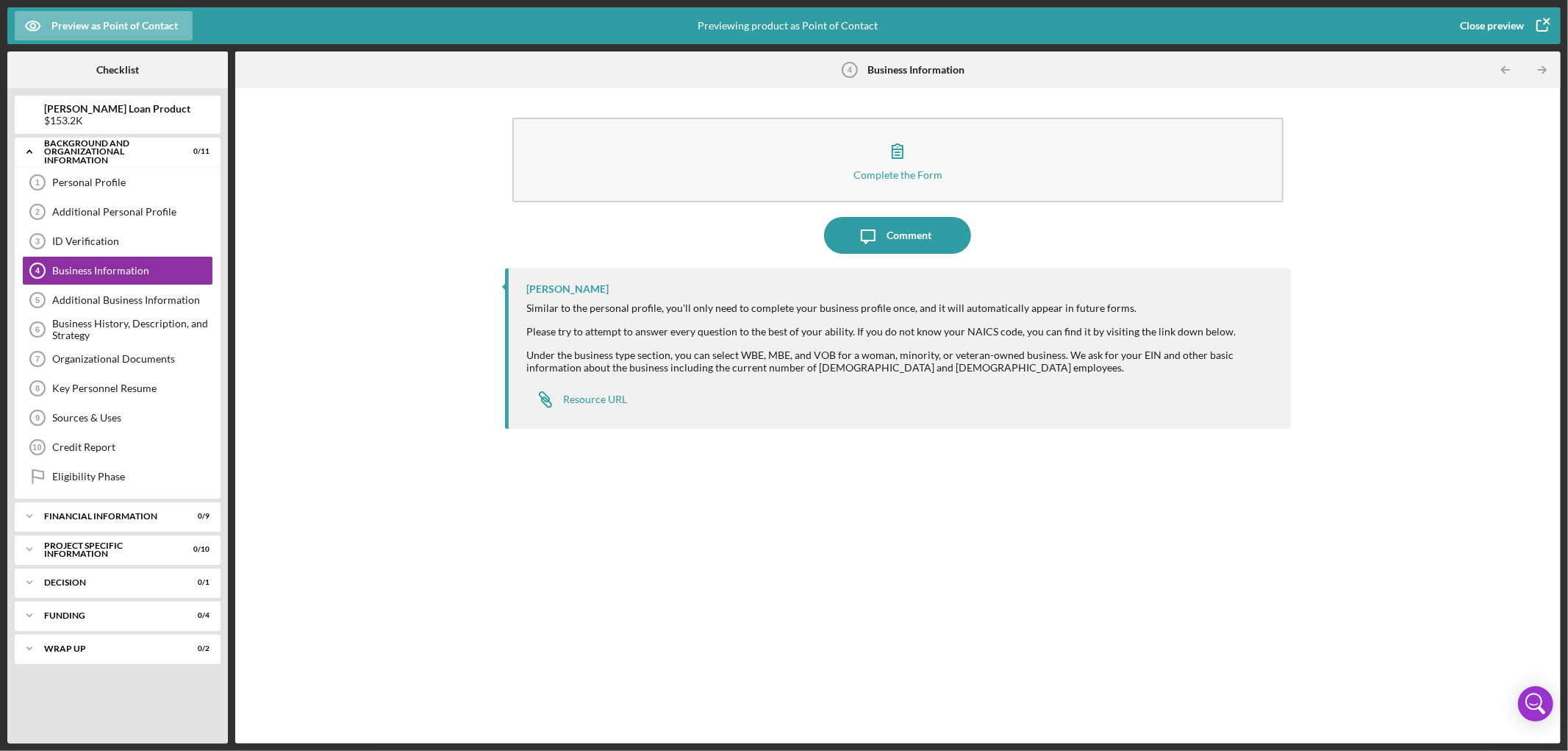
click at [381, 339] on div "Complete the Form Form Icon/Message Comment [PERSON_NAME] Similar to the person…" at bounding box center [898, 416] width 1311 height 641
click at [125, 447] on div "Credit Report" at bounding box center [132, 448] width 161 height 12
